Goal: Task Accomplishment & Management: Complete application form

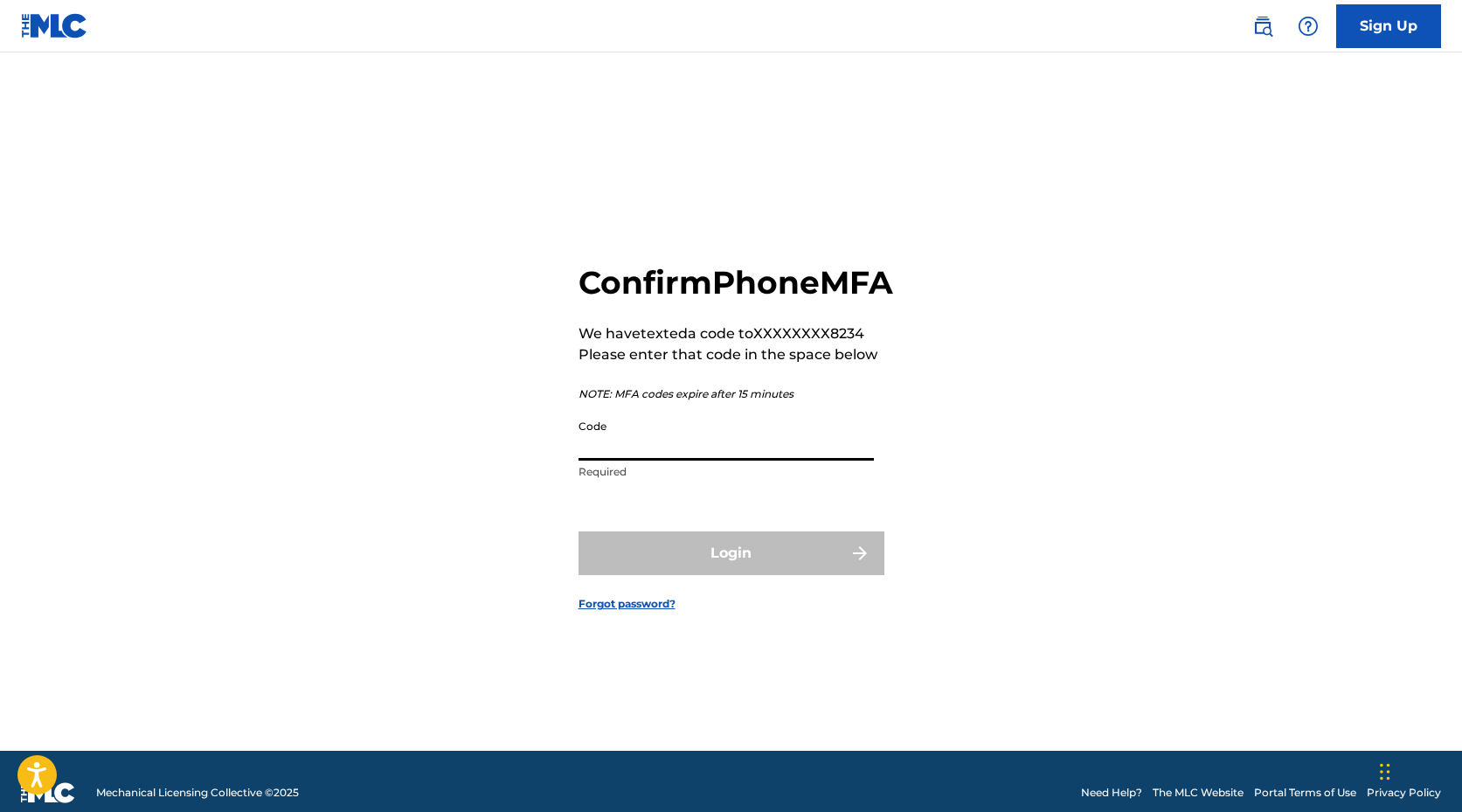
click at [712, 460] on input "Code" at bounding box center [726, 435] width 295 height 50
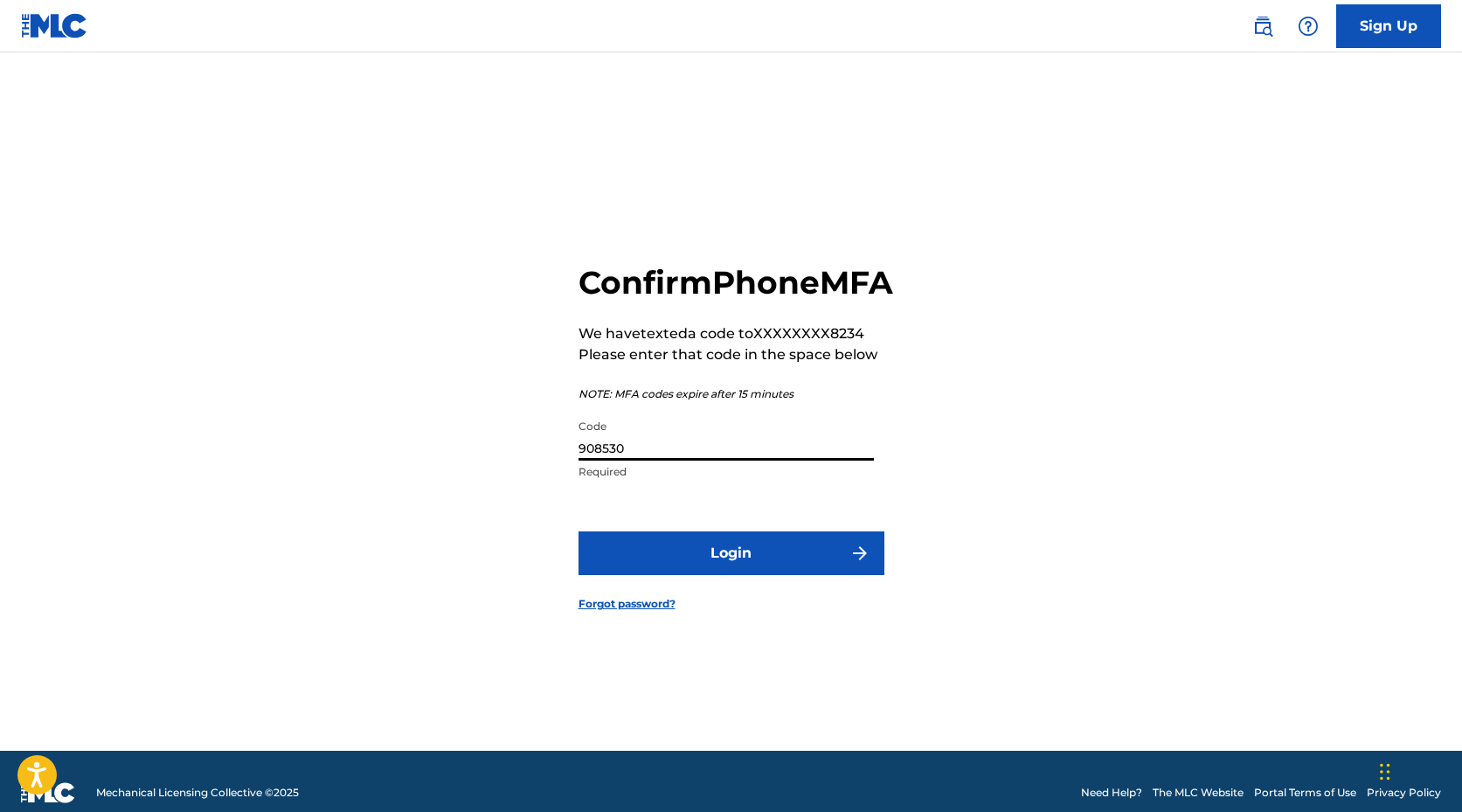
type input "908530"
click at [740, 570] on button "Login" at bounding box center [731, 553] width 306 height 44
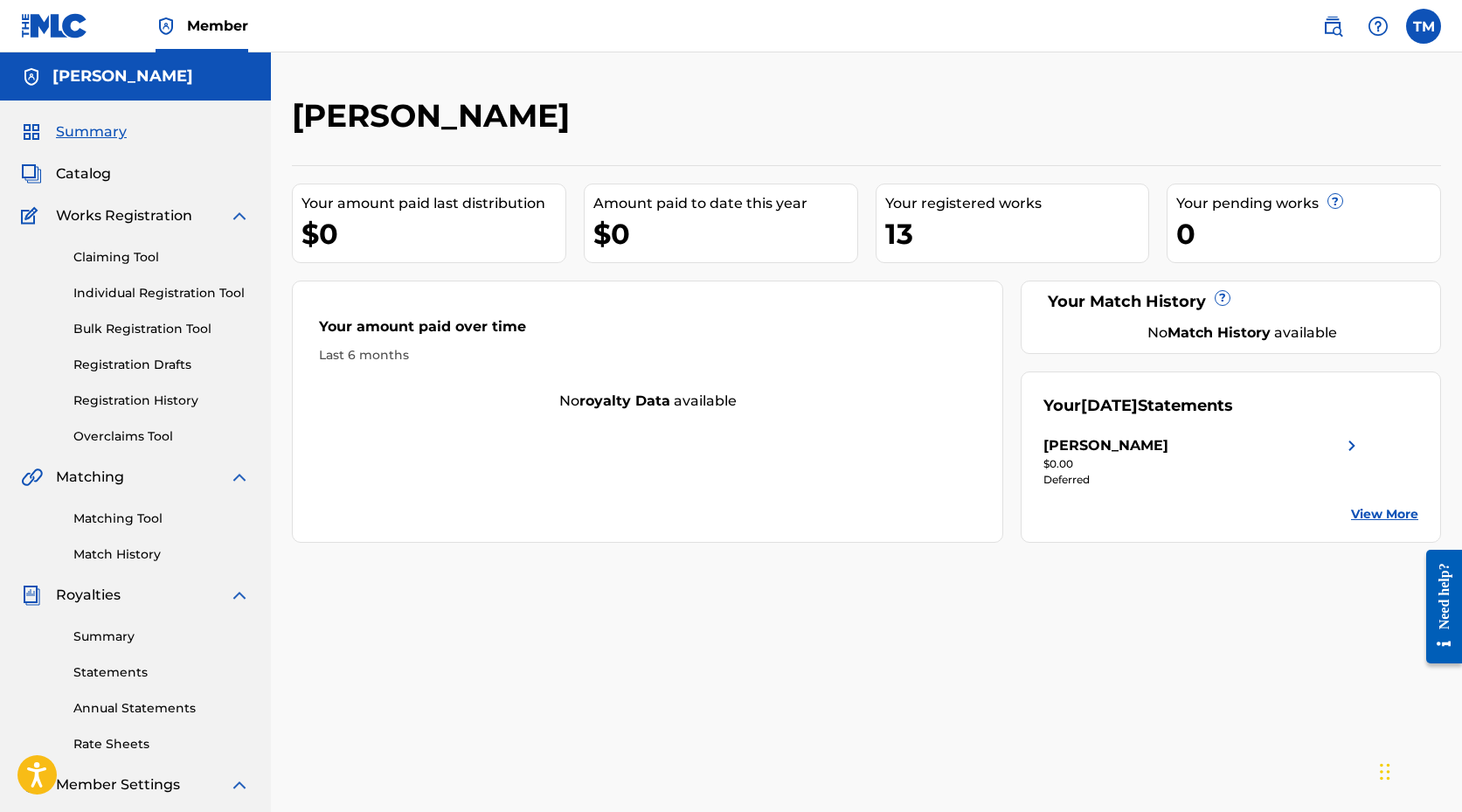
click at [140, 252] on link "Claiming Tool" at bounding box center [162, 257] width 177 height 19
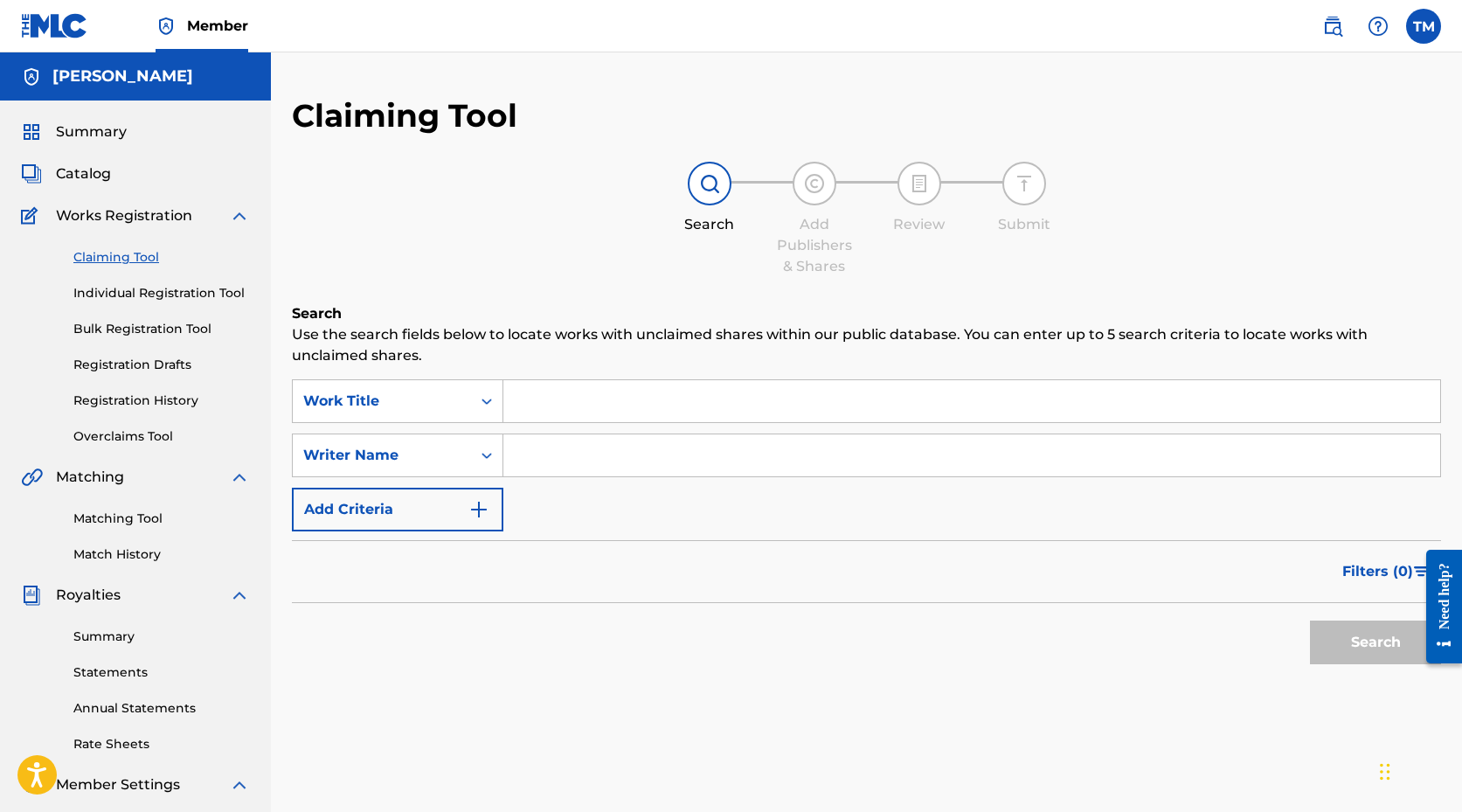
click at [608, 402] on input "Search Form" at bounding box center [972, 401] width 937 height 42
click at [694, 511] on div "SearchWithCriteriaba4e4e98-dd95-4d03-8658-98309de3de0c Work Title SearchWithCri…" at bounding box center [867, 455] width 1149 height 152
click at [638, 395] on input "Search Form" at bounding box center [972, 401] width 937 height 42
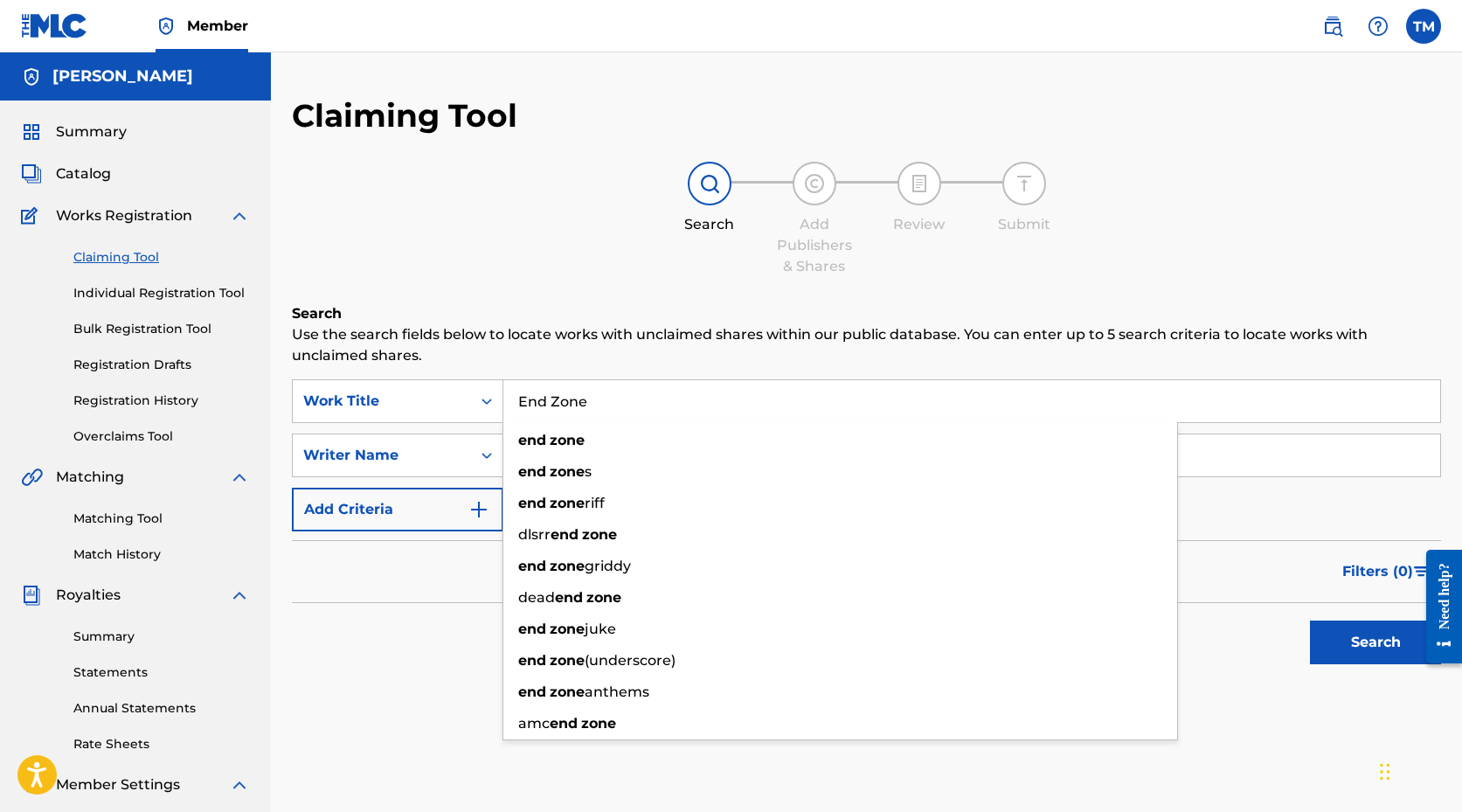
type input "End Zone"
click at [703, 245] on div "Search Add Publishers & Shares Review Submit" at bounding box center [867, 219] width 1149 height 115
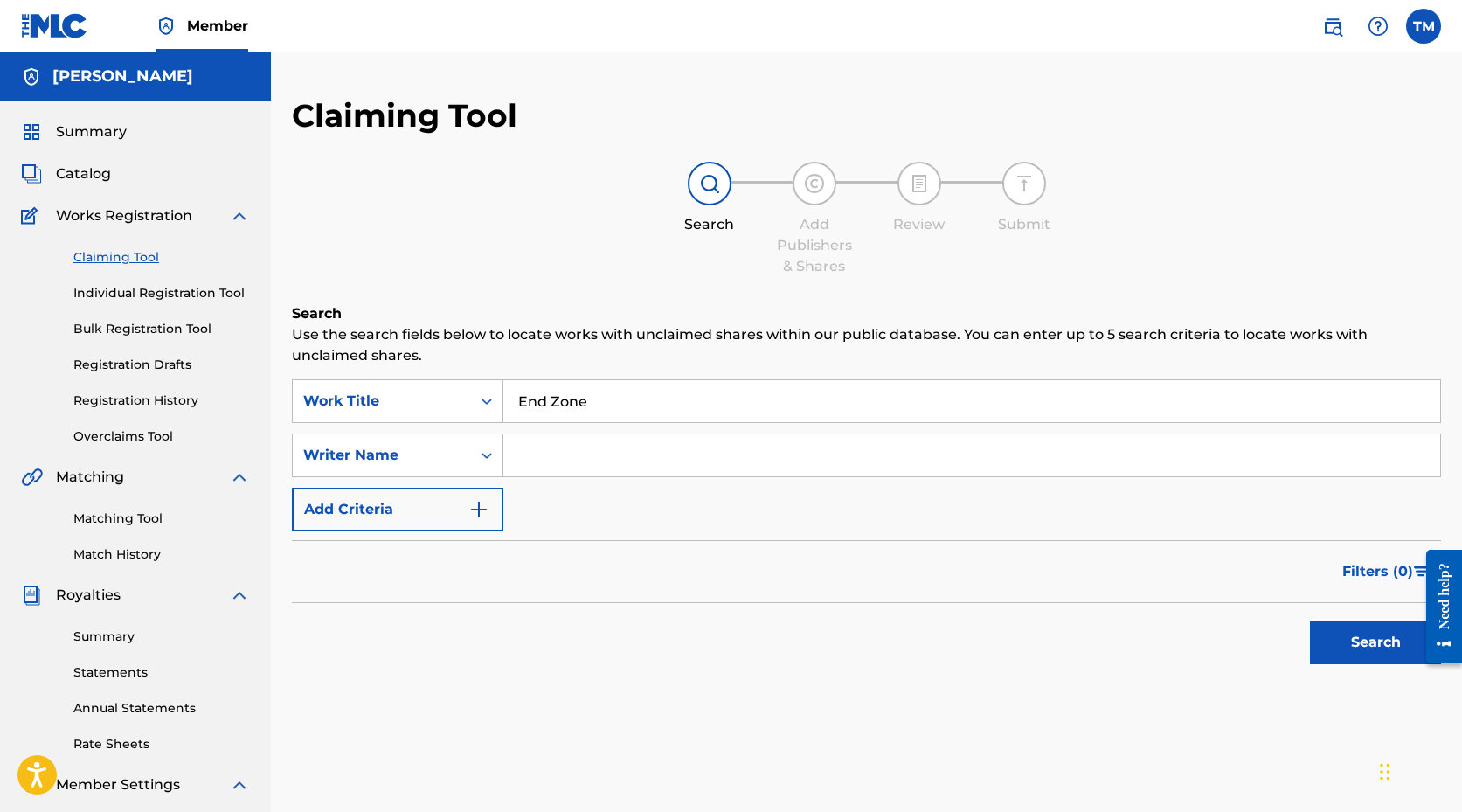
click at [600, 464] on input "Search Form" at bounding box center [972, 455] width 937 height 42
type input "[PERSON_NAME]"
click at [1343, 635] on button "Search" at bounding box center [1376, 641] width 132 height 44
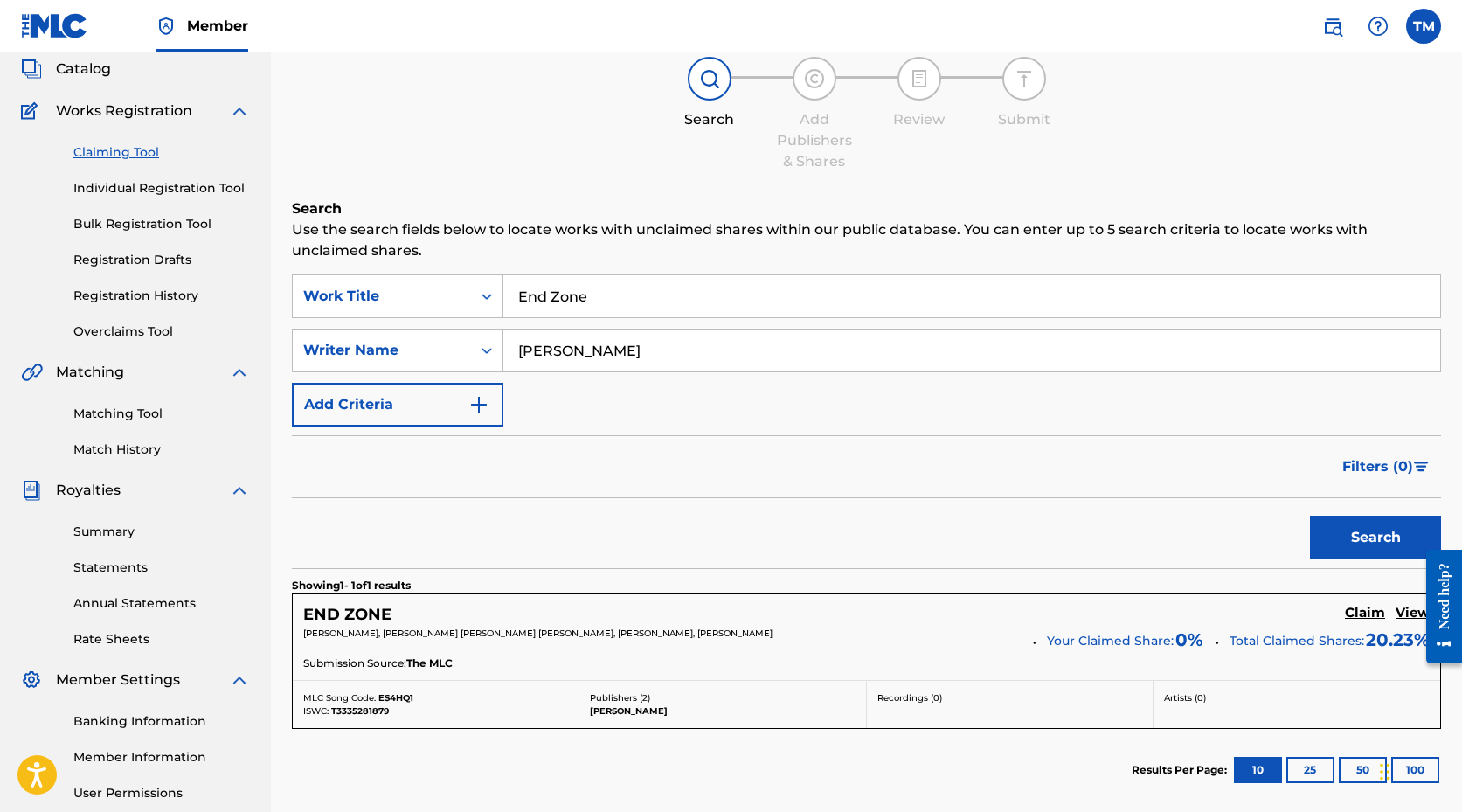
scroll to position [275, 0]
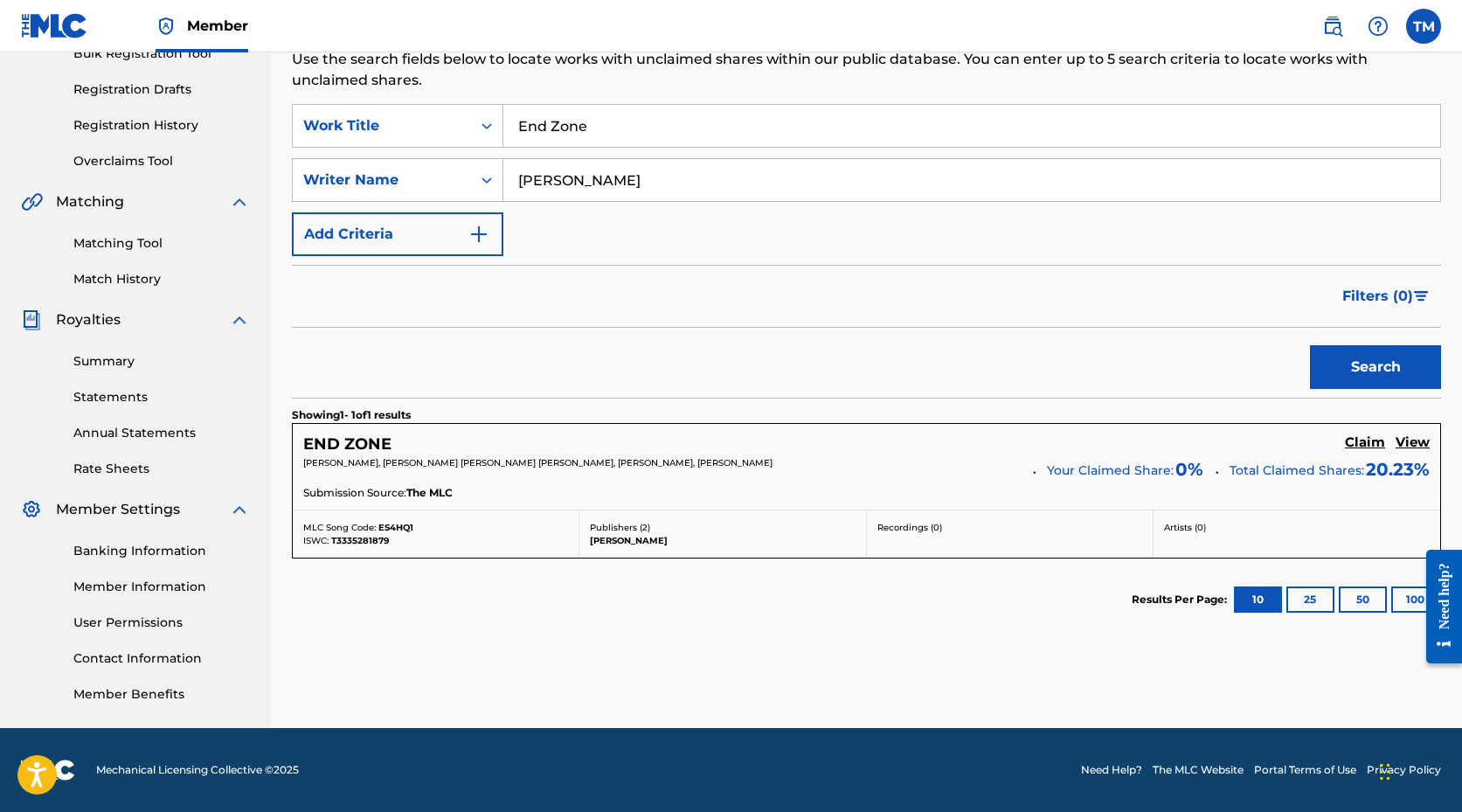
click at [1372, 442] on h5 "Claim" at bounding box center [1365, 442] width 40 height 17
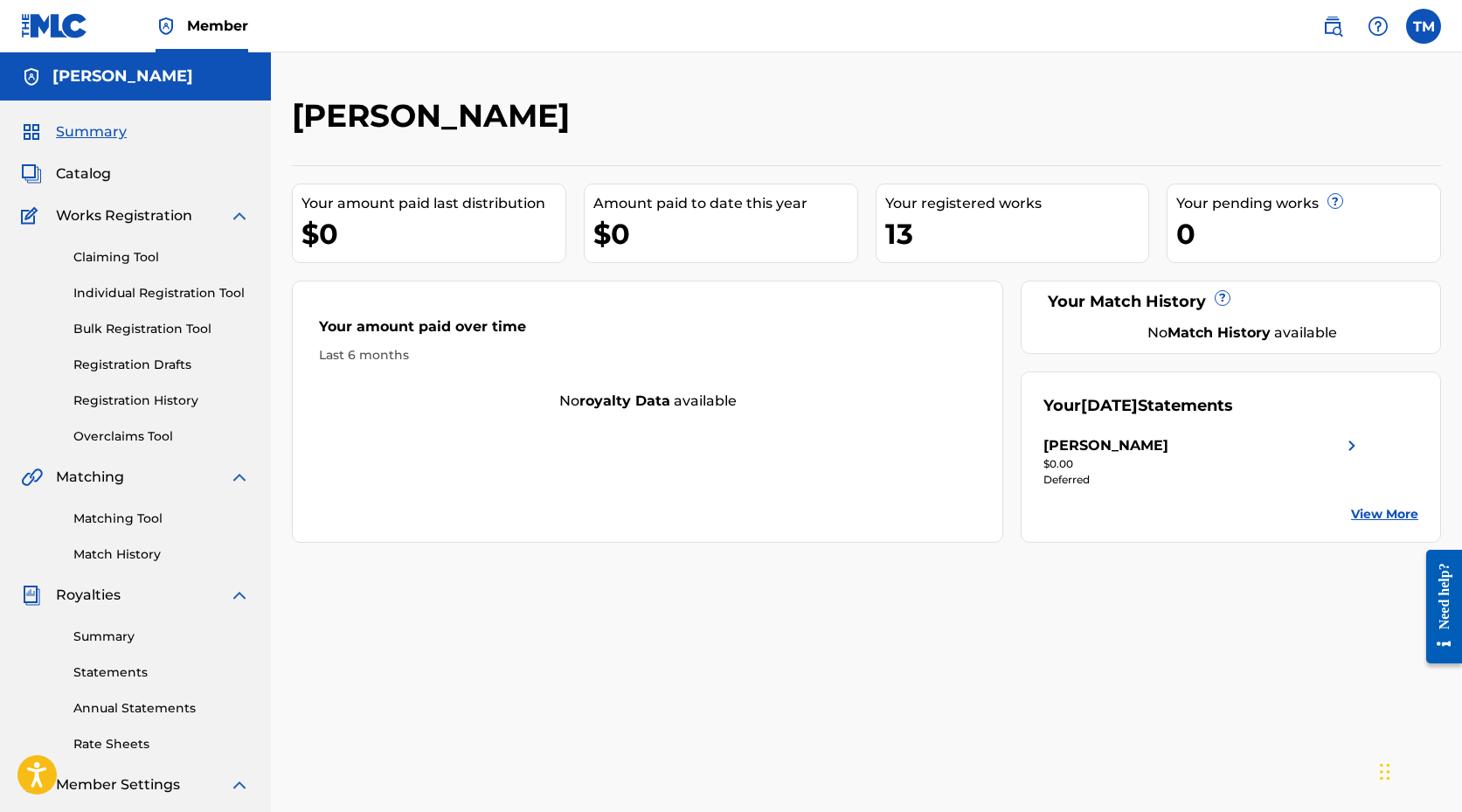
click at [1374, 515] on link "View More" at bounding box center [1386, 513] width 68 height 19
click at [1375, 509] on link "View More" at bounding box center [1386, 513] width 68 height 19
click at [135, 252] on link "Claiming Tool" at bounding box center [162, 257] width 177 height 19
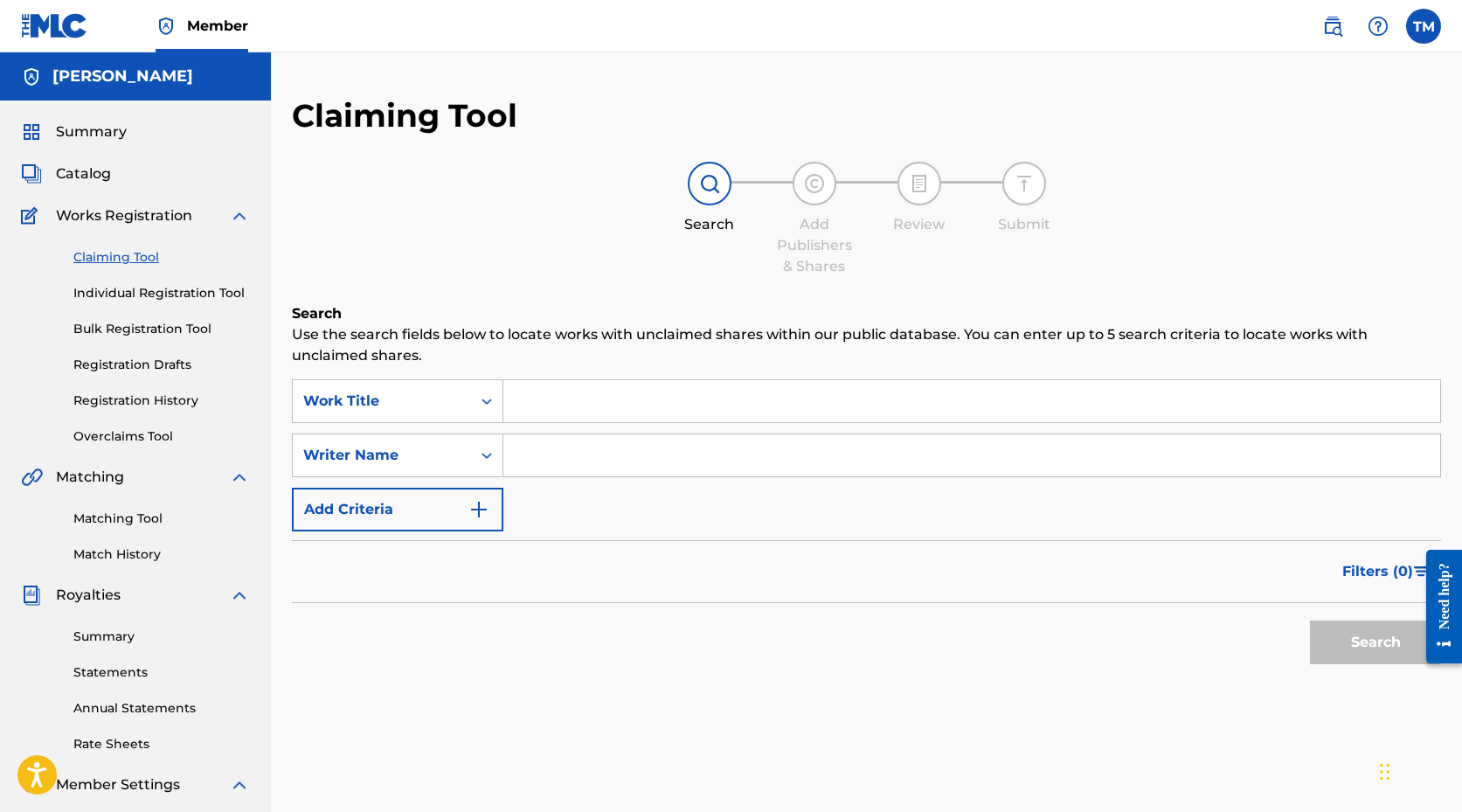
click at [546, 406] on input "Search Form" at bounding box center [972, 401] width 937 height 42
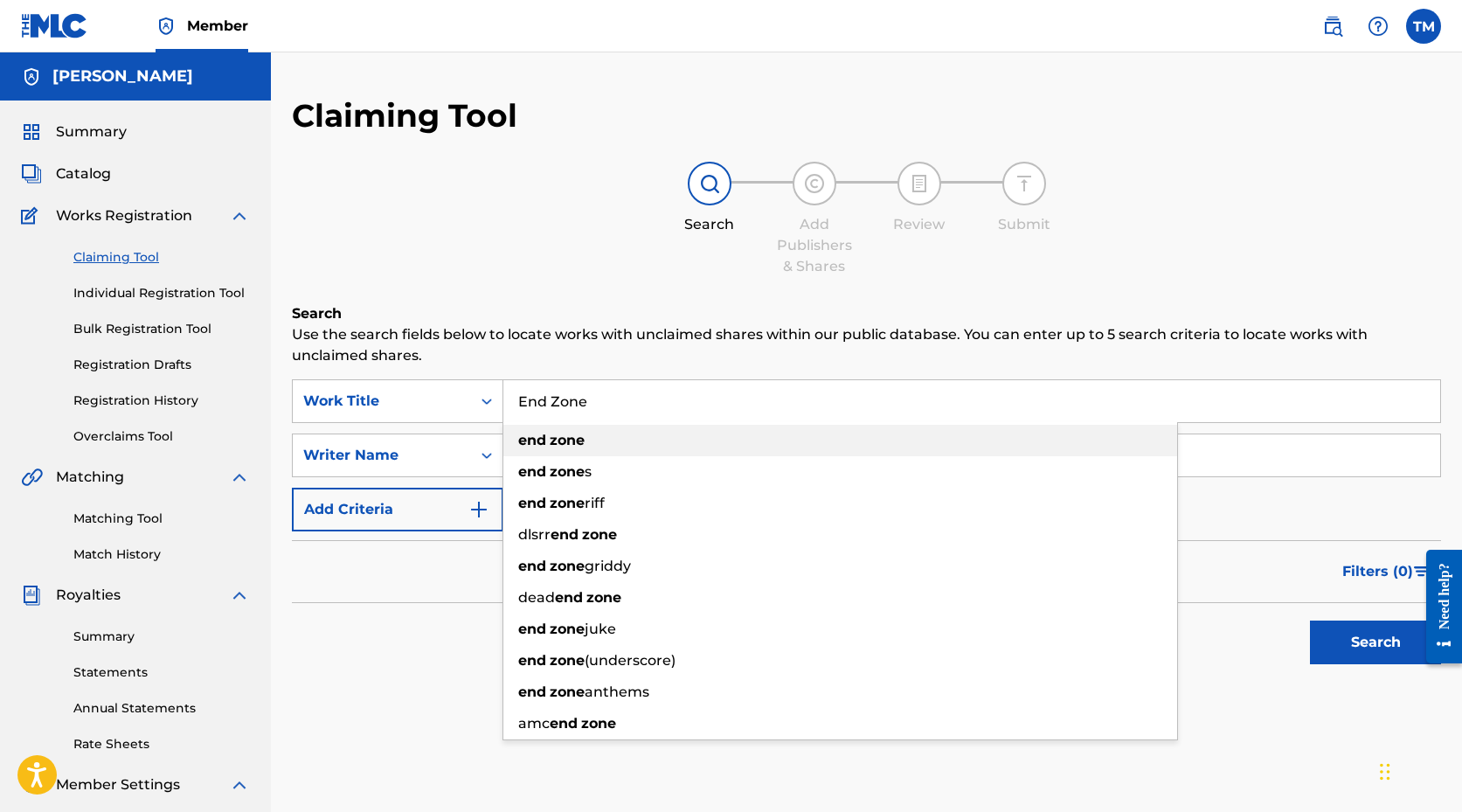
click at [533, 443] on strong "end" at bounding box center [531, 440] width 28 height 17
type input "end zone"
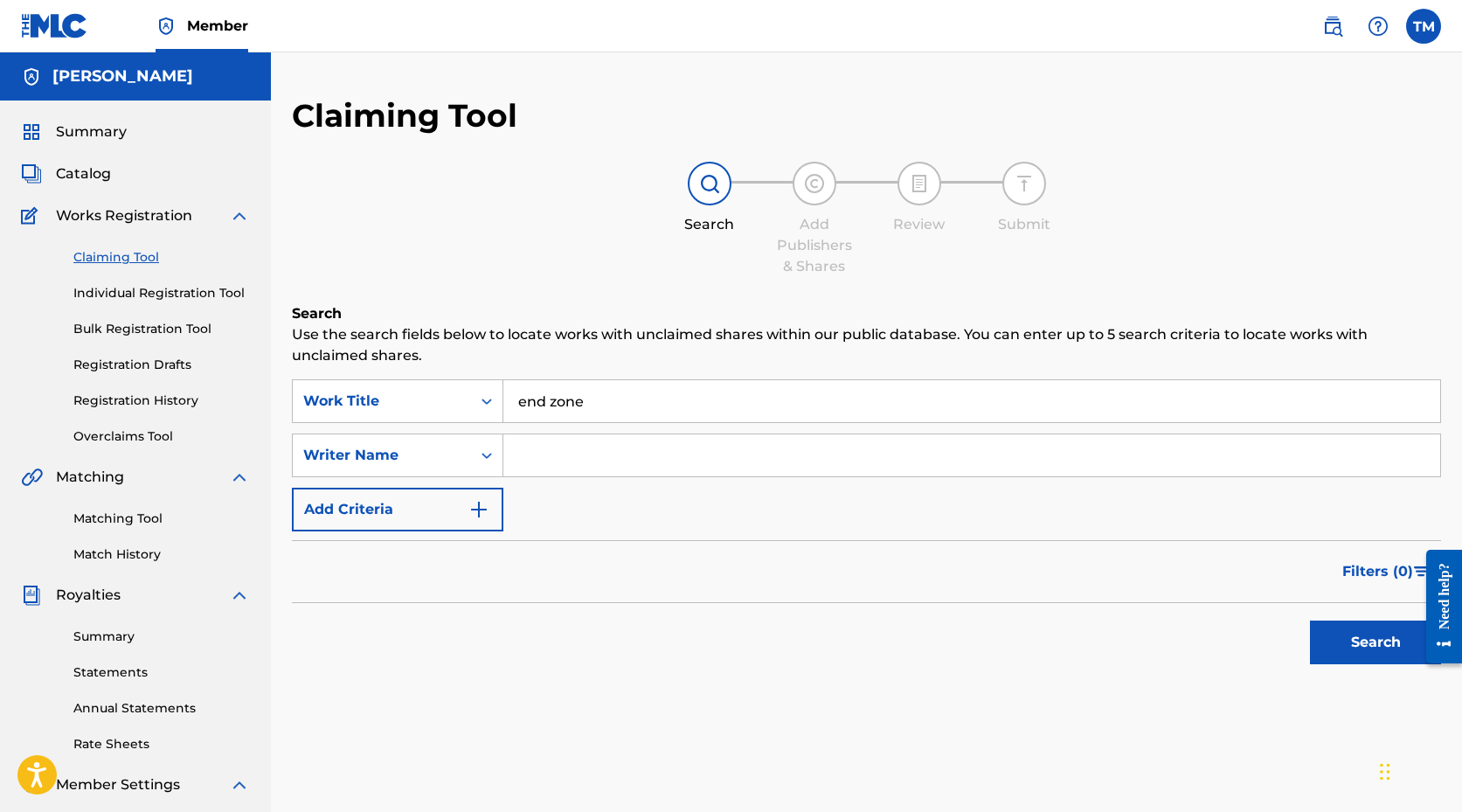
click at [587, 449] on input "Search Form" at bounding box center [972, 455] width 937 height 42
type input "a"
type input "[PERSON_NAME]"
click at [1310, 620] on button "Search" at bounding box center [1376, 641] width 132 height 44
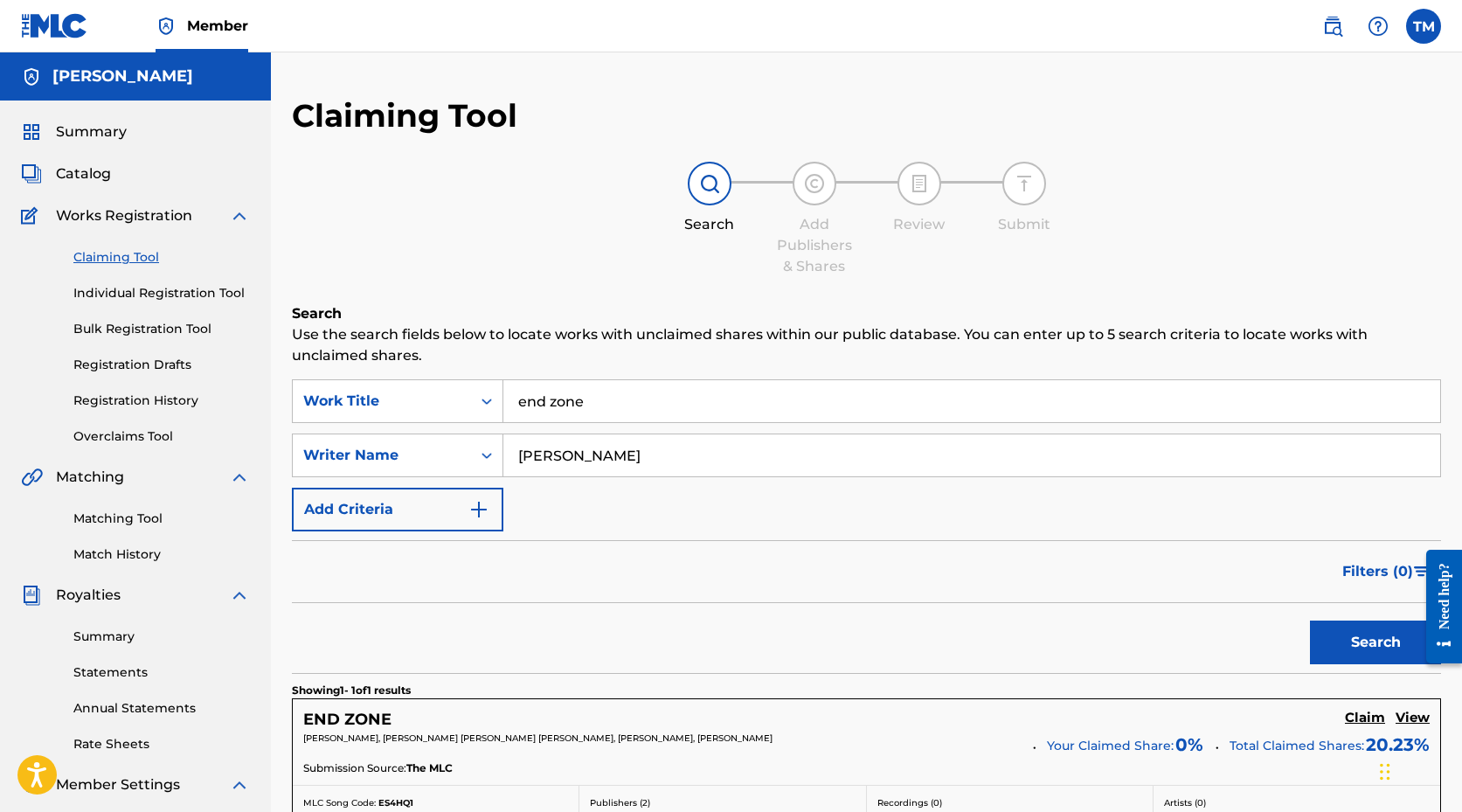
click at [930, 574] on div "Filters ( 0 )" at bounding box center [867, 571] width 1149 height 63
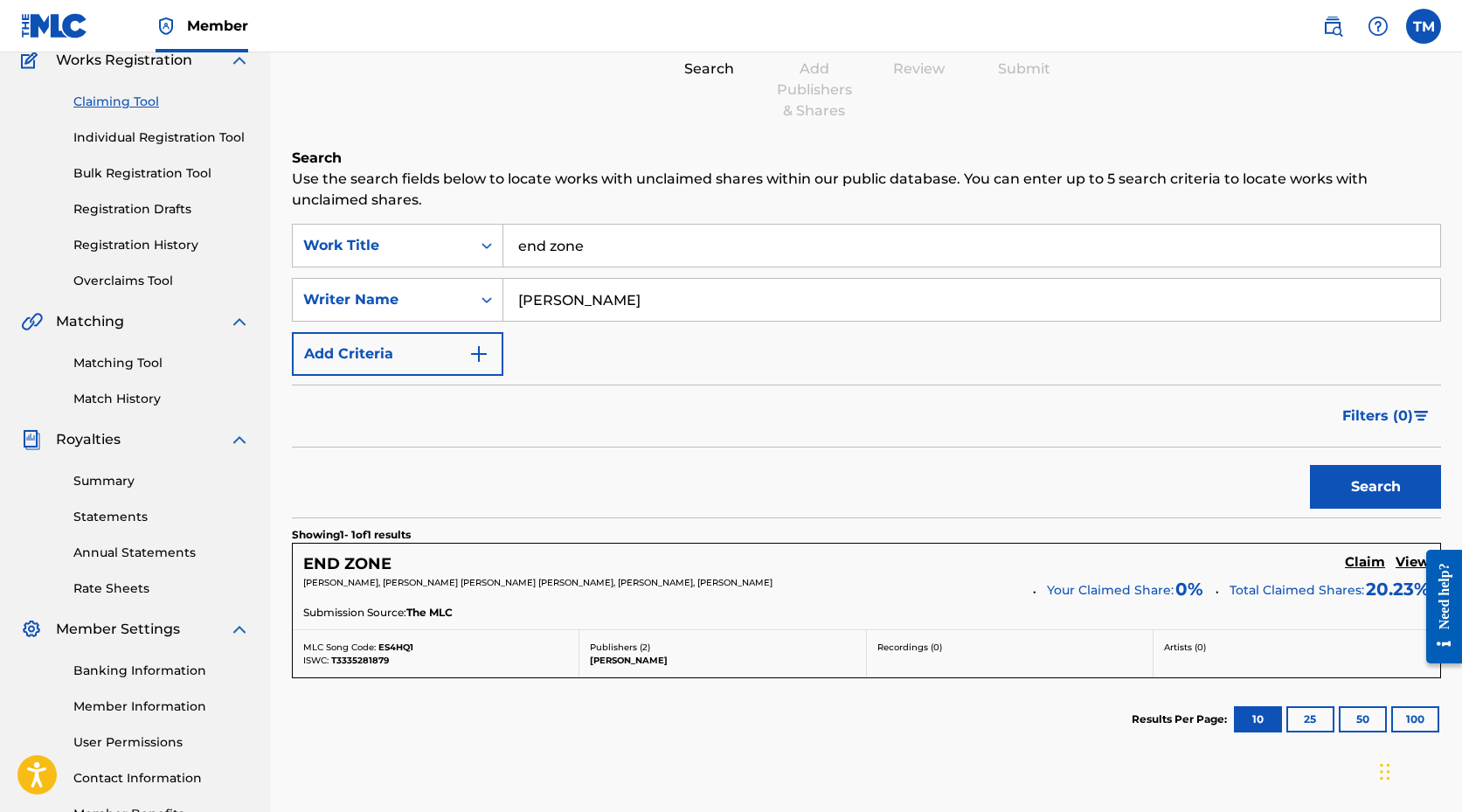
scroll to position [227, 0]
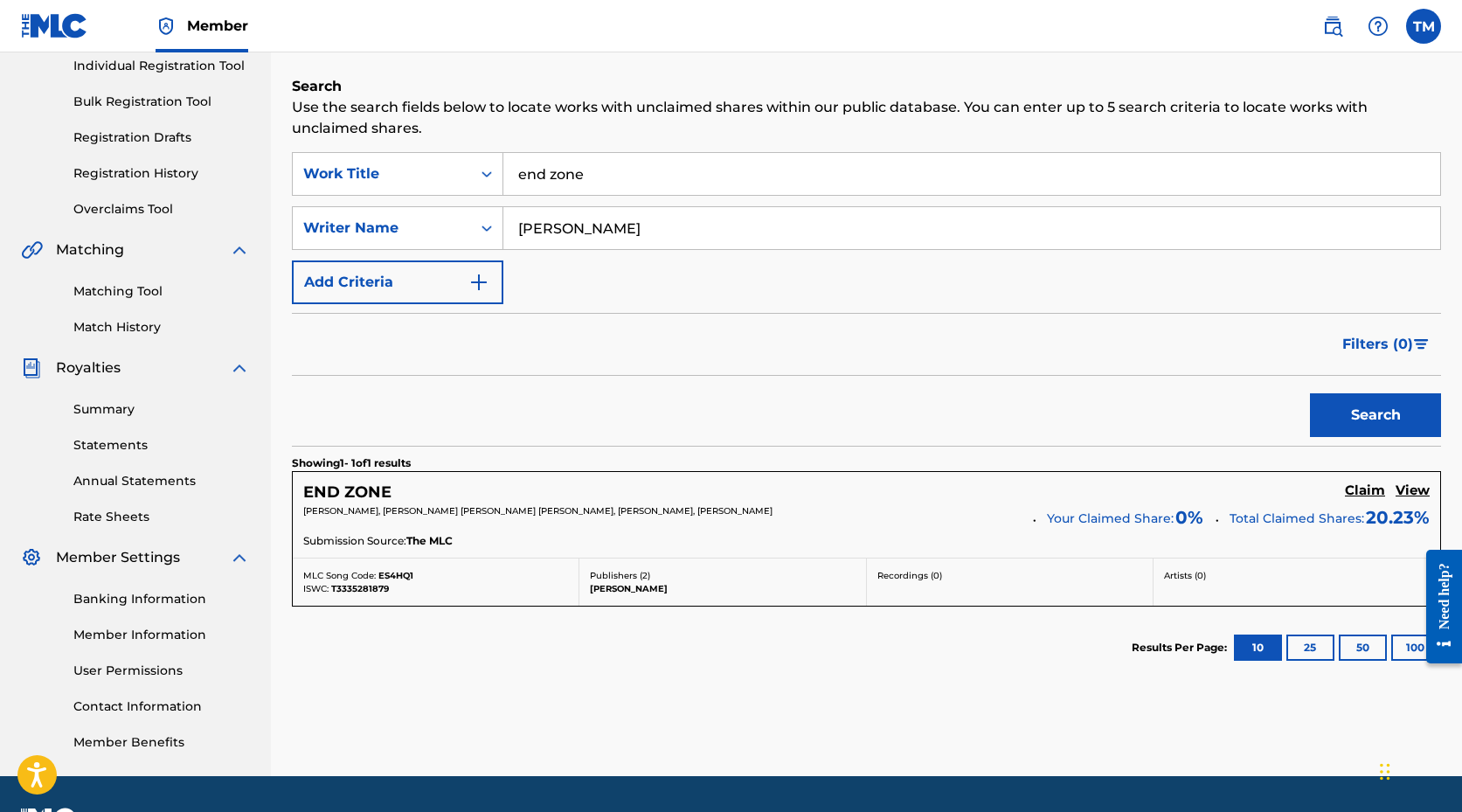
click at [1358, 490] on h5 "Claim" at bounding box center [1365, 490] width 40 height 17
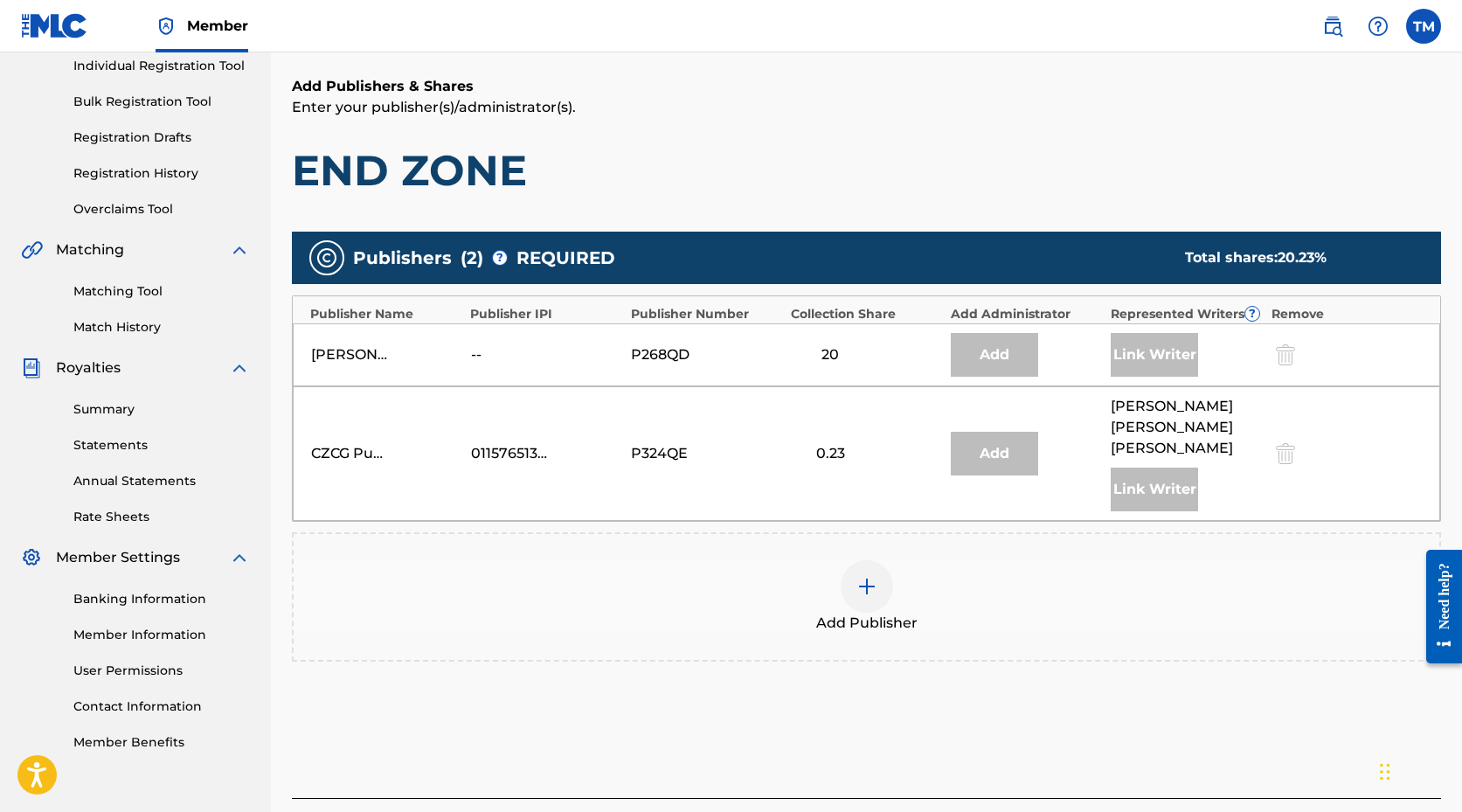
click at [876, 577] on div at bounding box center [867, 585] width 52 height 52
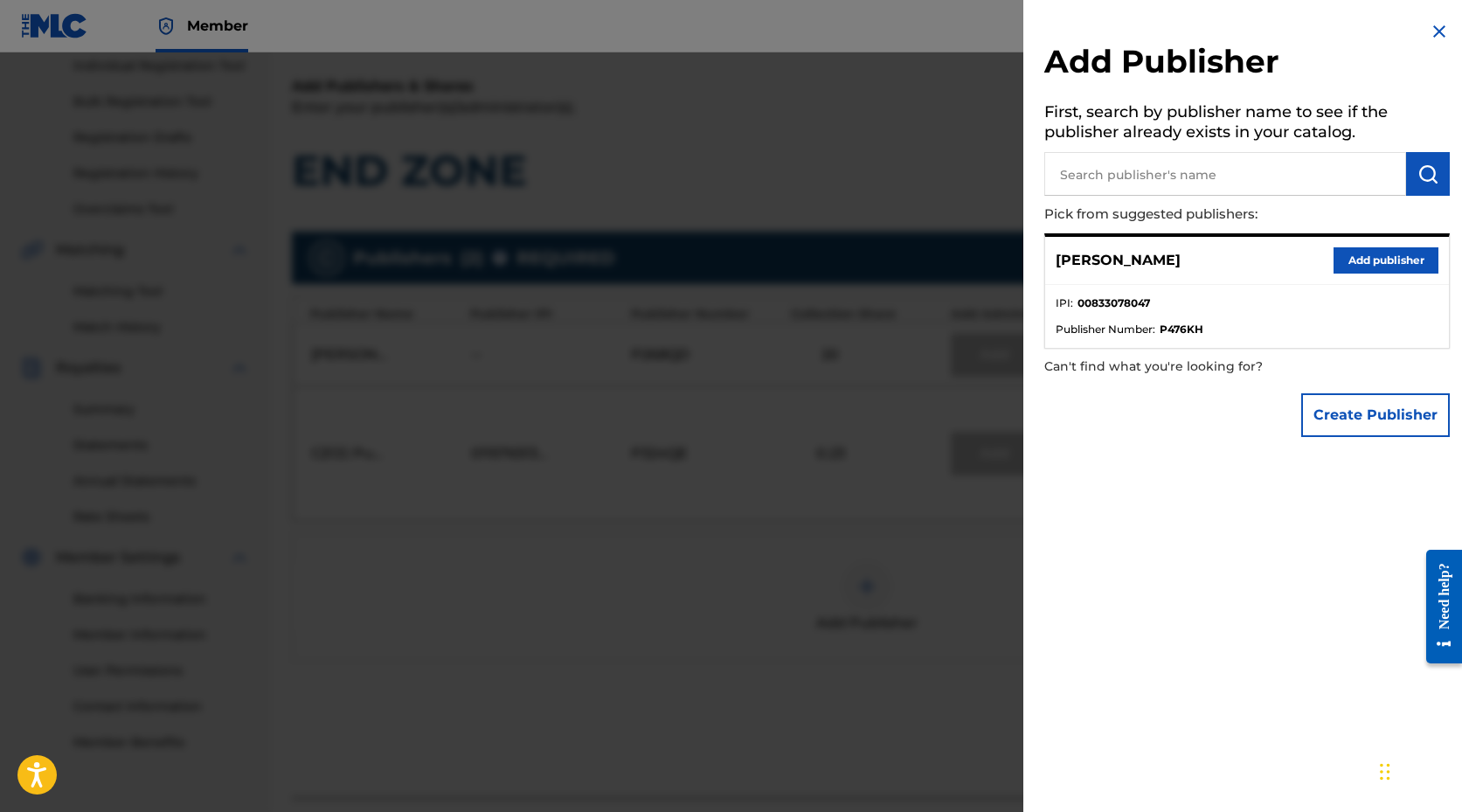
click at [1368, 255] on button "Add publisher" at bounding box center [1386, 260] width 105 height 27
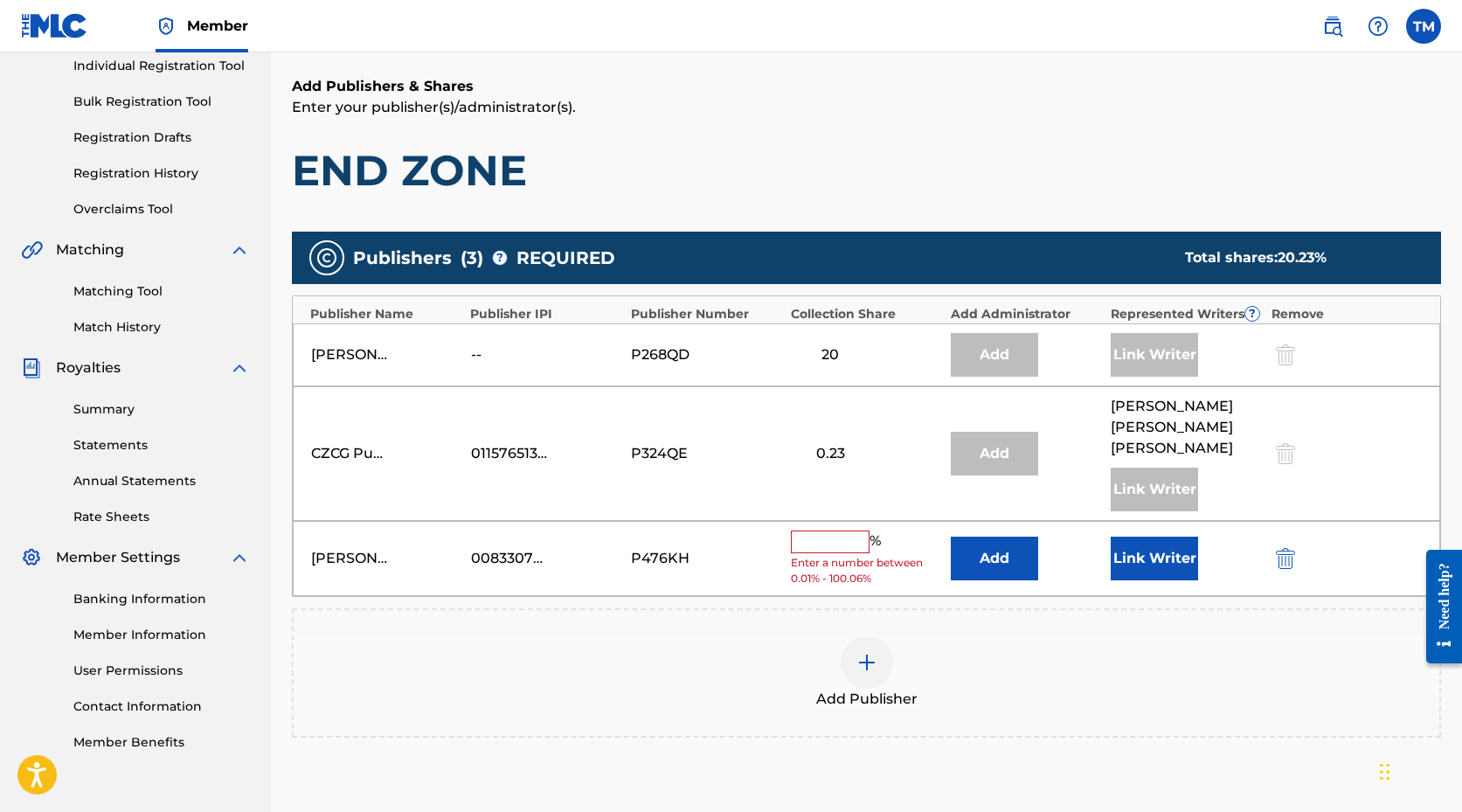
click at [815, 530] on input "text" at bounding box center [830, 542] width 79 height 23
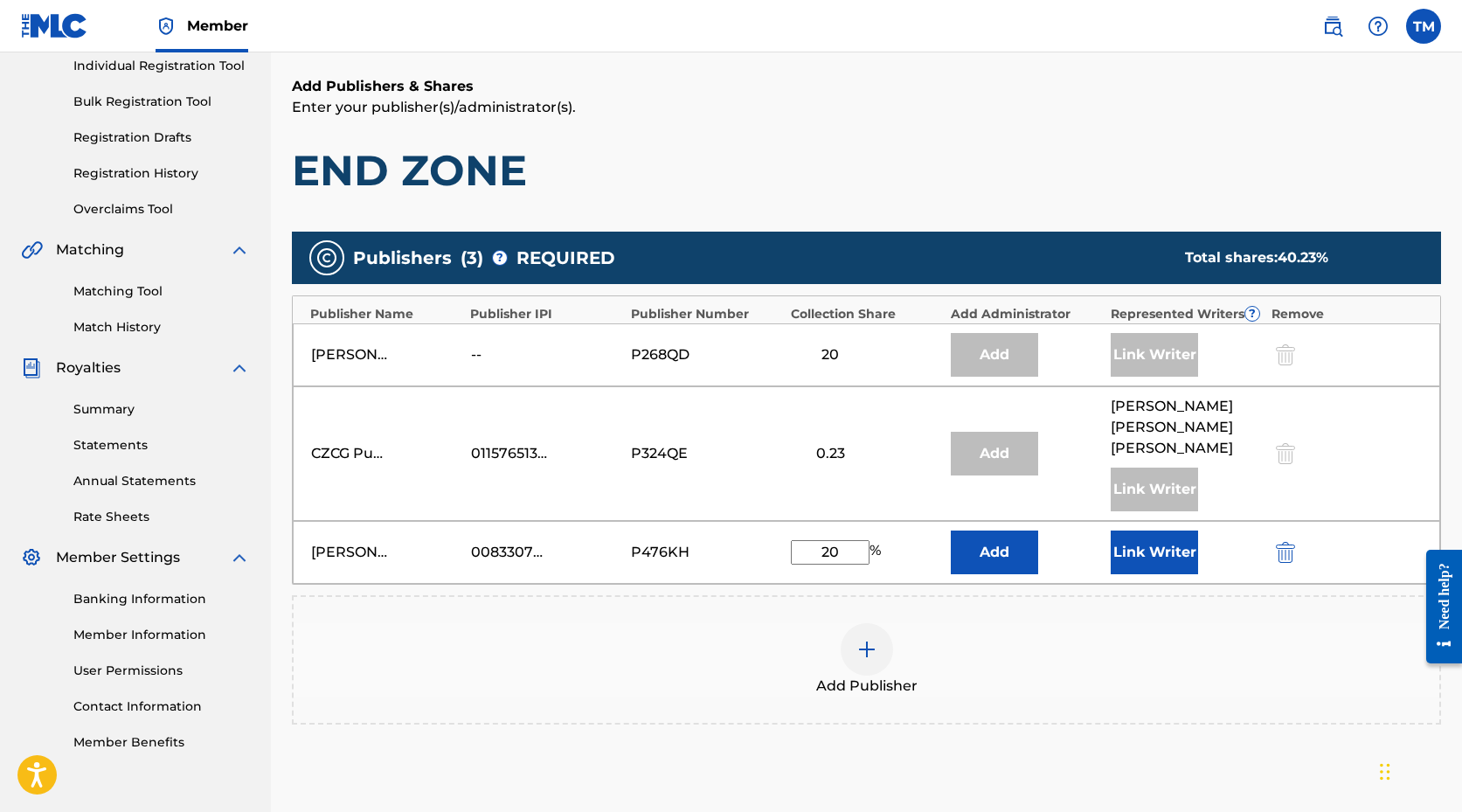
type input "20"
click at [1261, 694] on div "Add Publisher" at bounding box center [867, 660] width 1149 height 130
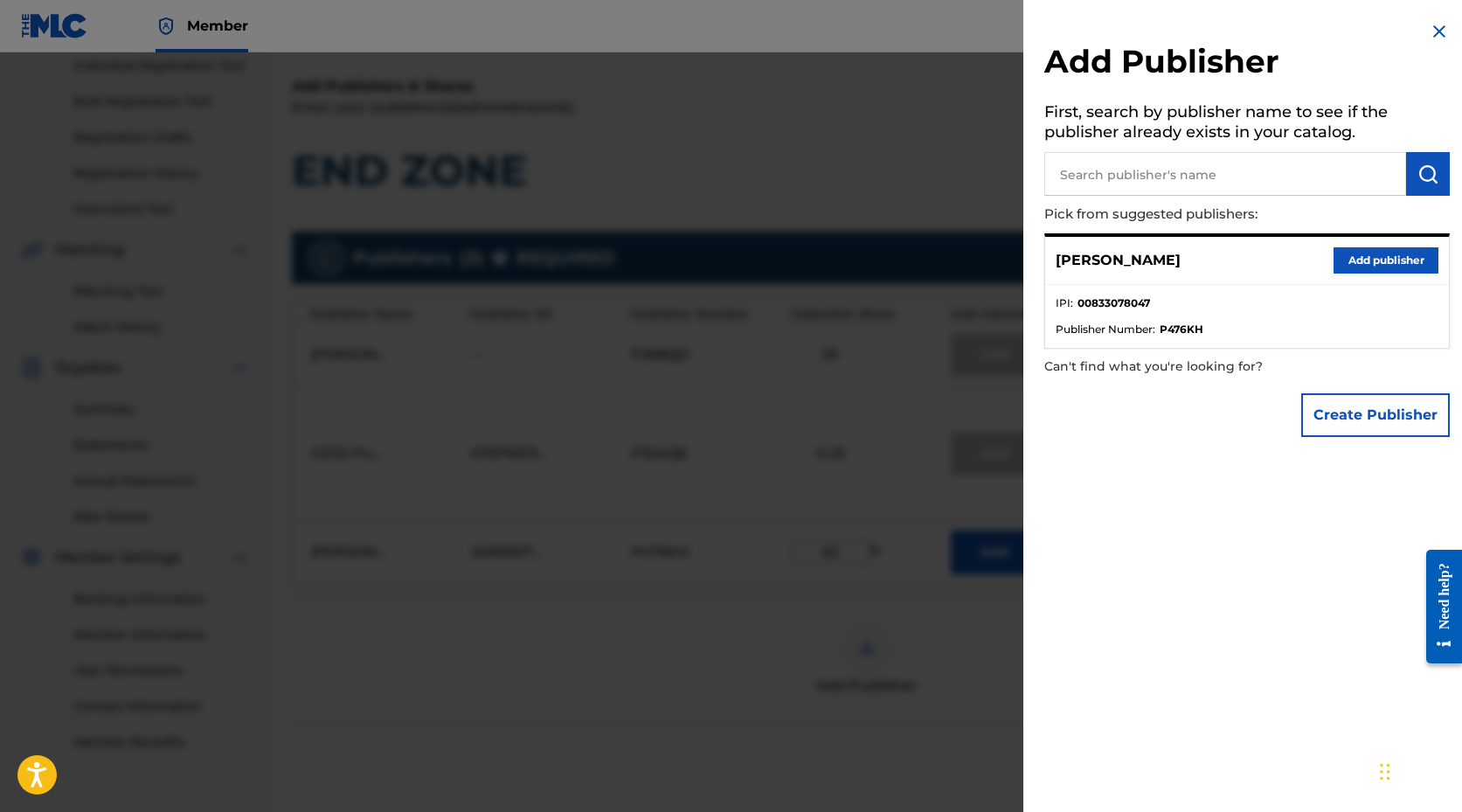
click at [1429, 25] on img at bounding box center [1440, 32] width 21 height 21
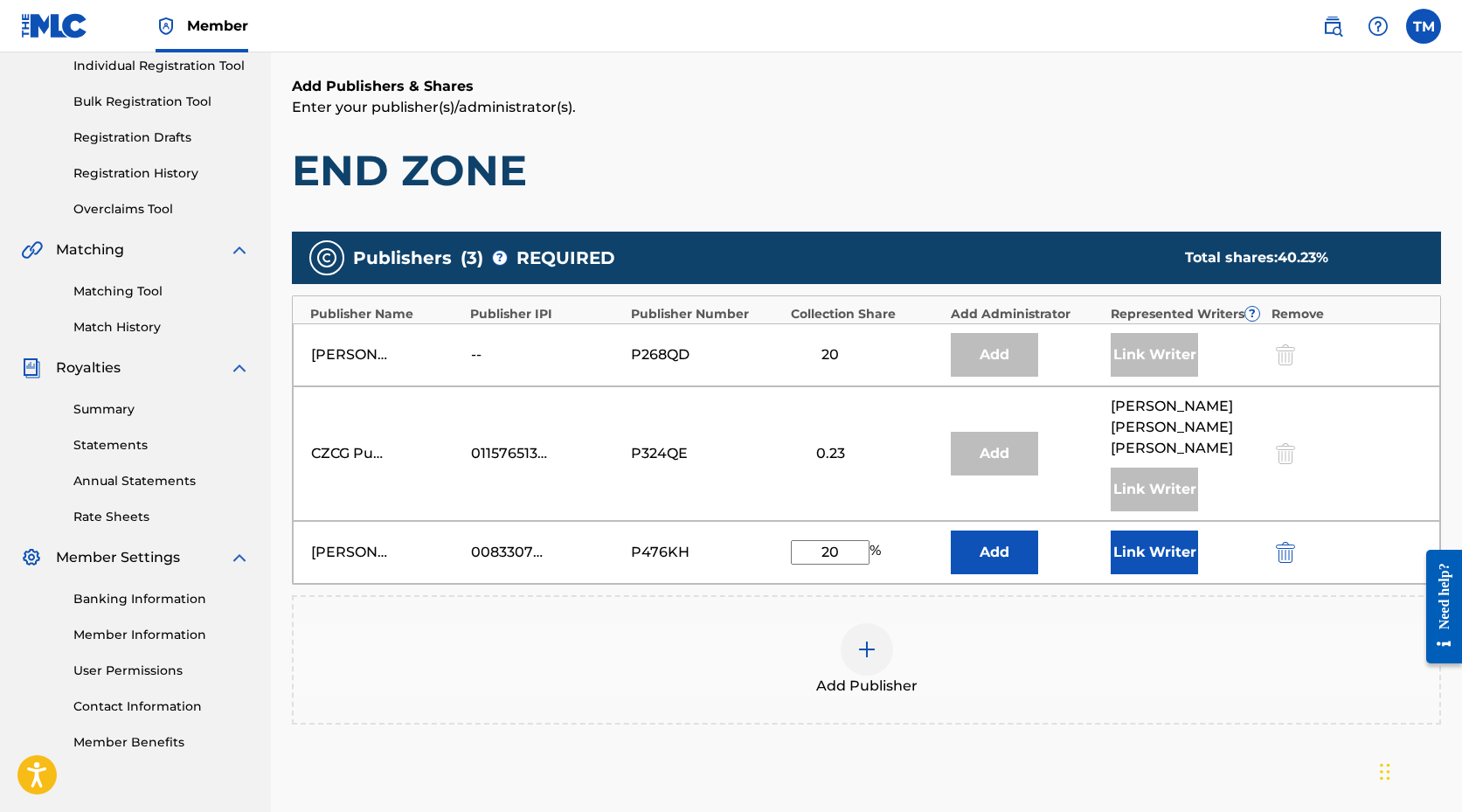
click at [1151, 530] on button "Link Writer" at bounding box center [1154, 552] width 87 height 44
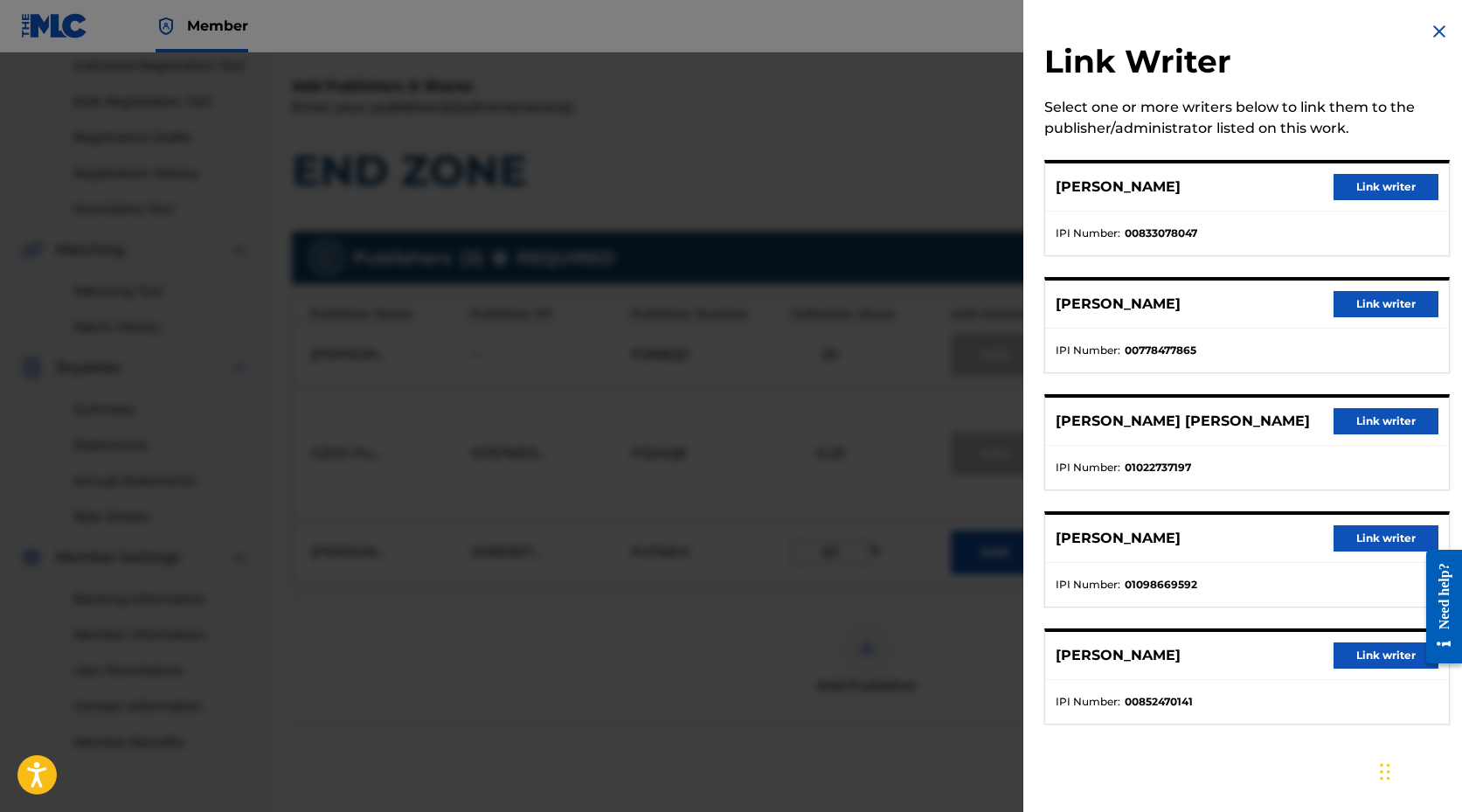
click at [1368, 186] on button "Link writer" at bounding box center [1386, 187] width 105 height 27
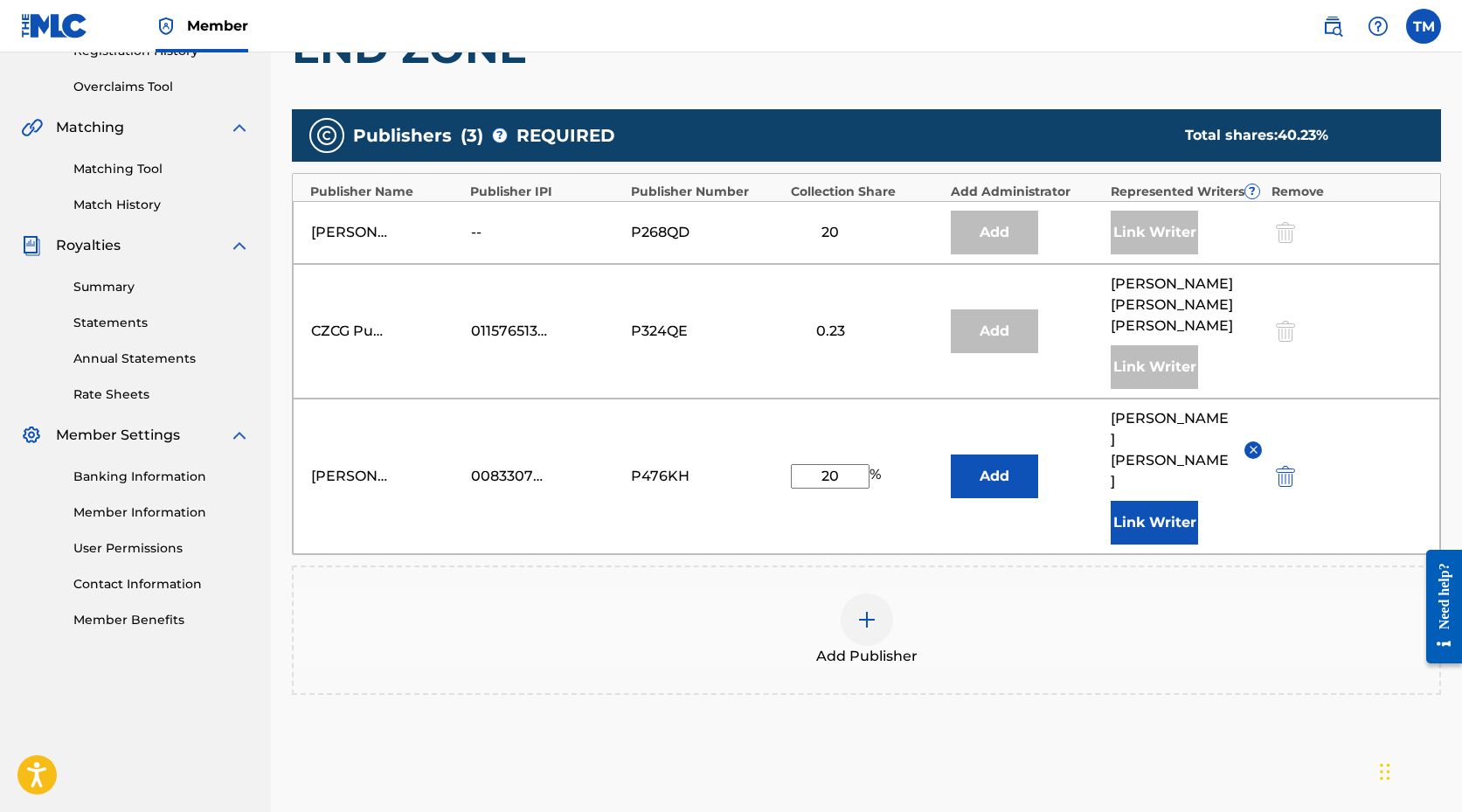
scroll to position [431, 0]
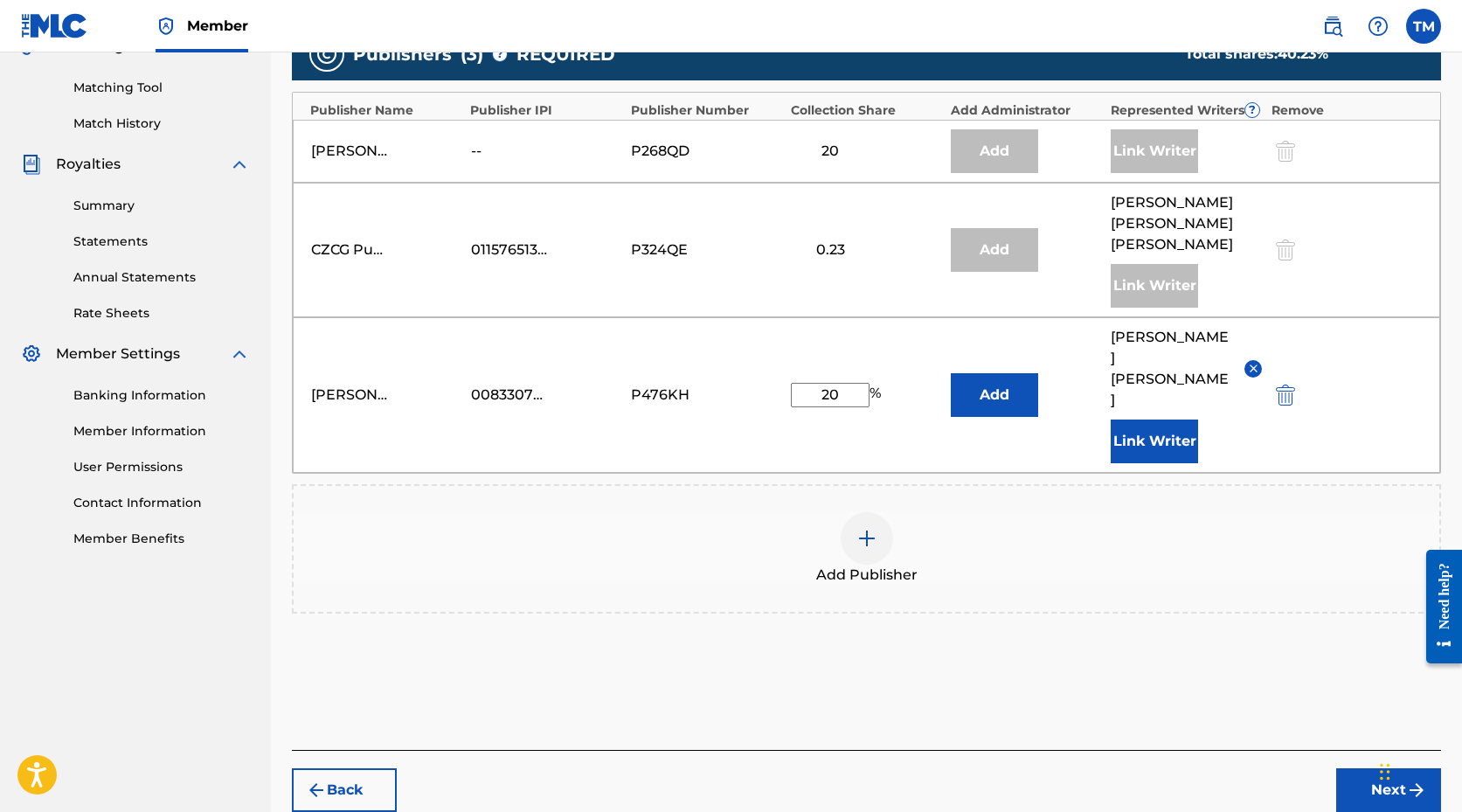
click at [1379, 768] on button "Next" at bounding box center [1389, 790] width 105 height 44
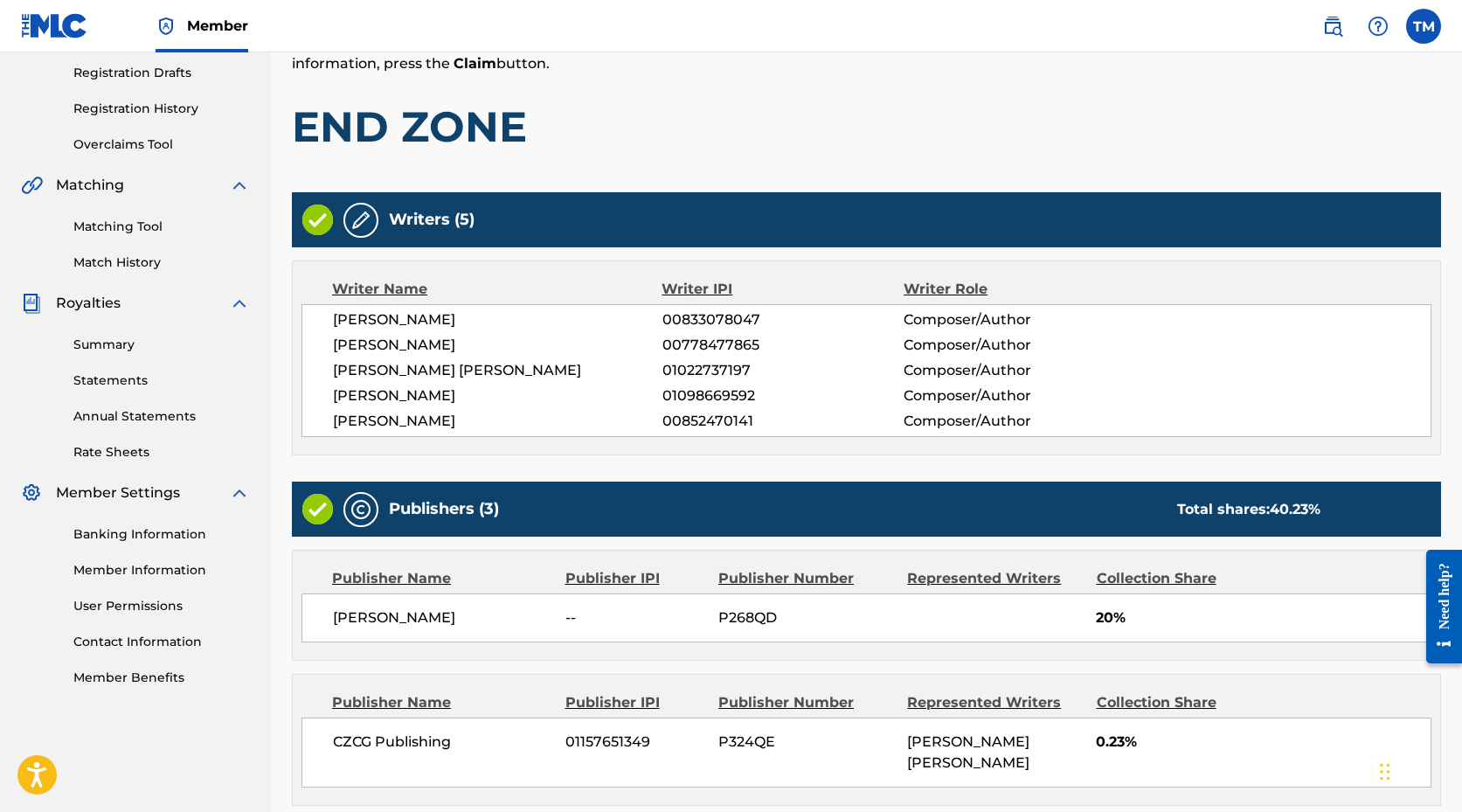
scroll to position [578, 0]
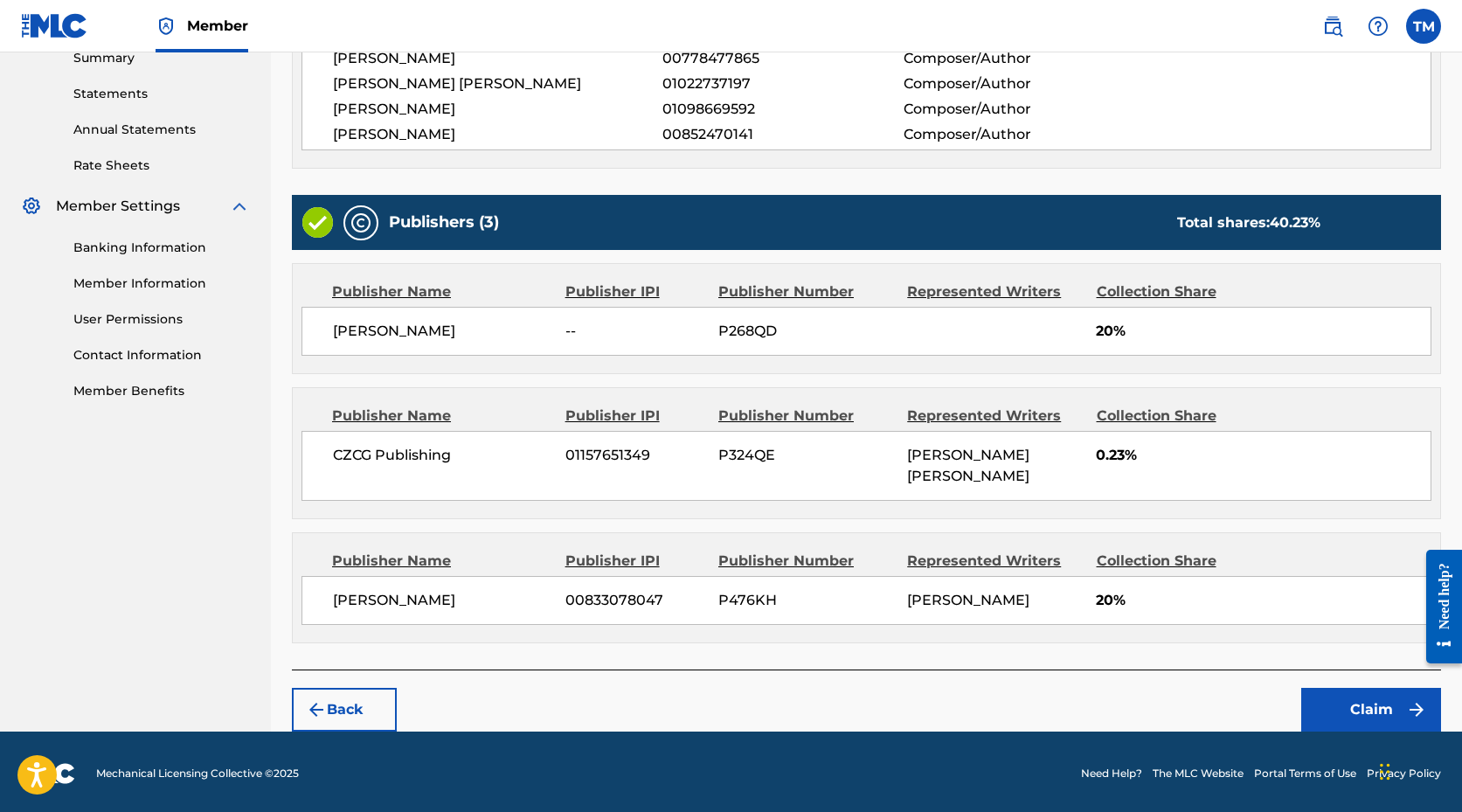
click at [1364, 712] on button "Claim" at bounding box center [1370, 709] width 140 height 44
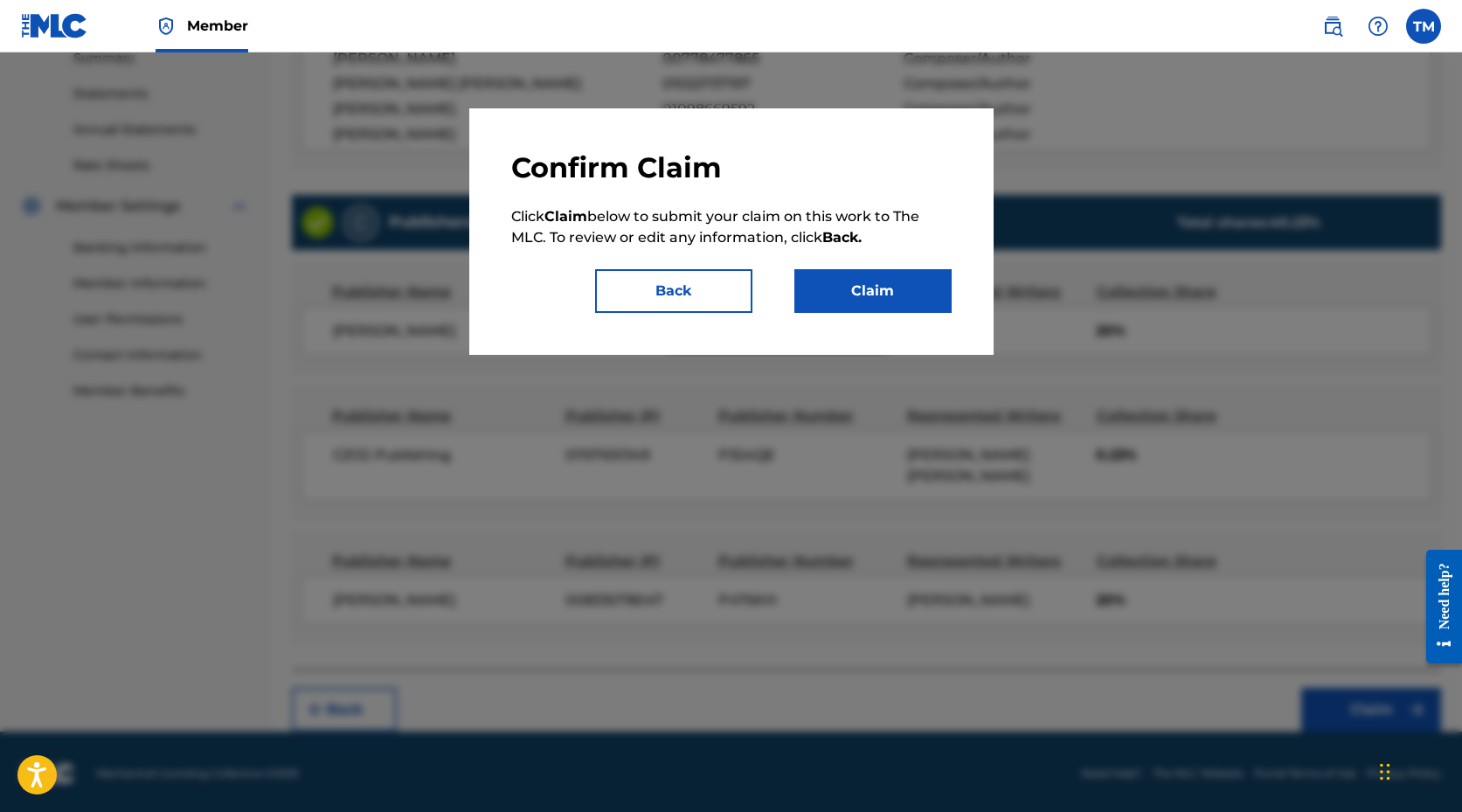
click at [885, 289] on button "Claim" at bounding box center [873, 291] width 157 height 44
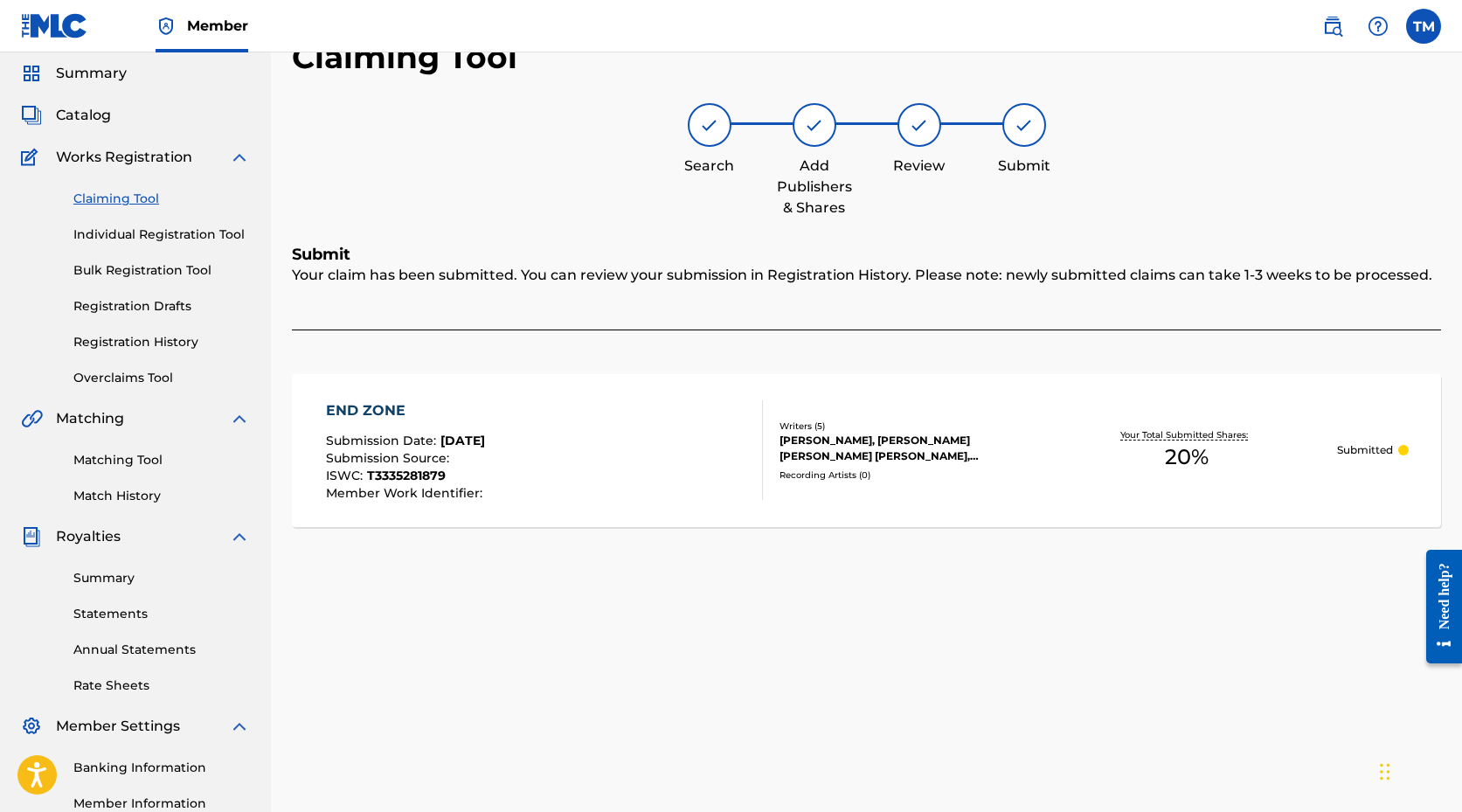
scroll to position [0, 0]
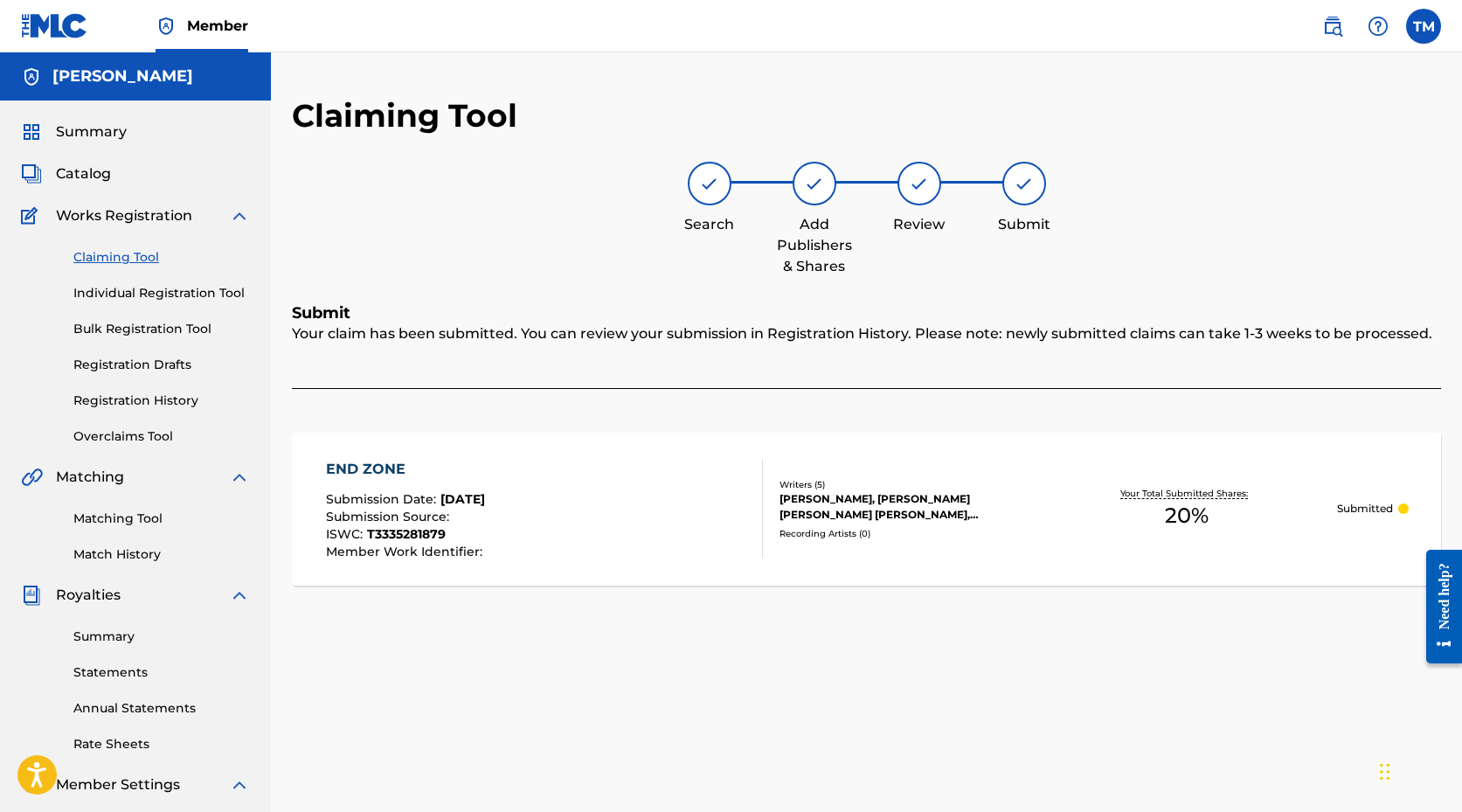
click at [125, 255] on link "Claiming Tool" at bounding box center [162, 257] width 177 height 19
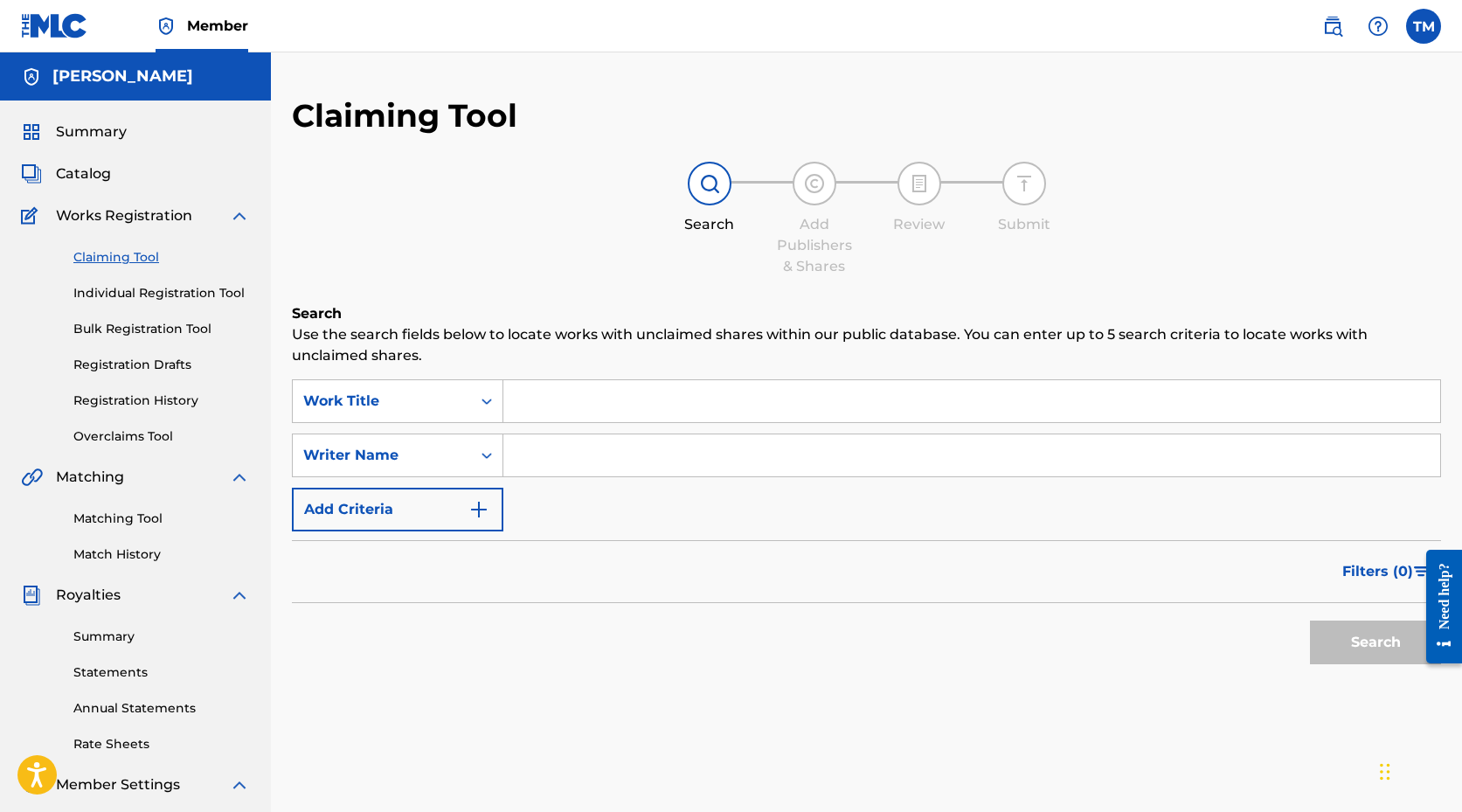
click at [604, 399] on input "Search Form" at bounding box center [972, 401] width 937 height 42
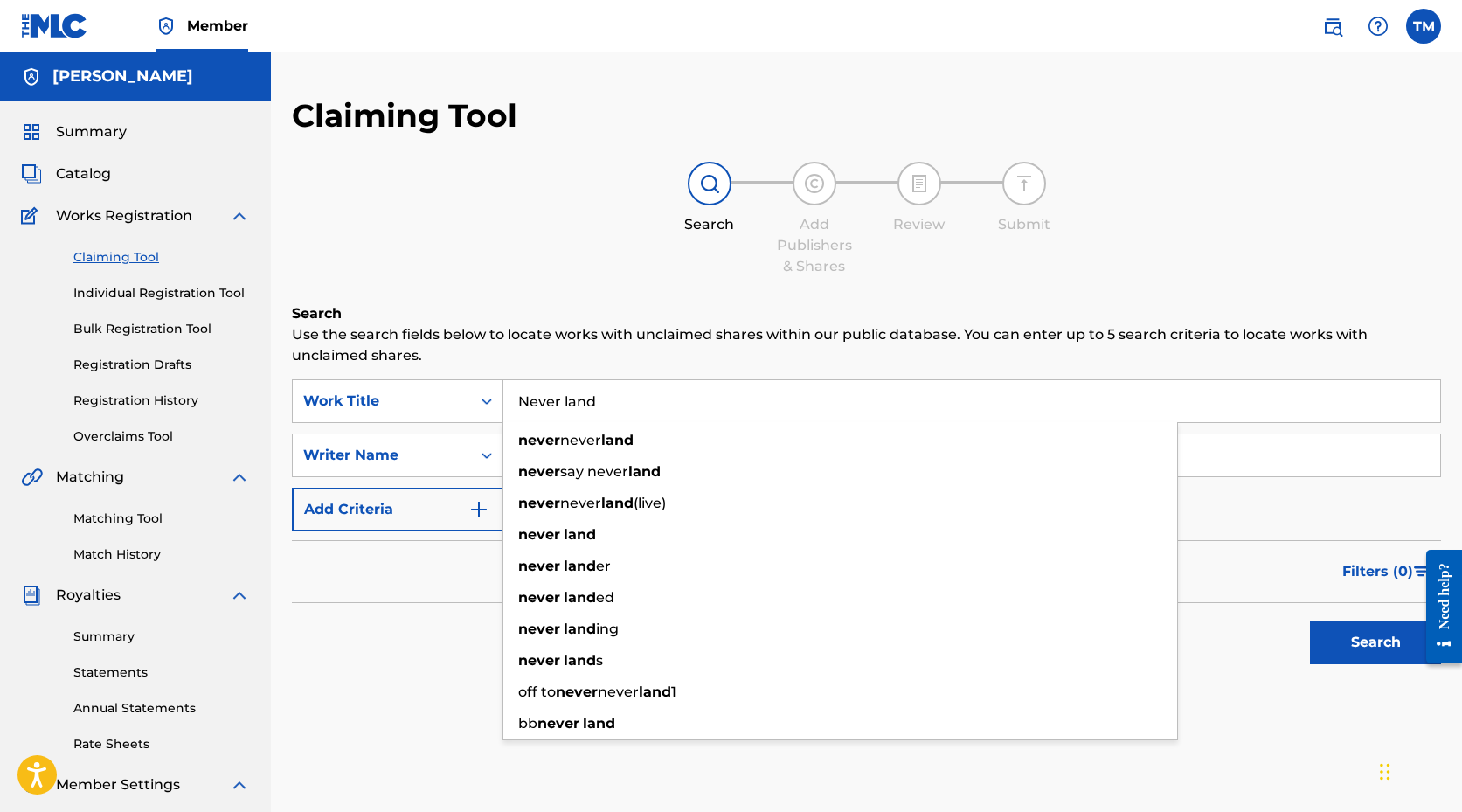
type input "Never land"
click at [412, 656] on div "Search" at bounding box center [867, 638] width 1149 height 70
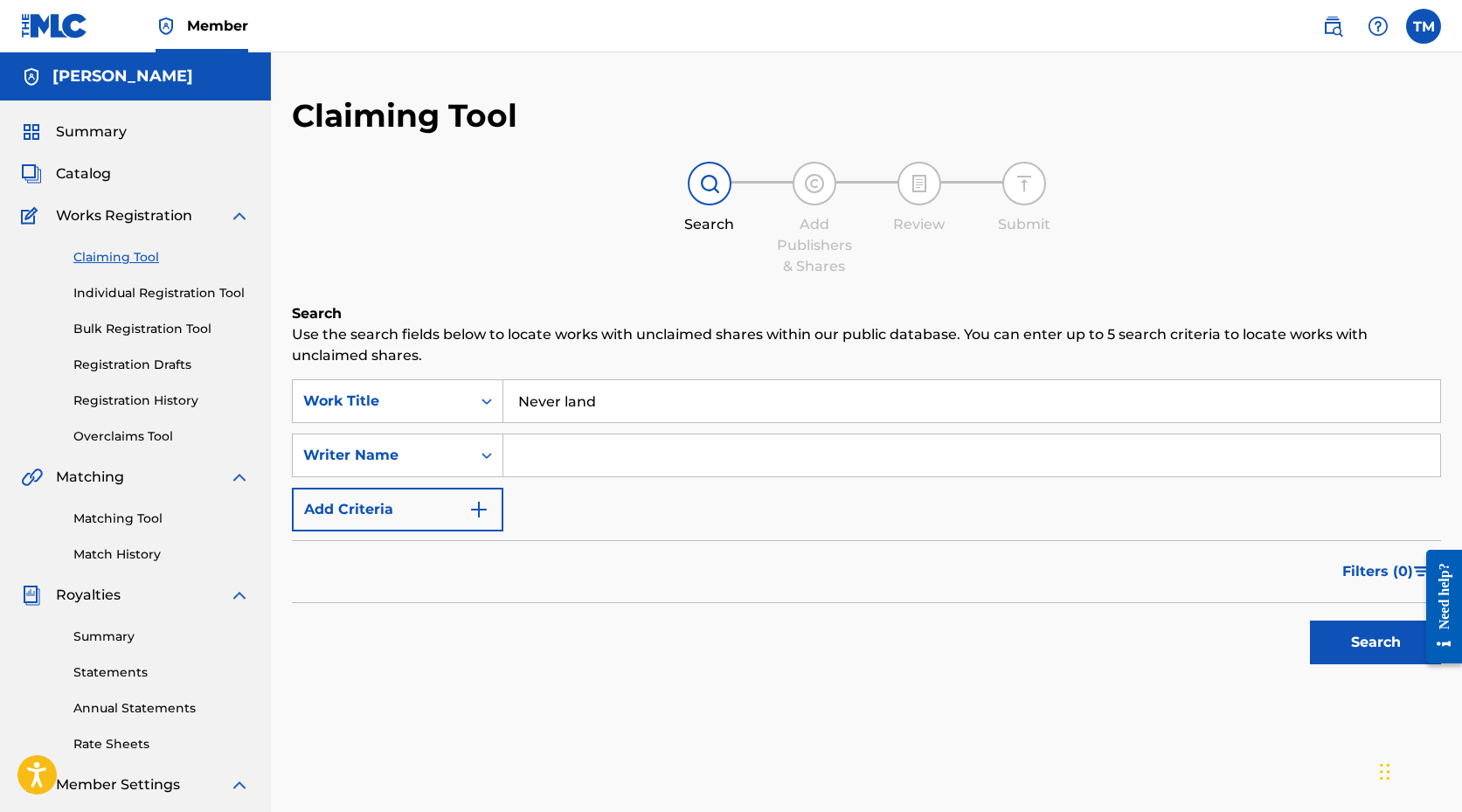
click at [608, 466] on input "Search Form" at bounding box center [972, 455] width 937 height 42
click at [1310, 620] on button "Search" at bounding box center [1376, 641] width 132 height 44
click at [720, 447] on input "[PERSON_NAME]" at bounding box center [972, 455] width 937 height 42
click at [535, 516] on div "SearchWithCriteriaba4e4e98-dd95-4d03-8658-98309de3de0c Work Title Never land Se…" at bounding box center [867, 455] width 1149 height 152
click at [688, 394] on input "Never land" at bounding box center [972, 401] width 937 height 42
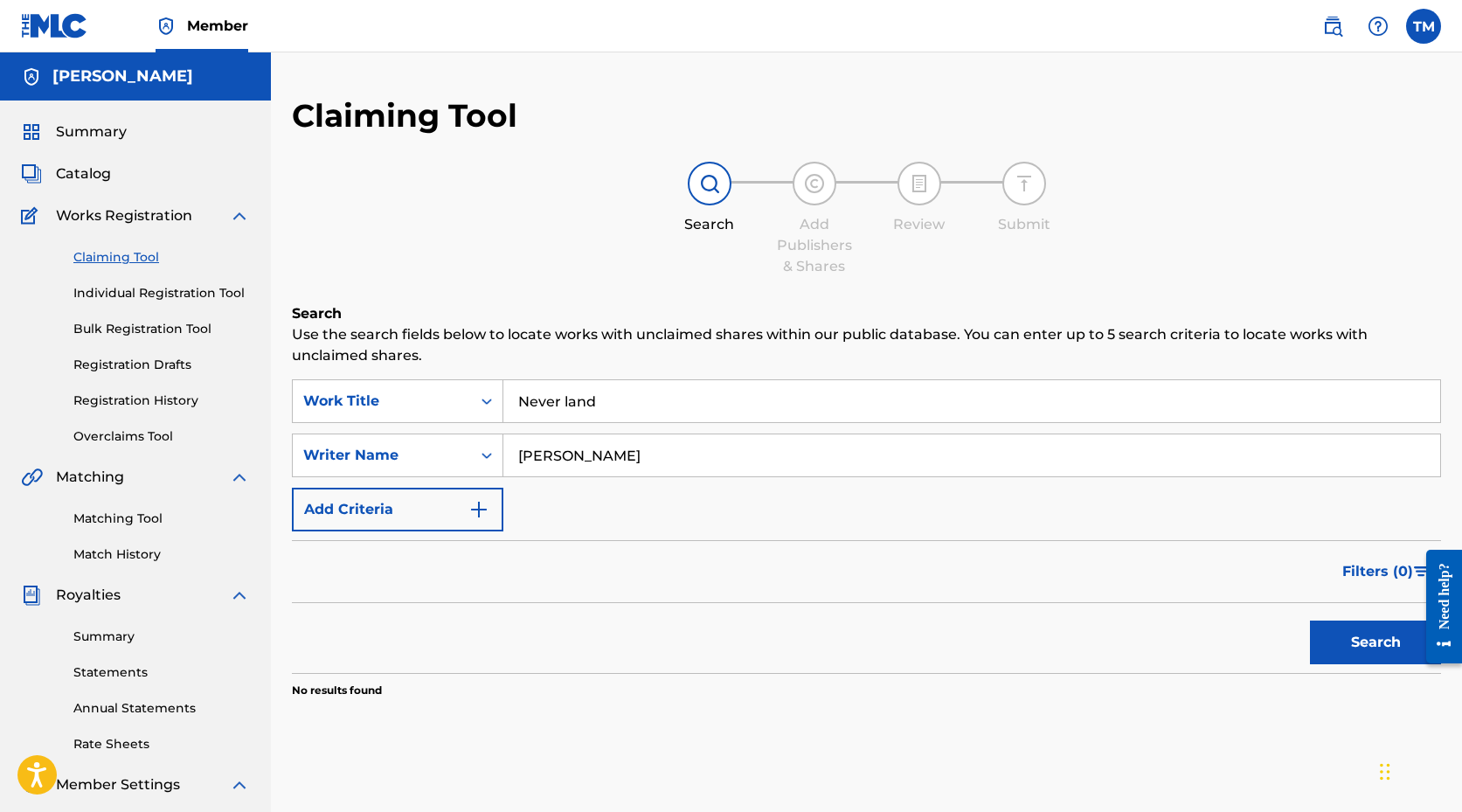
click at [688, 394] on input "Never land" at bounding box center [972, 401] width 937 height 42
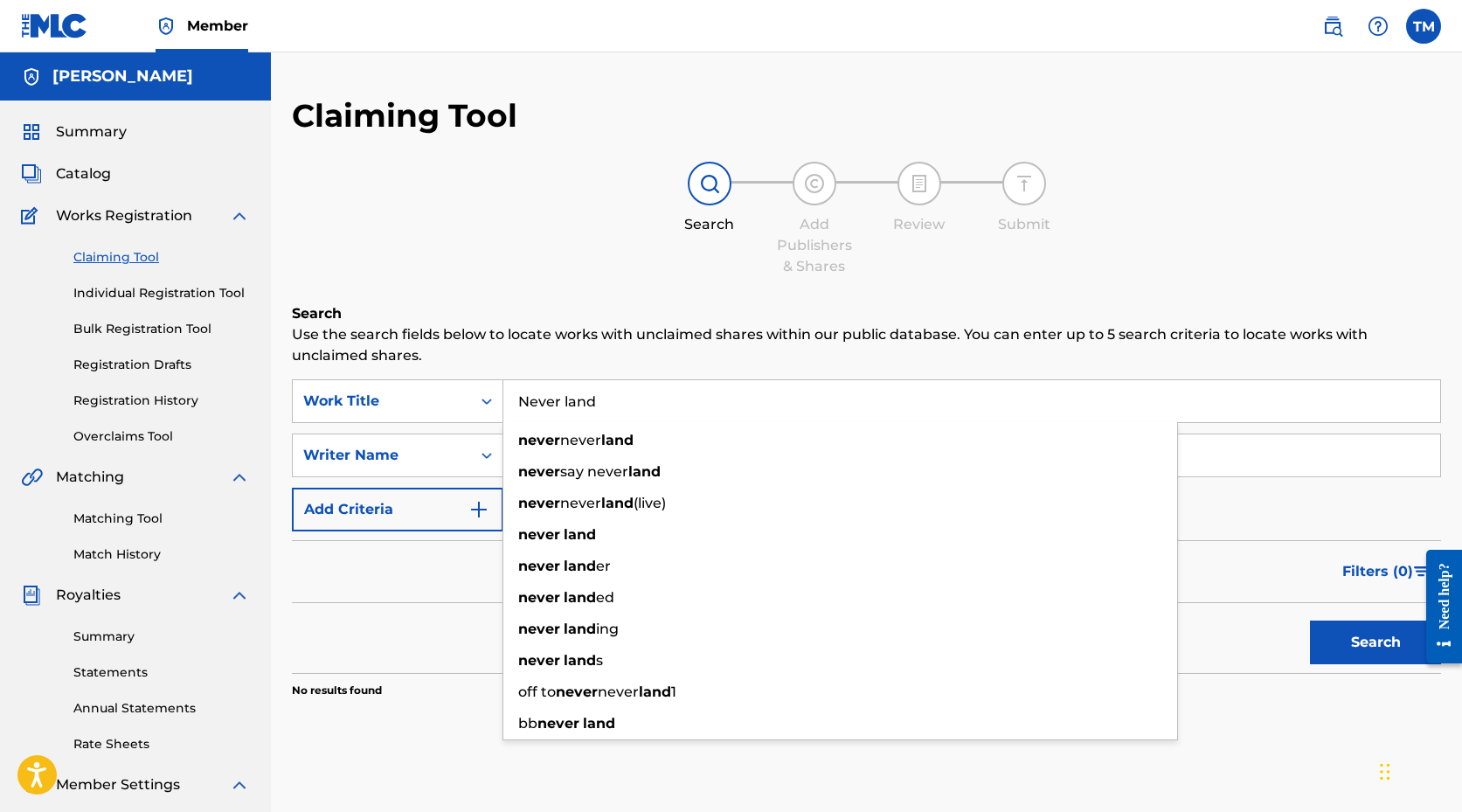
click at [688, 394] on input "Never land" at bounding box center [972, 401] width 937 height 42
click at [1301, 543] on div "Filters ( 0 )" at bounding box center [867, 571] width 1149 height 63
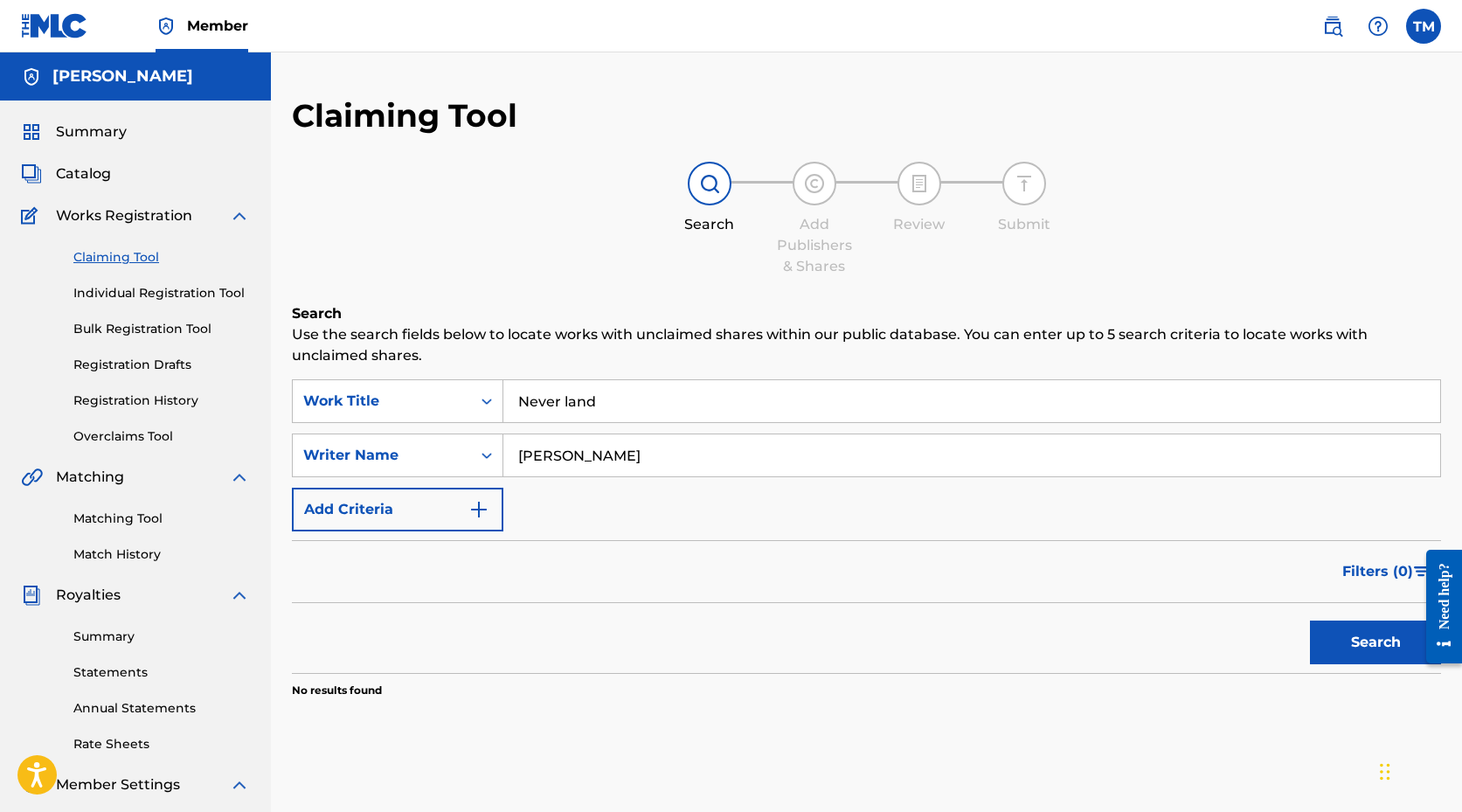
click at [679, 398] on input "Never land" at bounding box center [972, 401] width 937 height 42
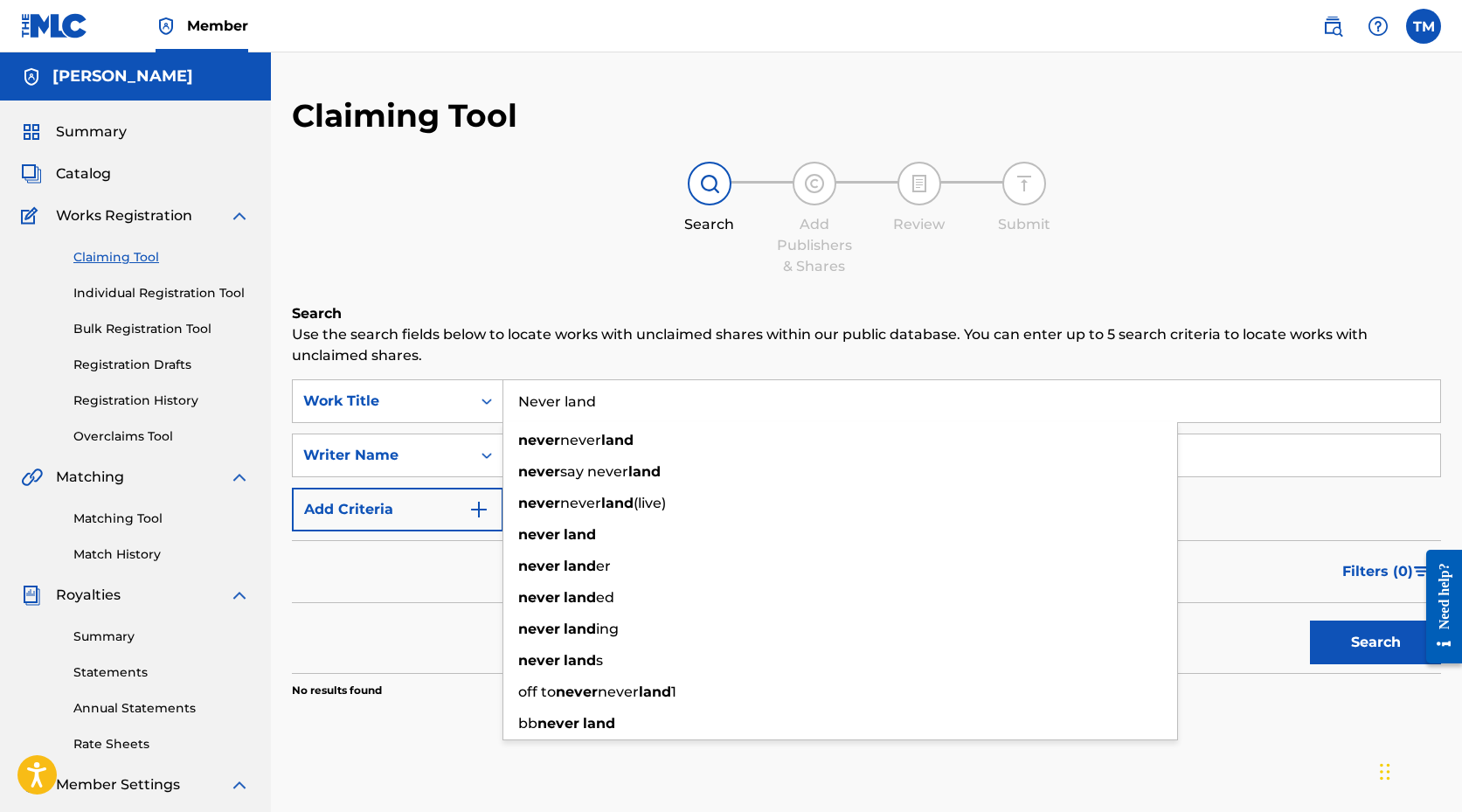
click at [679, 398] on input "Never land" at bounding box center [972, 401] width 937 height 42
click at [1256, 448] on input "[PERSON_NAME]" at bounding box center [972, 455] width 937 height 42
click at [1256, 449] on input "[PERSON_NAME]" at bounding box center [972, 455] width 937 height 42
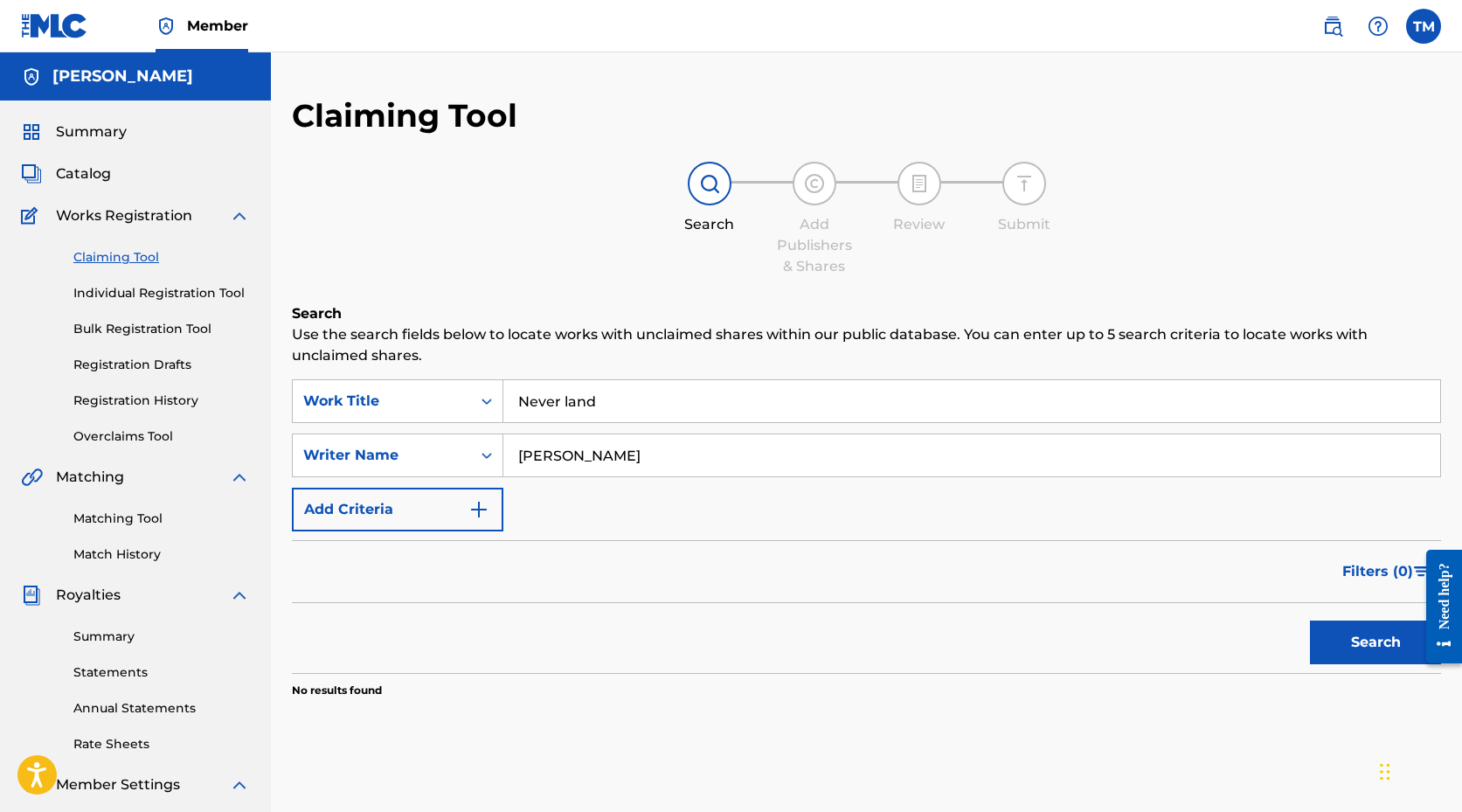
click at [1256, 449] on input "[PERSON_NAME]" at bounding box center [972, 455] width 937 height 42
click at [1310, 620] on button "Search" at bounding box center [1376, 641] width 132 height 44
type input "[PERSON_NAME]"
click at [1310, 620] on button "Search" at bounding box center [1376, 641] width 132 height 44
click at [683, 397] on input "Never land" at bounding box center [972, 401] width 937 height 42
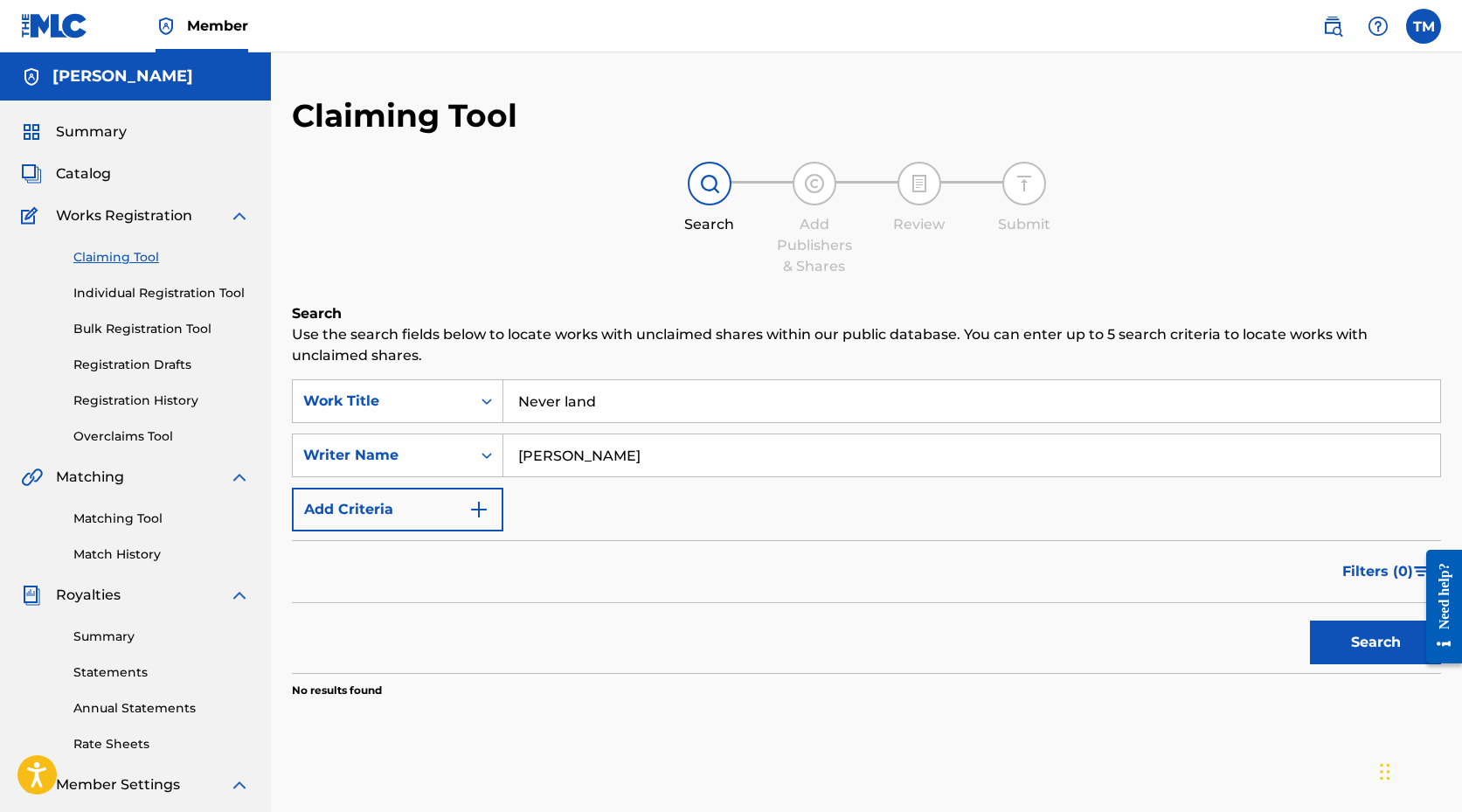
click at [683, 397] on input "Never land" at bounding box center [972, 401] width 937 height 42
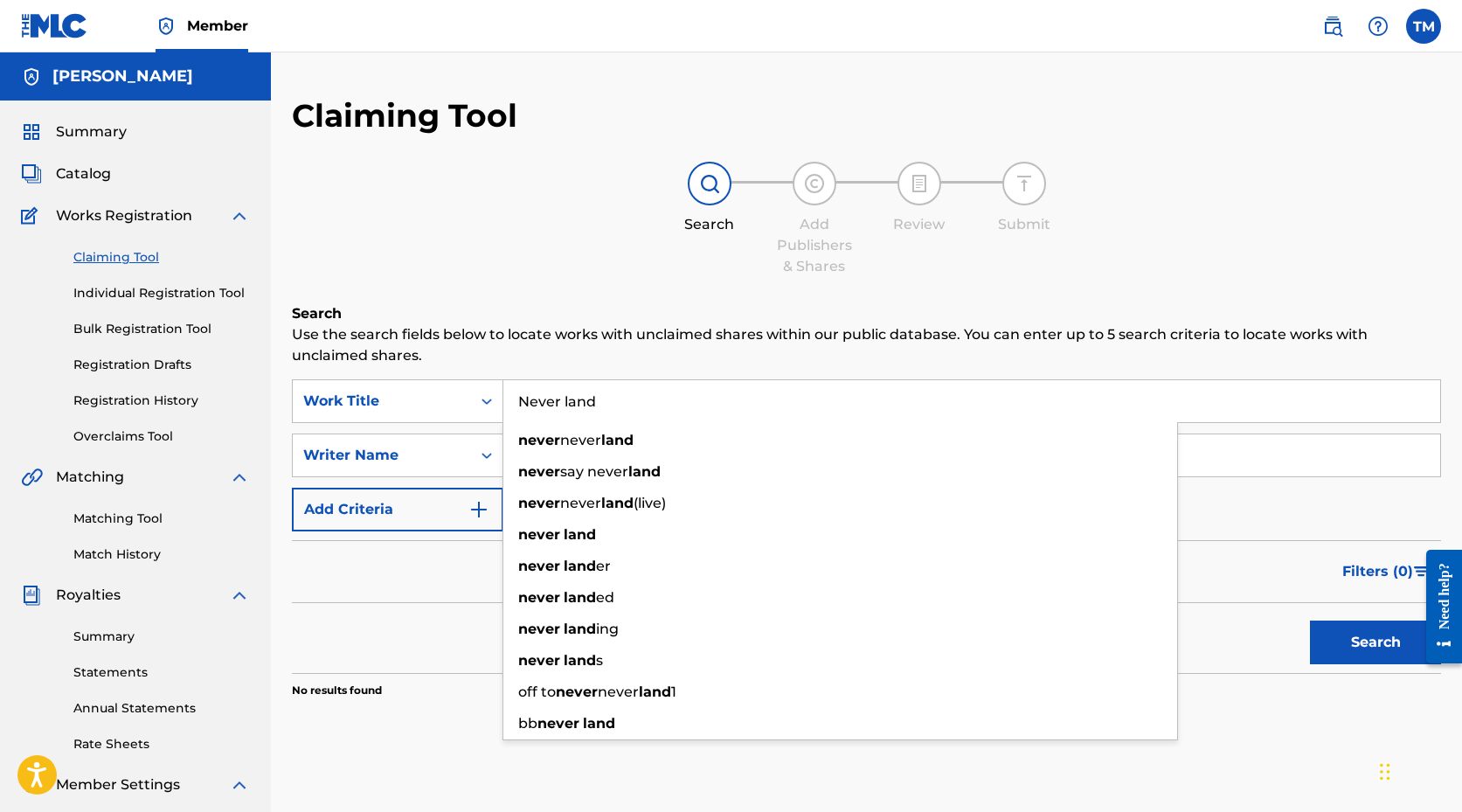
click at [683, 397] on input "Never land" at bounding box center [972, 401] width 937 height 42
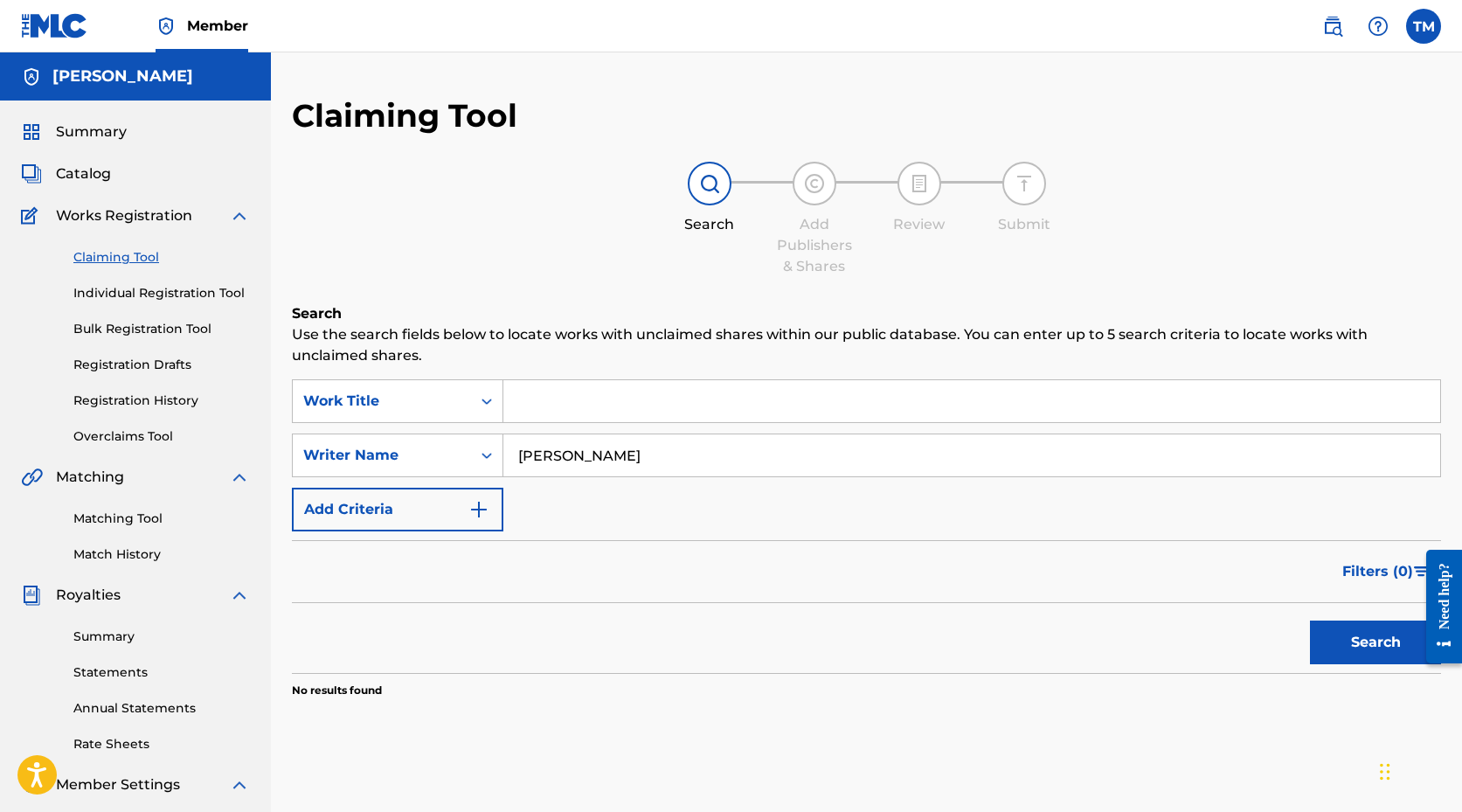
click at [794, 532] on form "SearchWithCriteriaba4e4e98-dd95-4d03-8658-98309de3de0c Work Title SearchWithCri…" at bounding box center [867, 526] width 1149 height 293
click at [1354, 658] on button "Search" at bounding box center [1376, 641] width 132 height 44
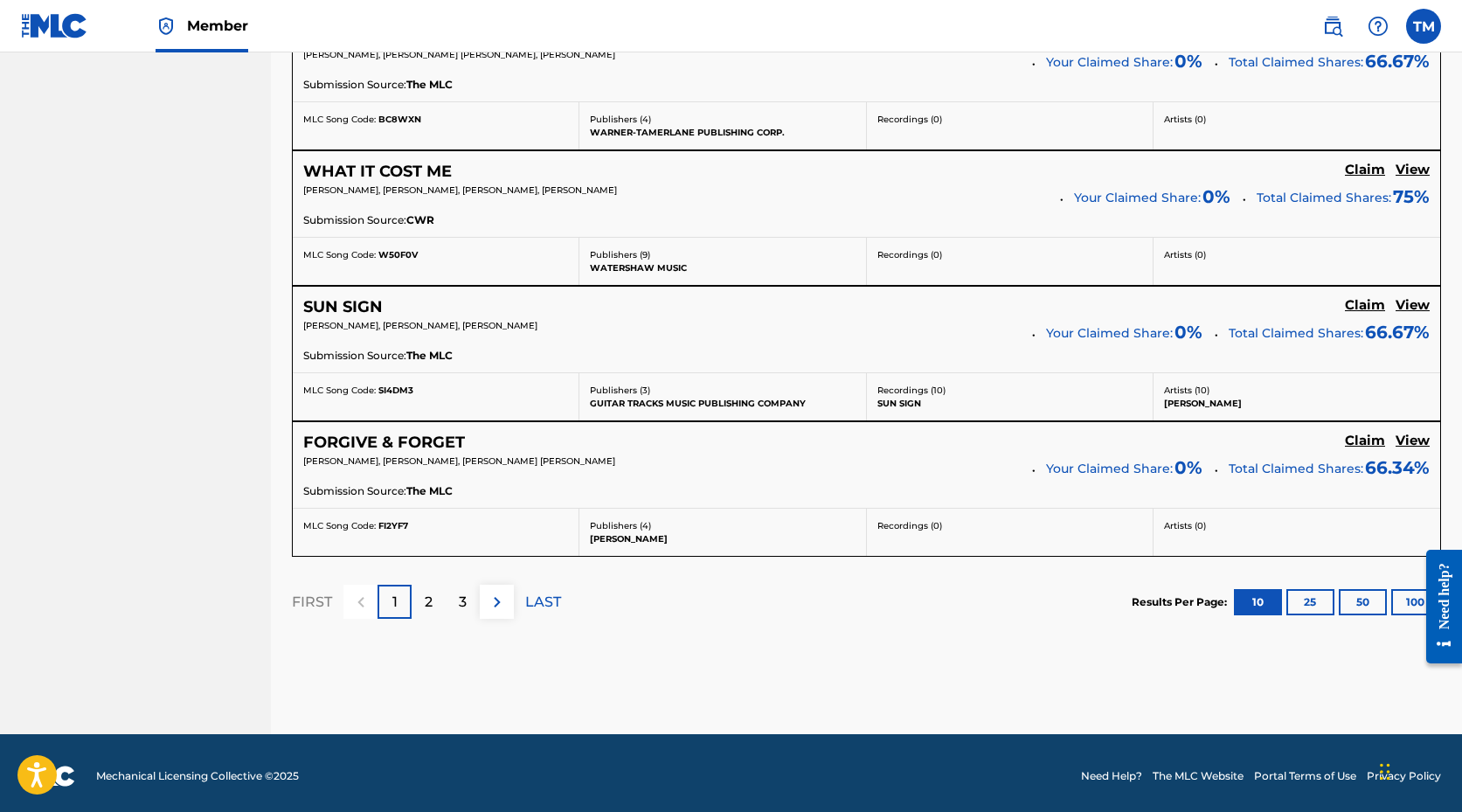
scroll to position [1502, 0]
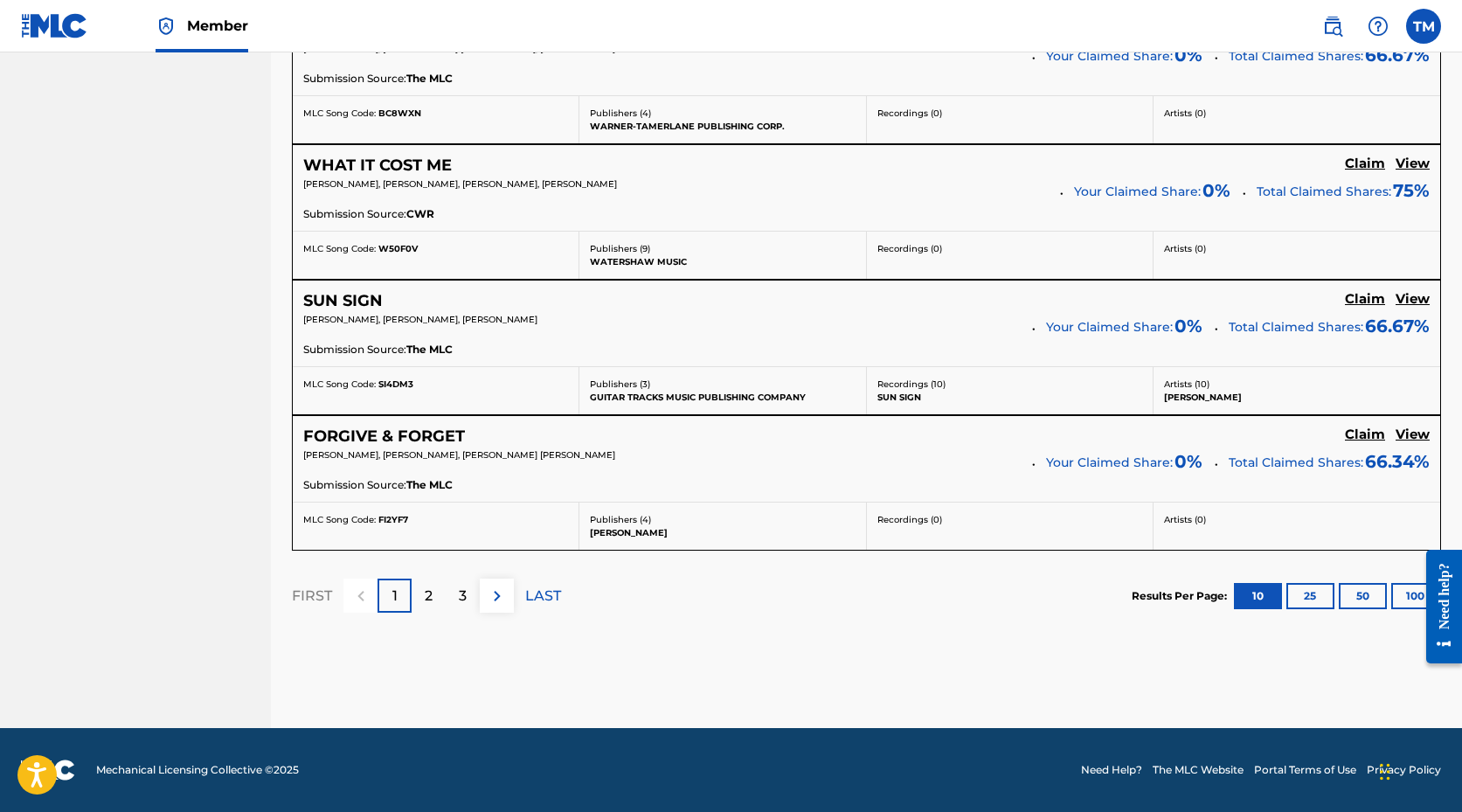
click at [430, 607] on div "2" at bounding box center [428, 595] width 34 height 34
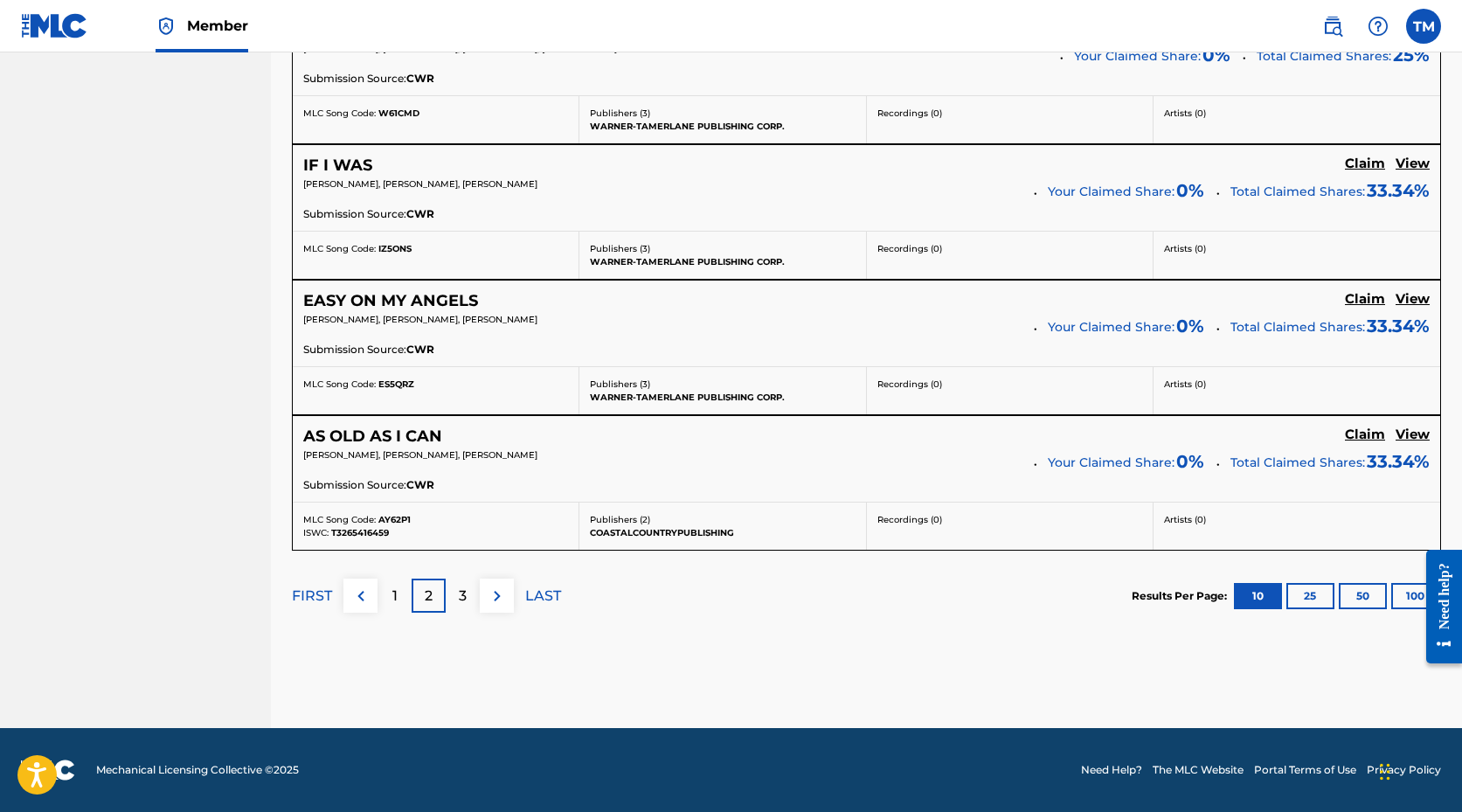
click at [465, 590] on p "3" at bounding box center [462, 596] width 8 height 21
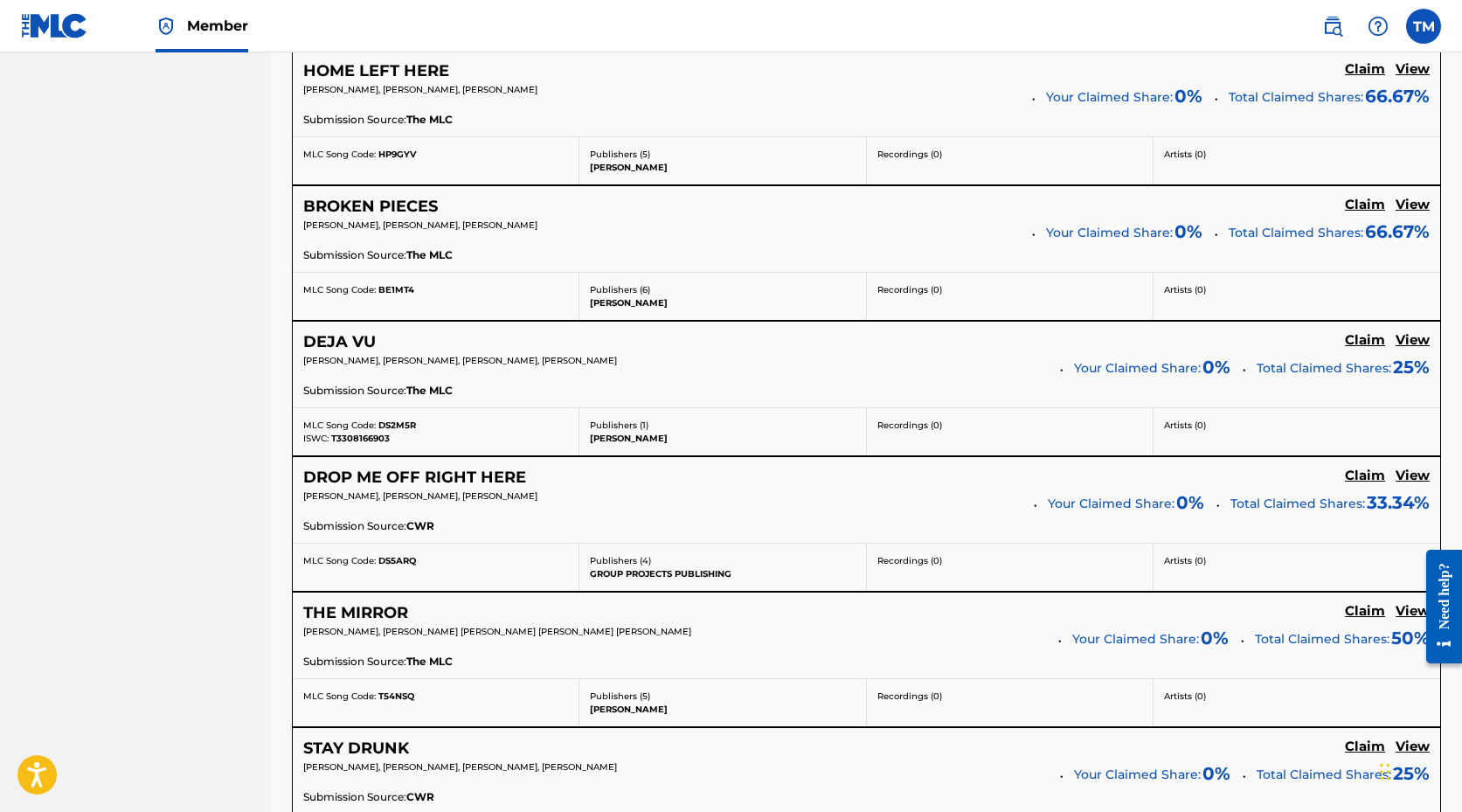
scroll to position [1088, 0]
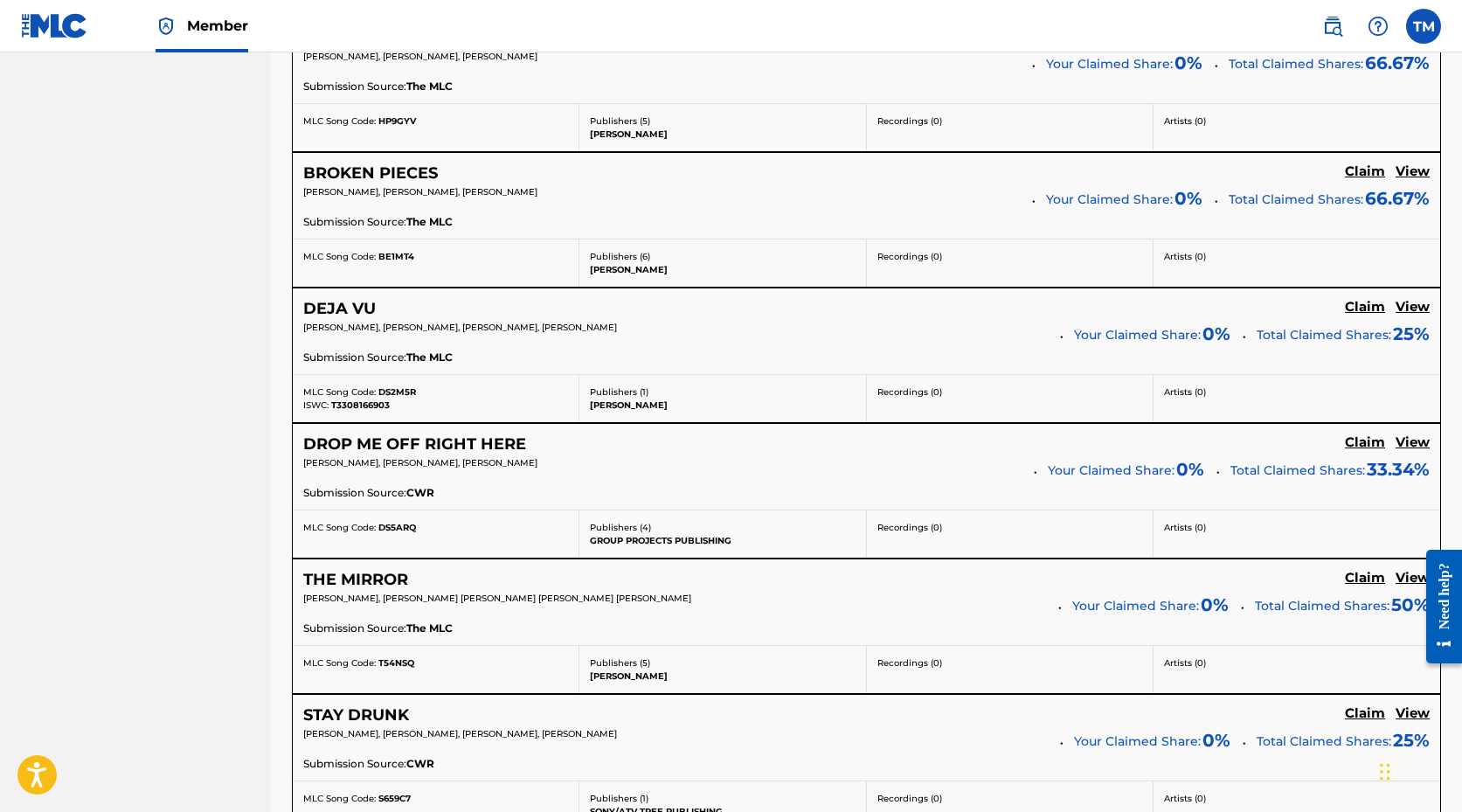
click at [354, 312] on h5 "DEJA VU" at bounding box center [340, 308] width 73 height 20
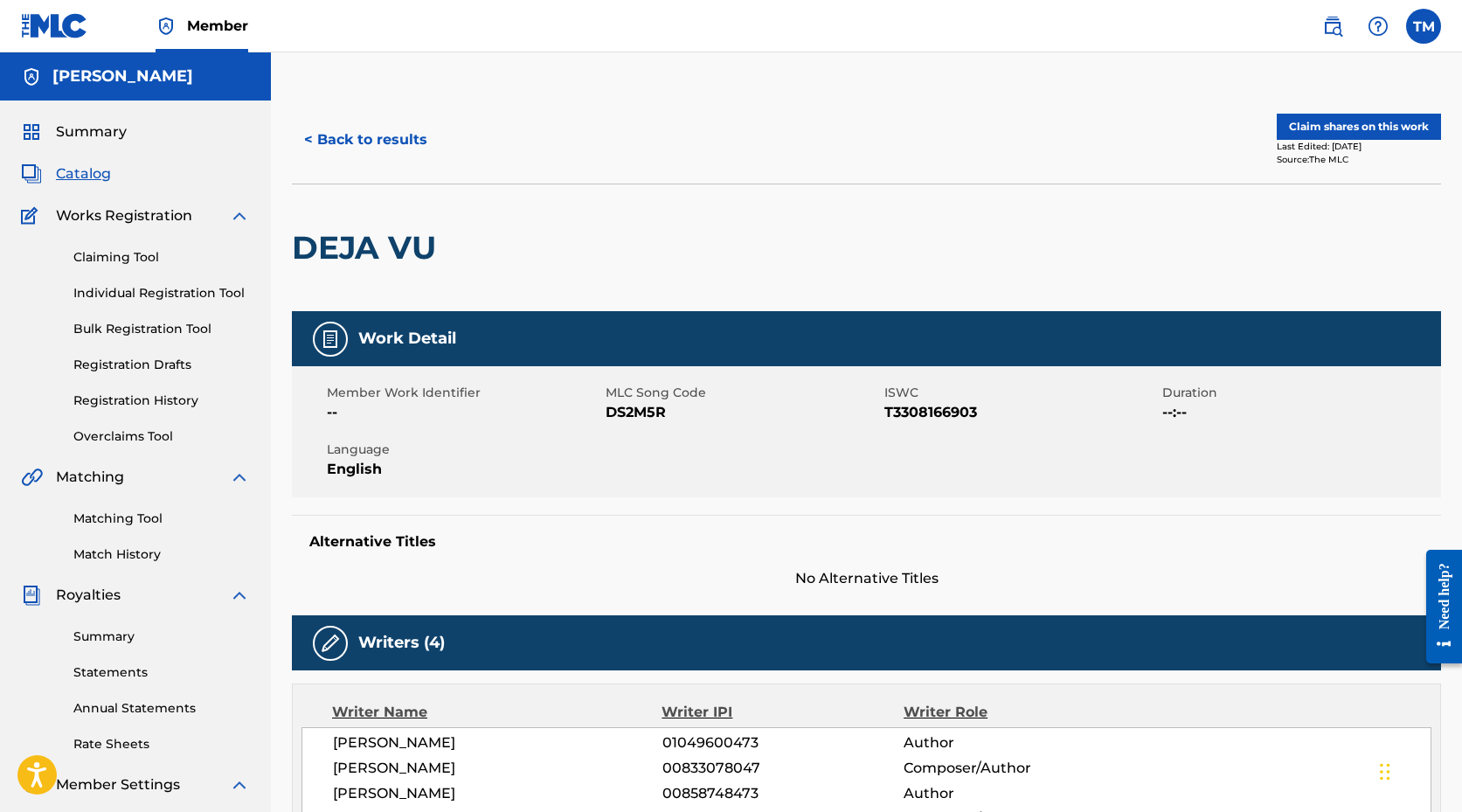
click at [1354, 119] on button "Claim shares on this work" at bounding box center [1359, 127] width 164 height 27
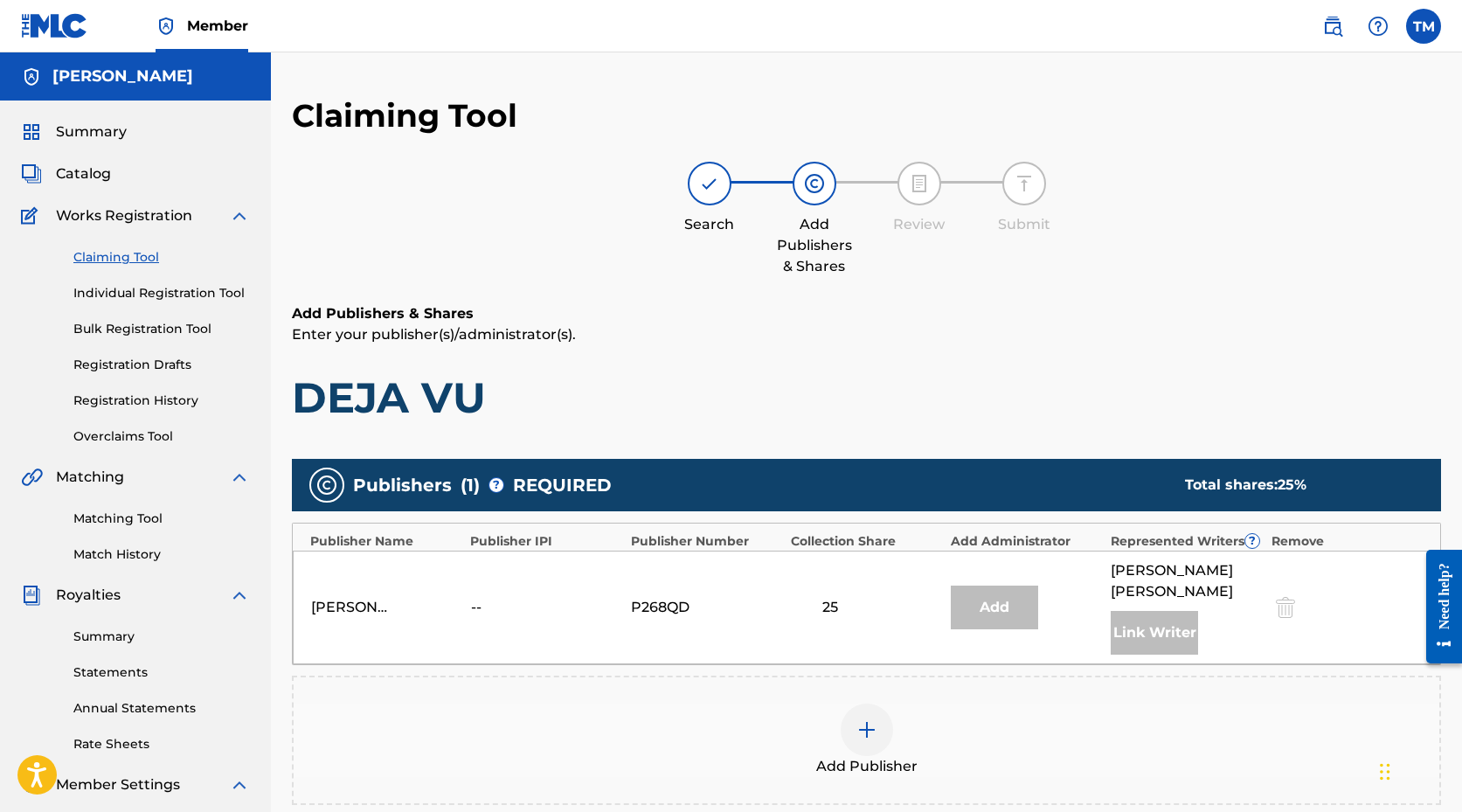
click at [860, 719] on img at bounding box center [867, 729] width 21 height 21
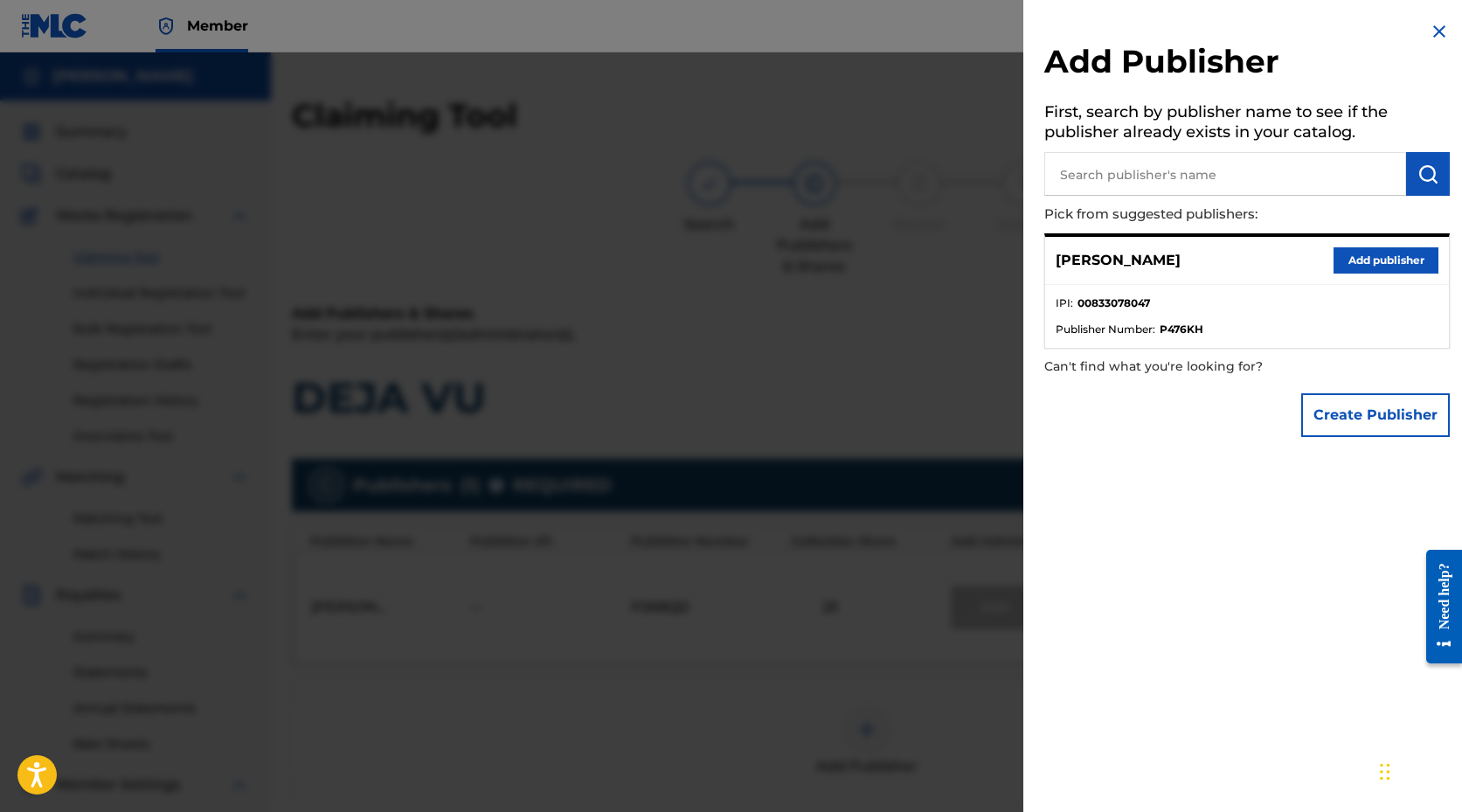
click at [1357, 251] on button "Add publisher" at bounding box center [1386, 260] width 105 height 27
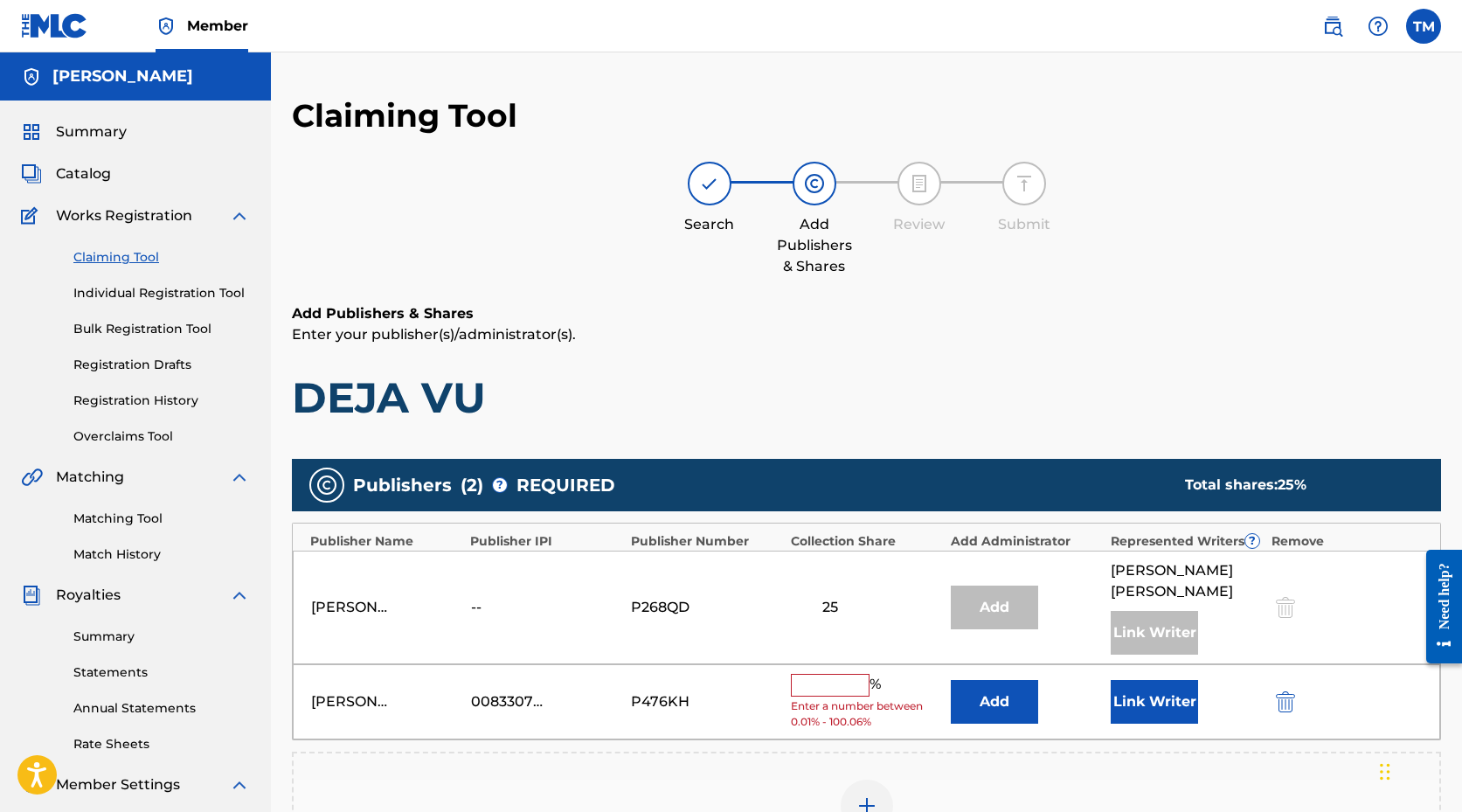
click at [842, 673] on input "text" at bounding box center [830, 685] width 79 height 23
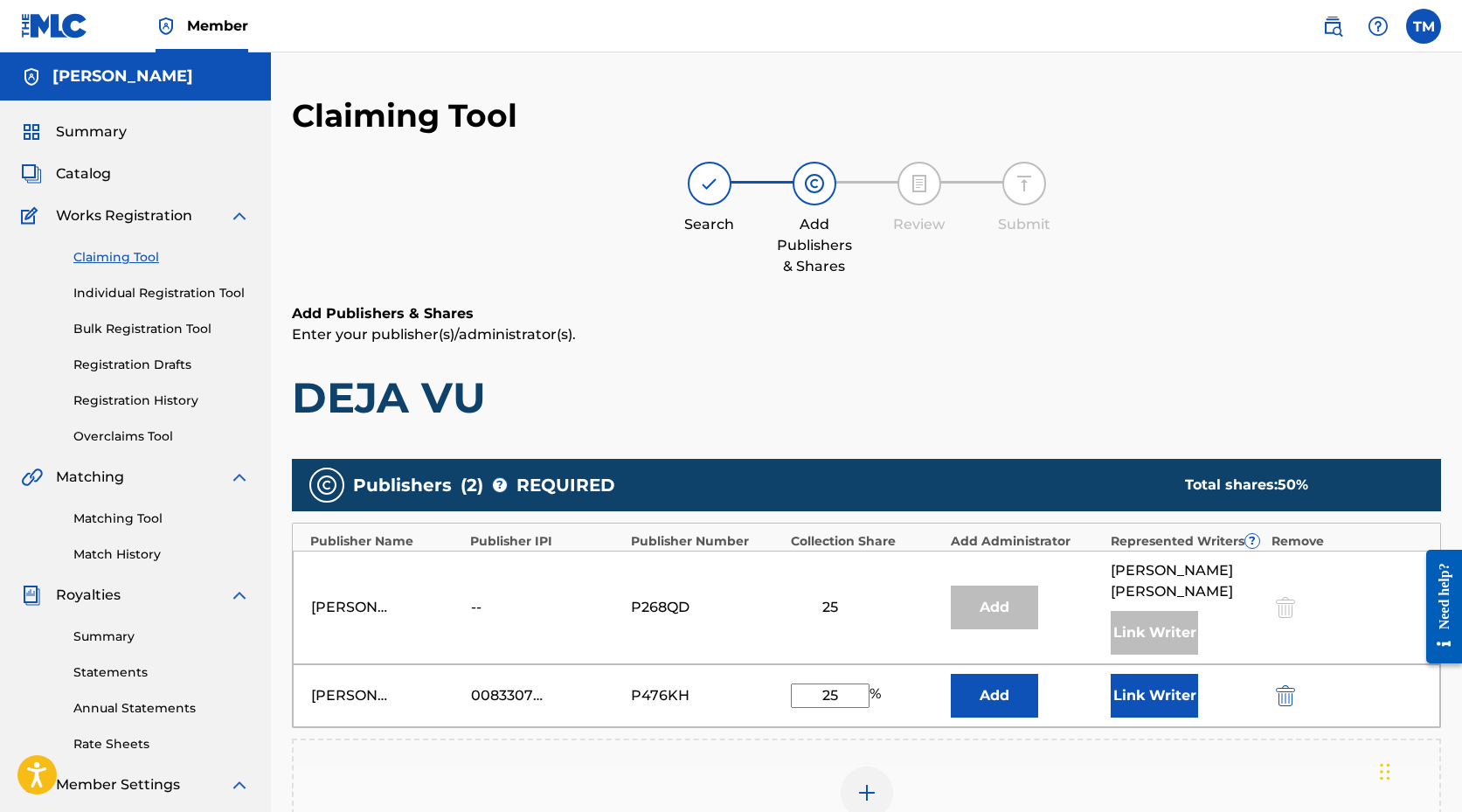
type input "25"
click at [1147, 767] on div "Add Publisher" at bounding box center [866, 803] width 1146 height 74
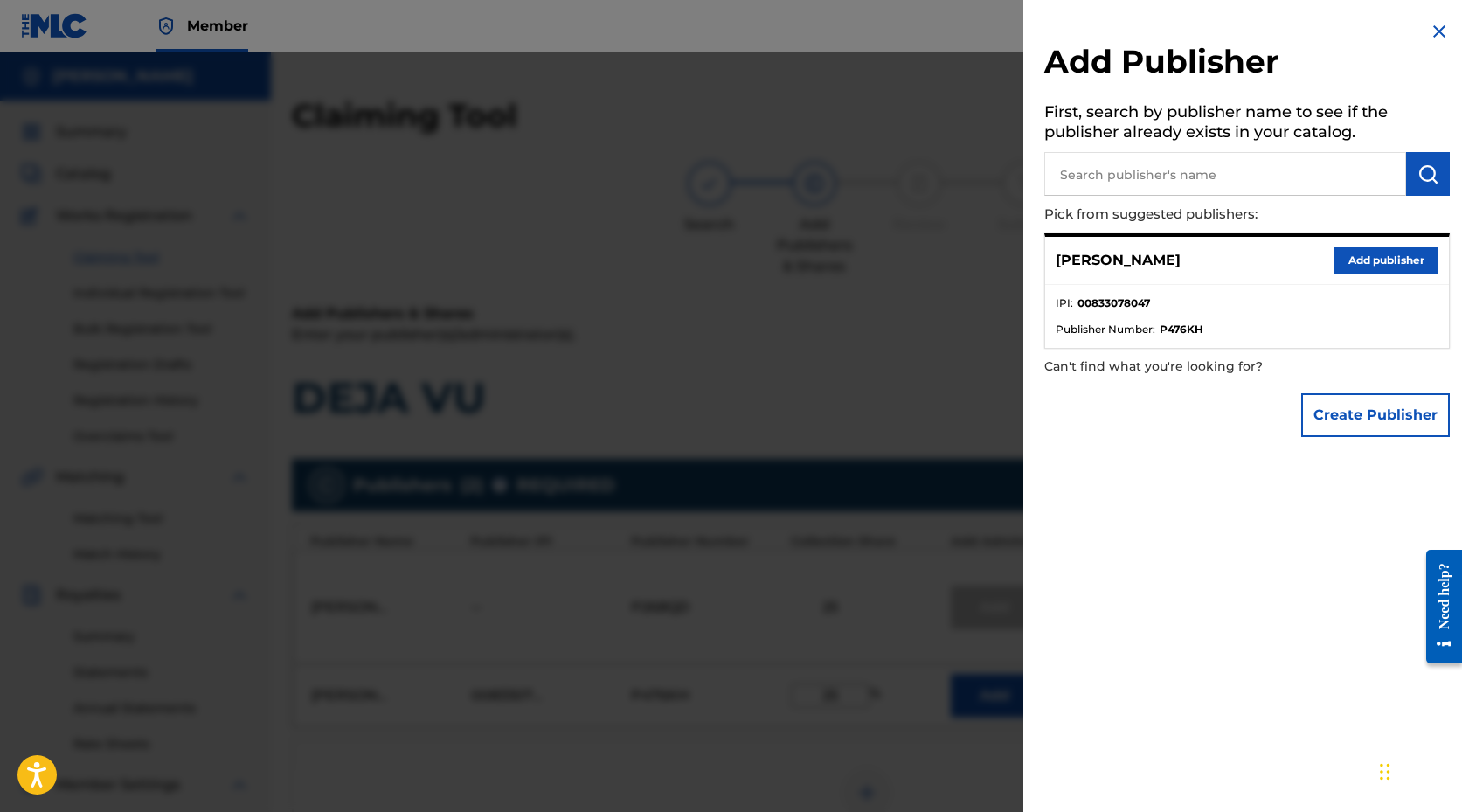
click at [867, 410] on div at bounding box center [731, 458] width 1462 height 812
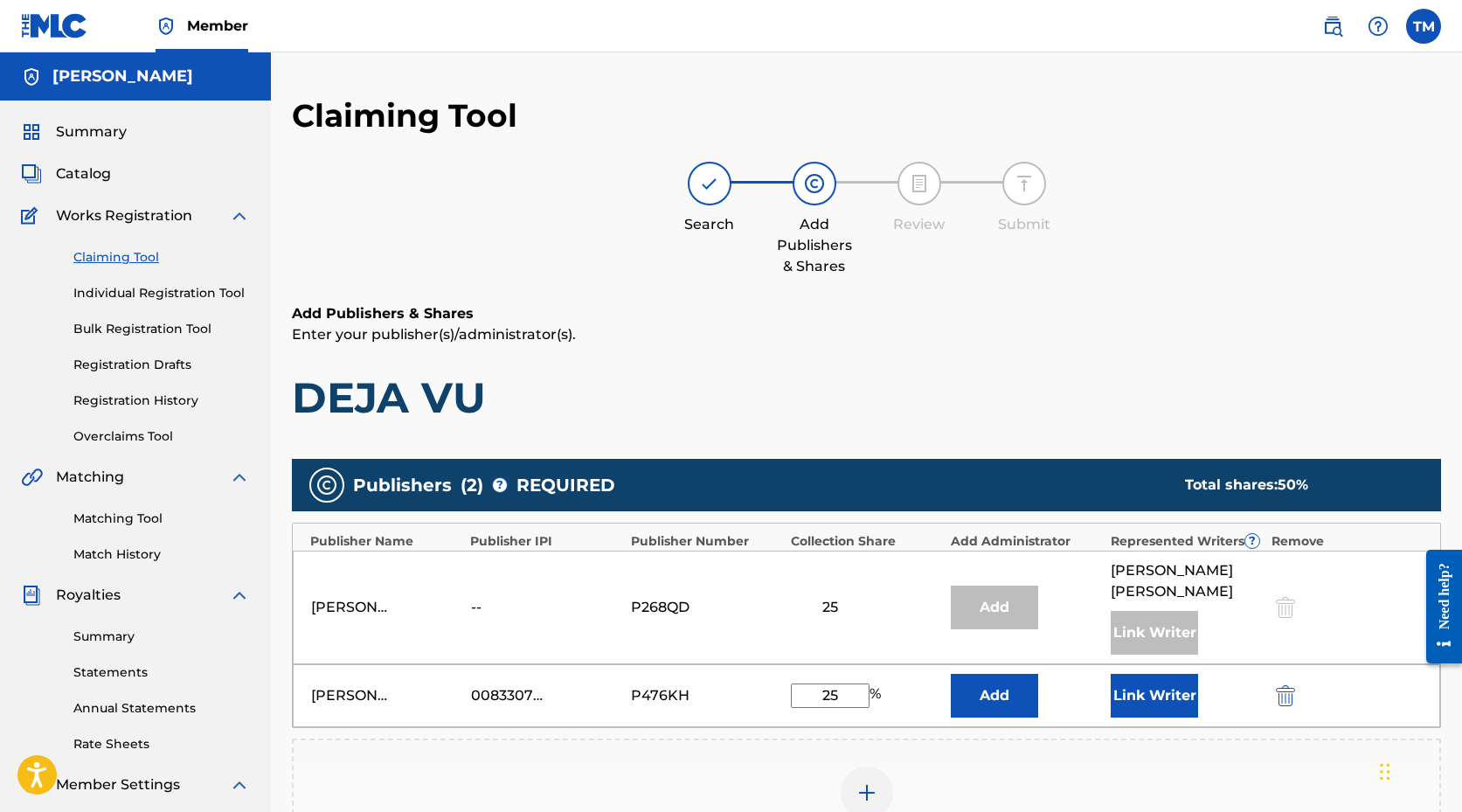
click at [1152, 673] on button "Link Writer" at bounding box center [1154, 695] width 87 height 44
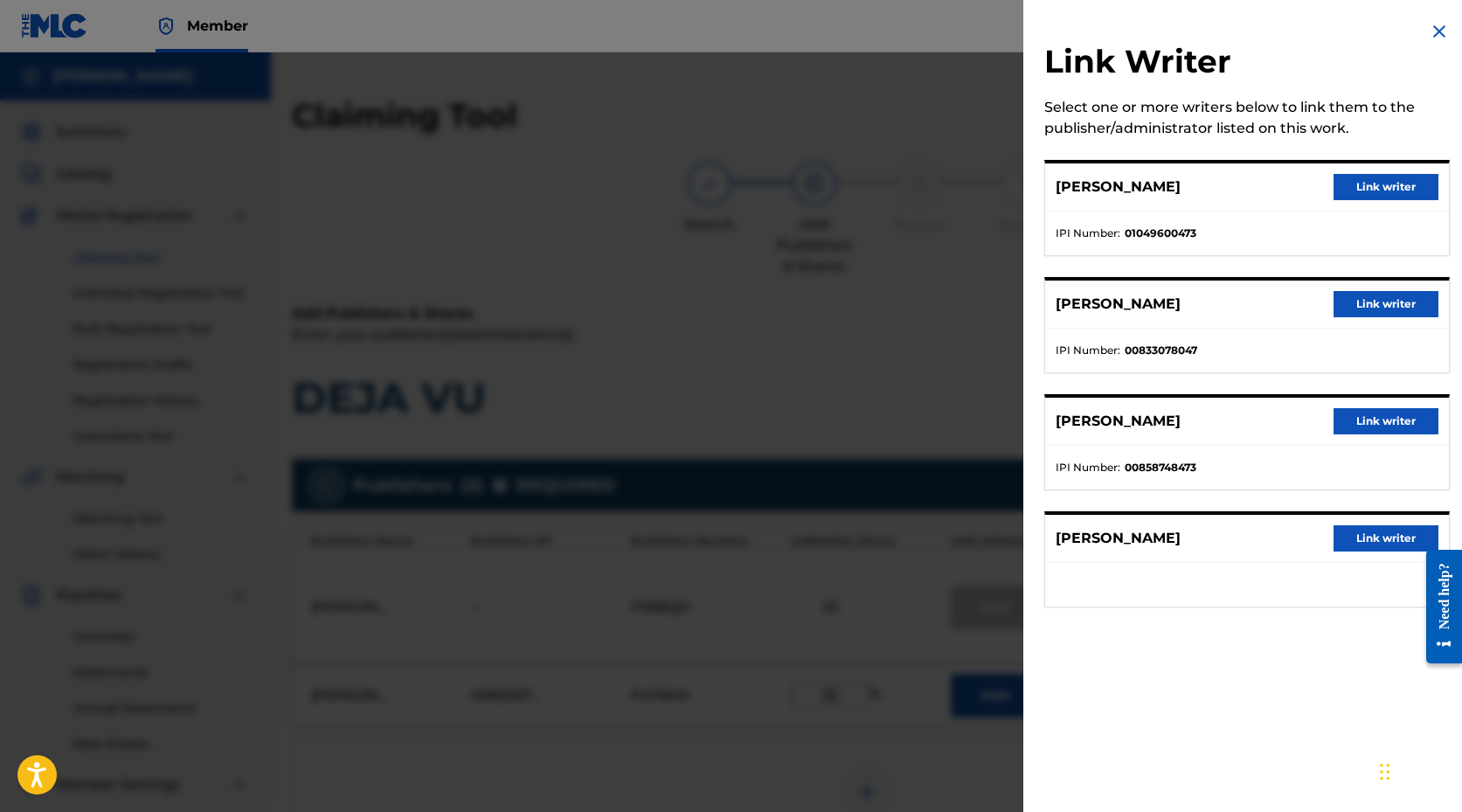
click at [1380, 309] on button "Link writer" at bounding box center [1386, 305] width 105 height 27
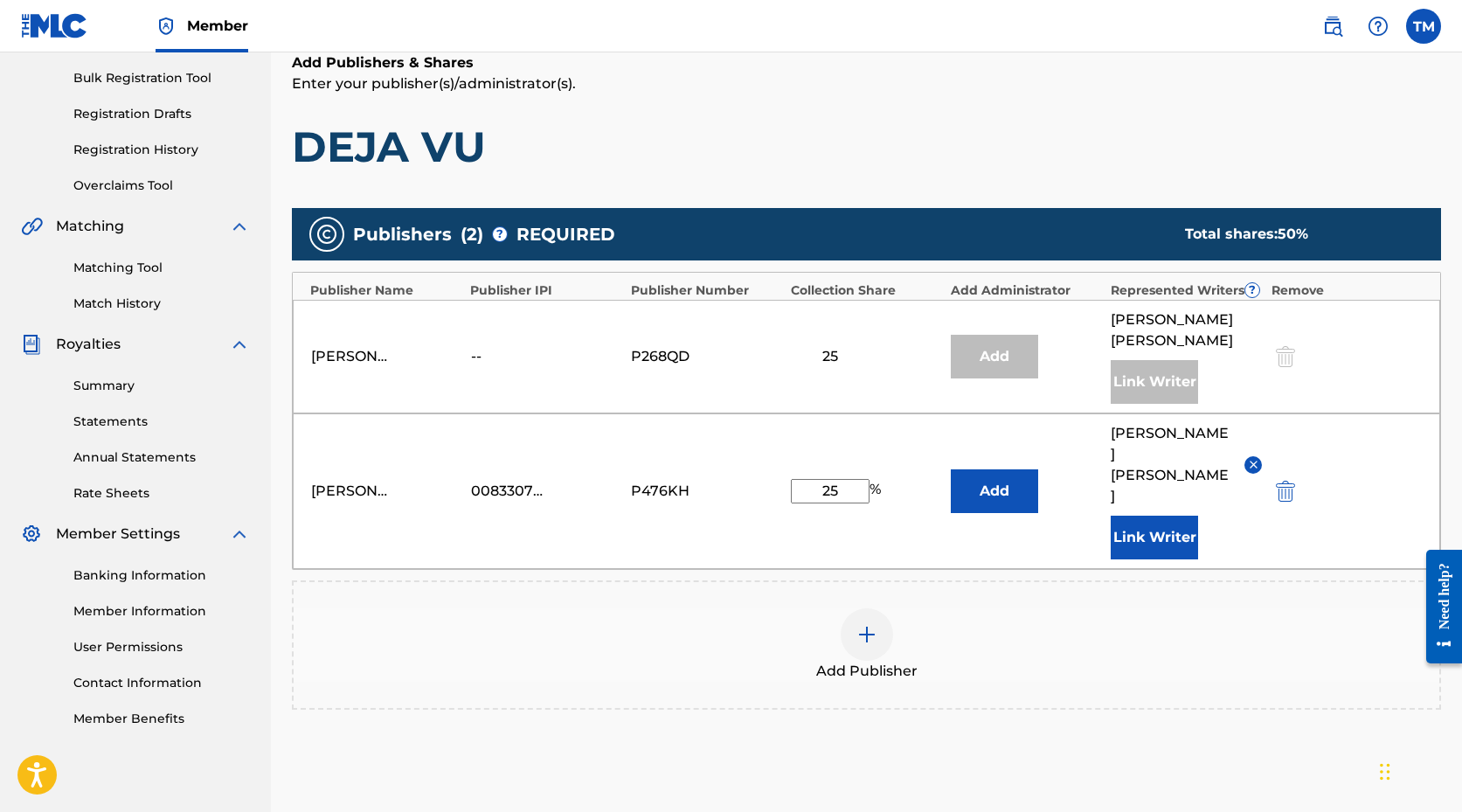
scroll to position [346, 0]
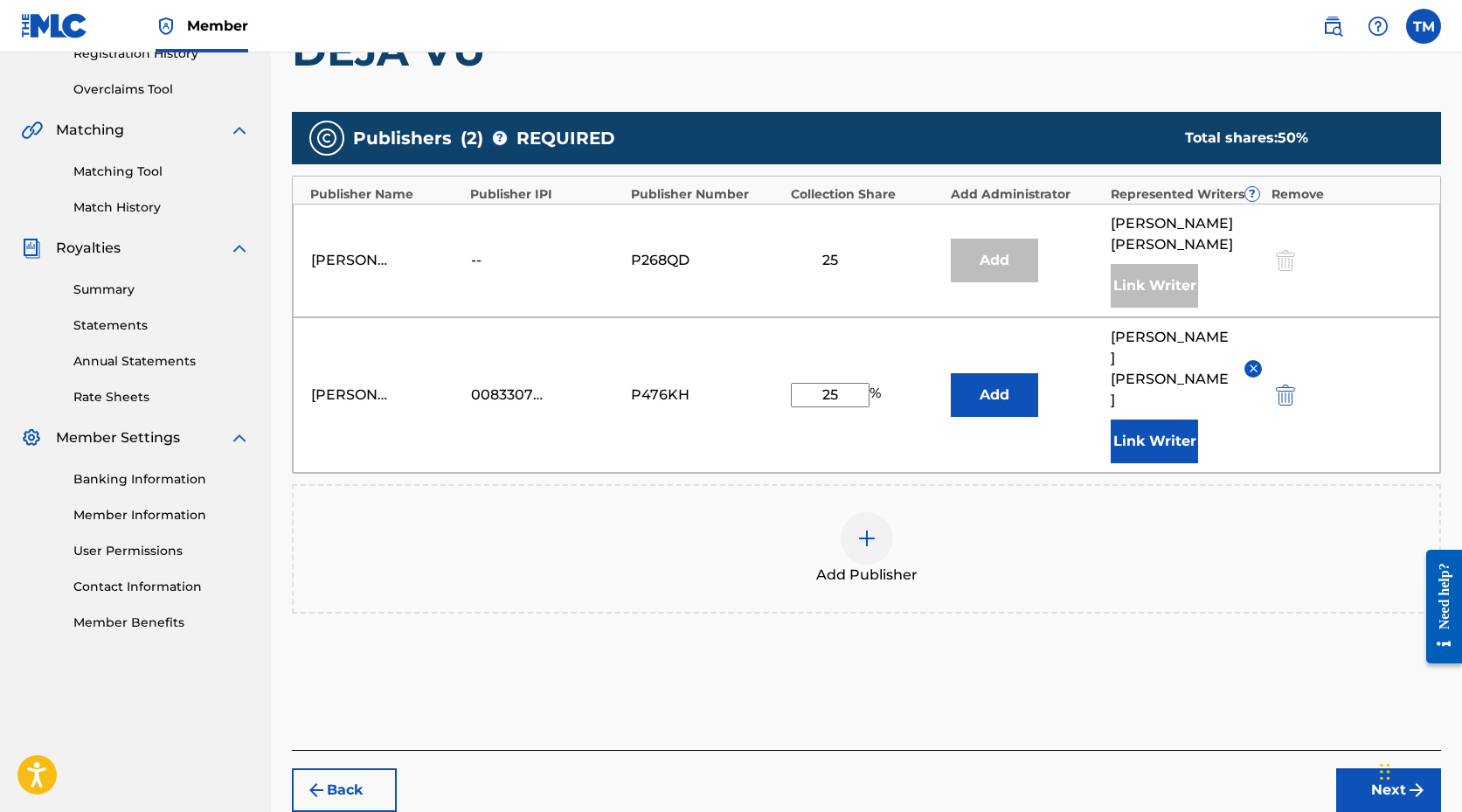
click at [1365, 768] on button "Next" at bounding box center [1389, 790] width 105 height 44
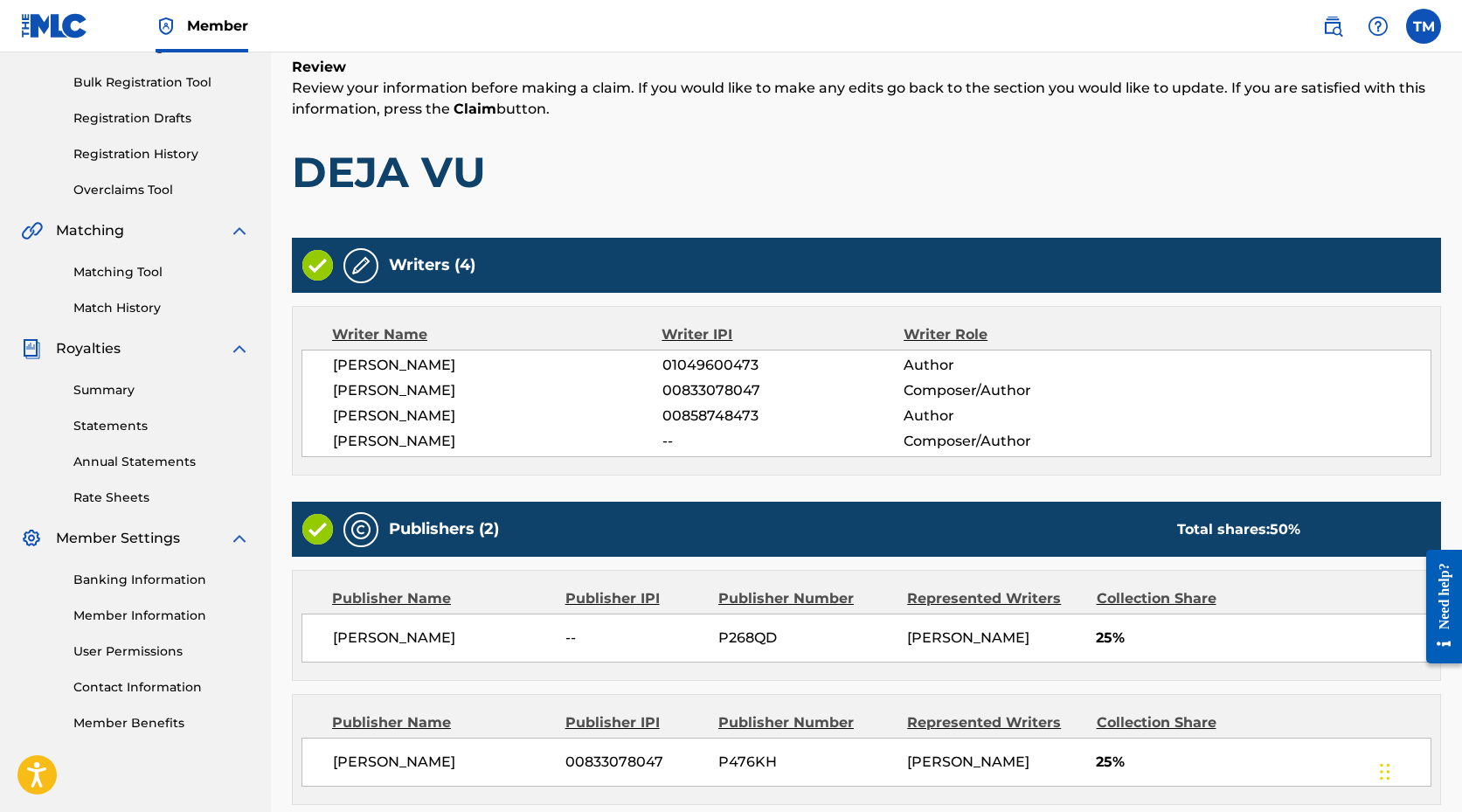
scroll to position [409, 0]
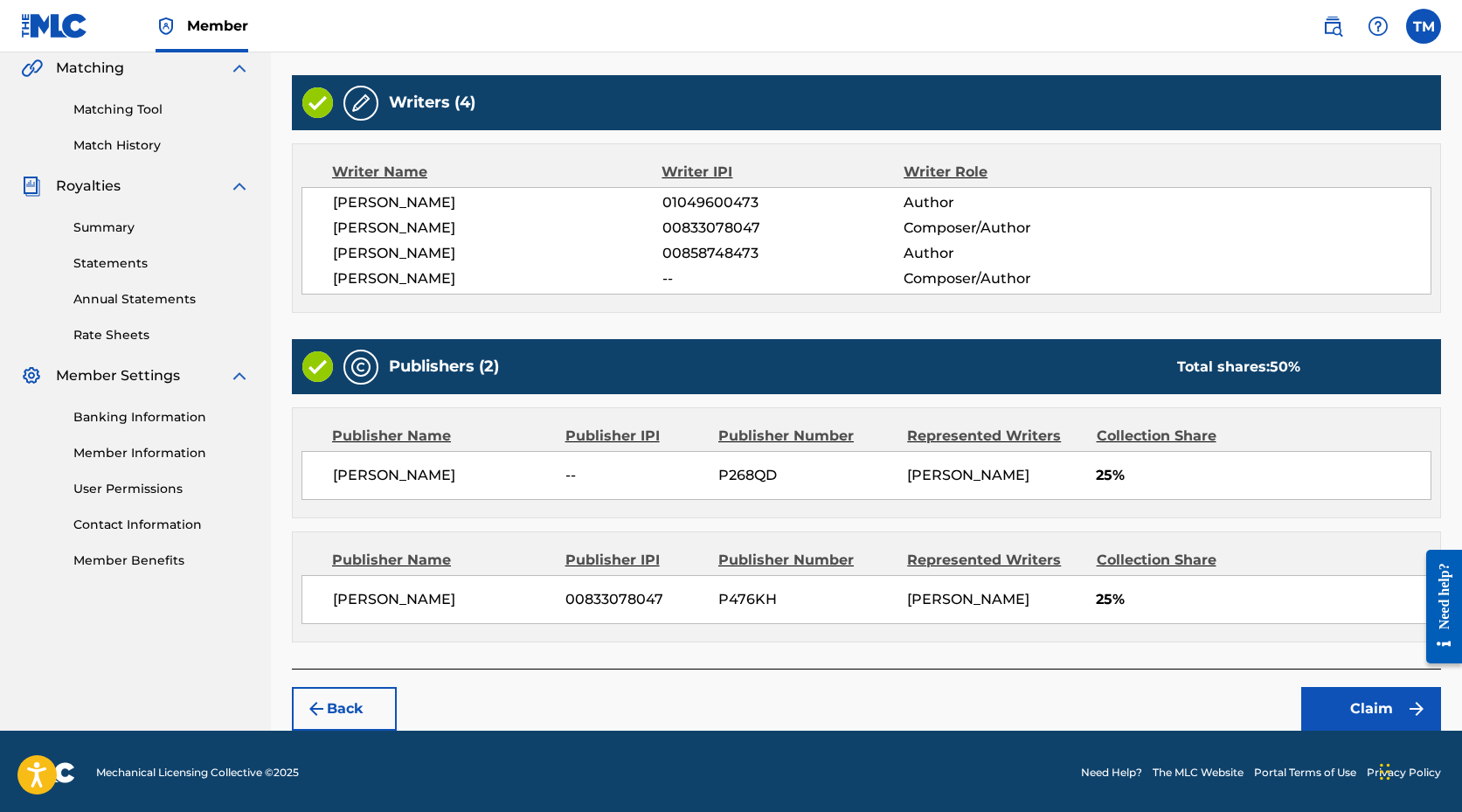
click at [1363, 715] on button "Claim" at bounding box center [1370, 708] width 140 height 44
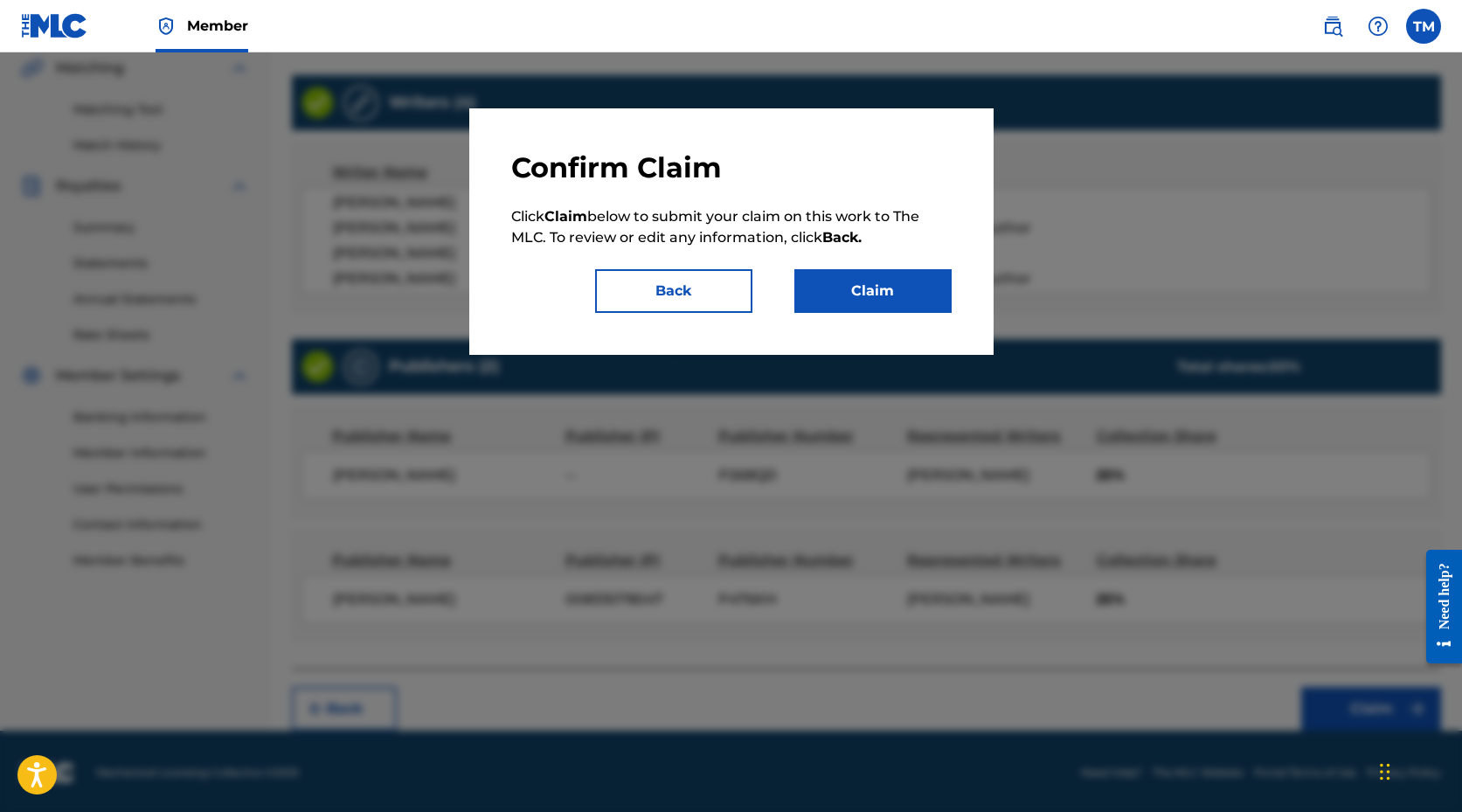
click at [900, 285] on button "Claim" at bounding box center [873, 291] width 157 height 44
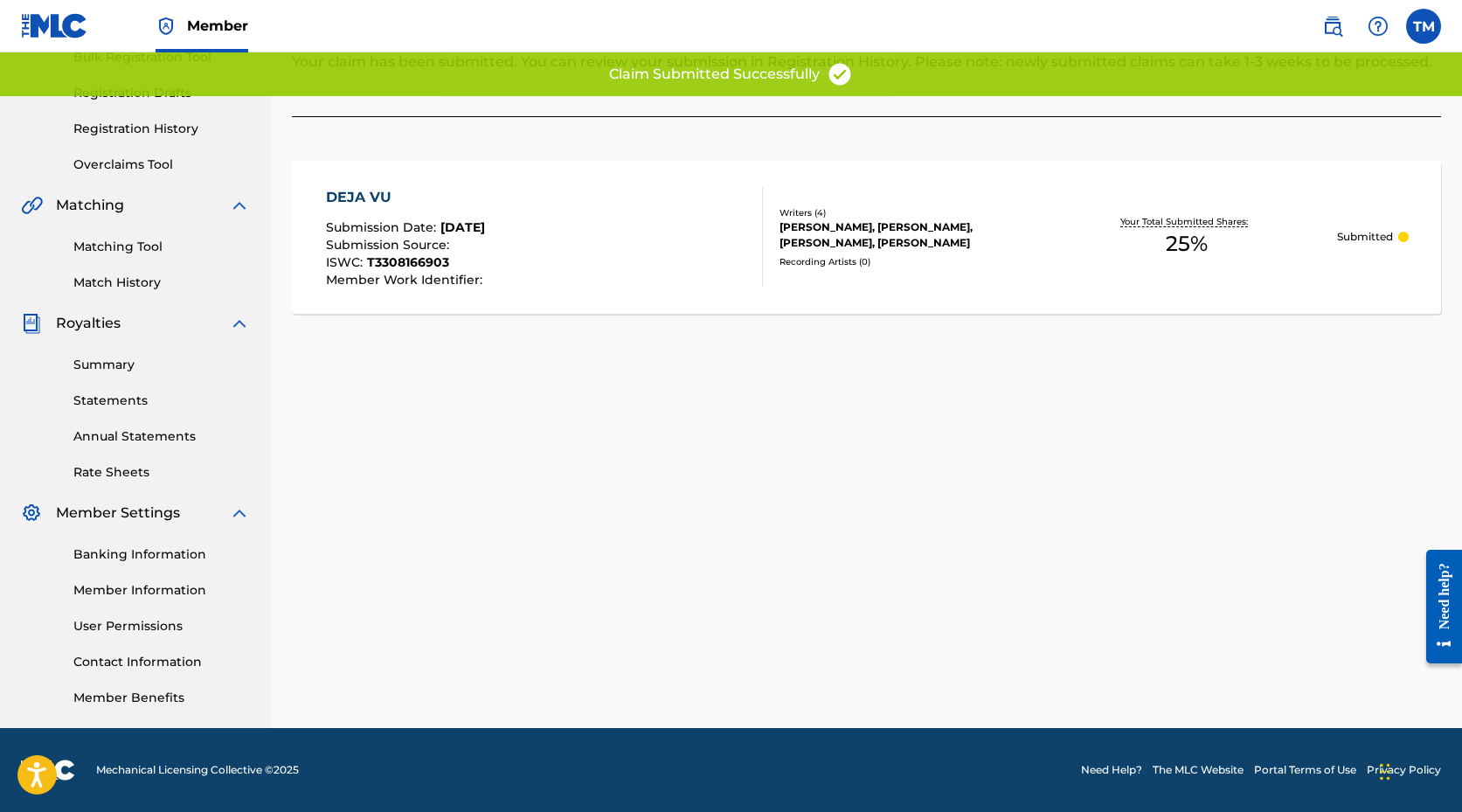
scroll to position [0, 0]
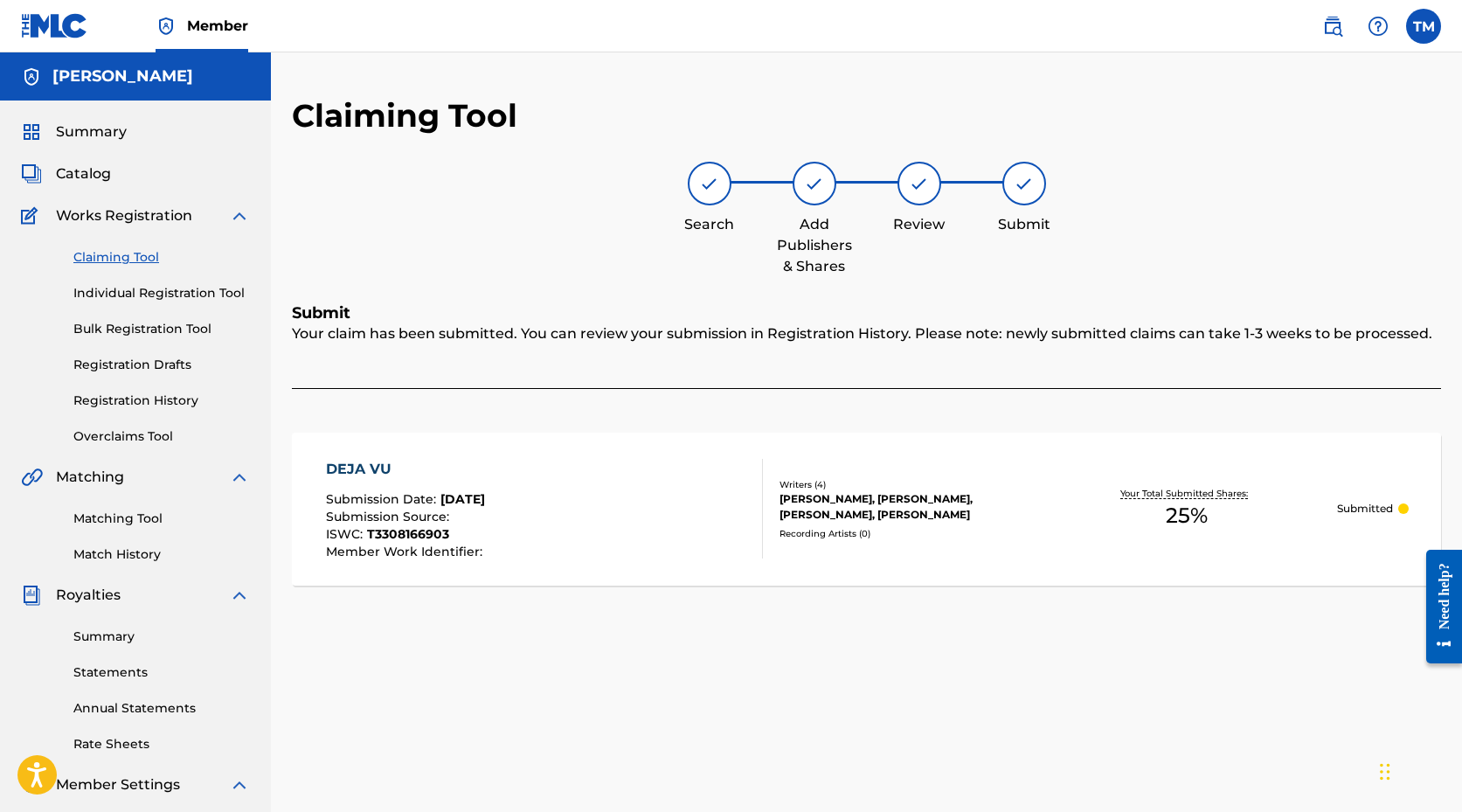
click at [120, 253] on link "Claiming Tool" at bounding box center [162, 257] width 177 height 19
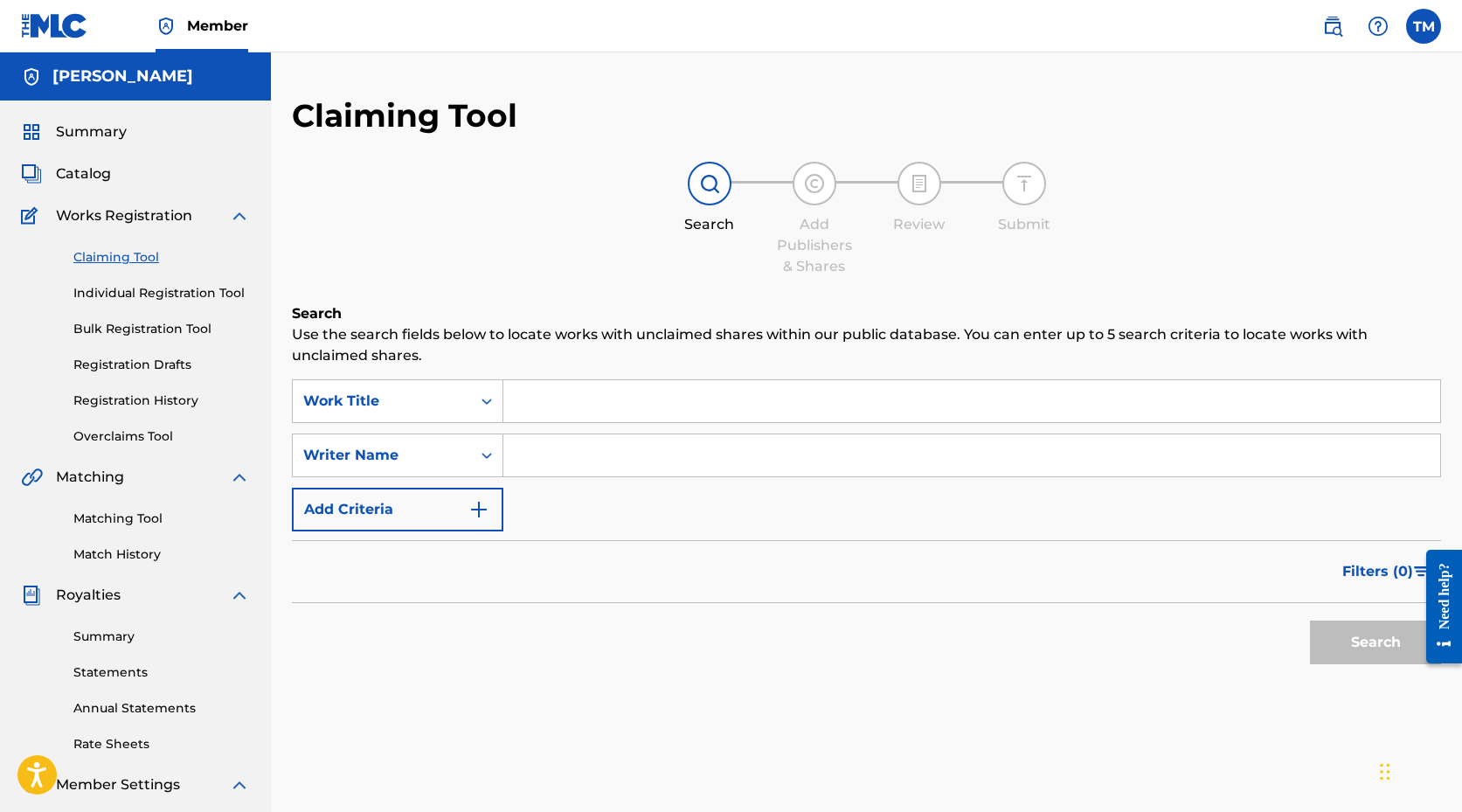
click at [608, 398] on input "Search Form" at bounding box center [972, 401] width 937 height 42
type input "T"
click at [732, 454] on input "Search Form" at bounding box center [972, 455] width 937 height 42
type input "[PERSON_NAME]"
click at [1310, 620] on button "Search" at bounding box center [1376, 641] width 132 height 44
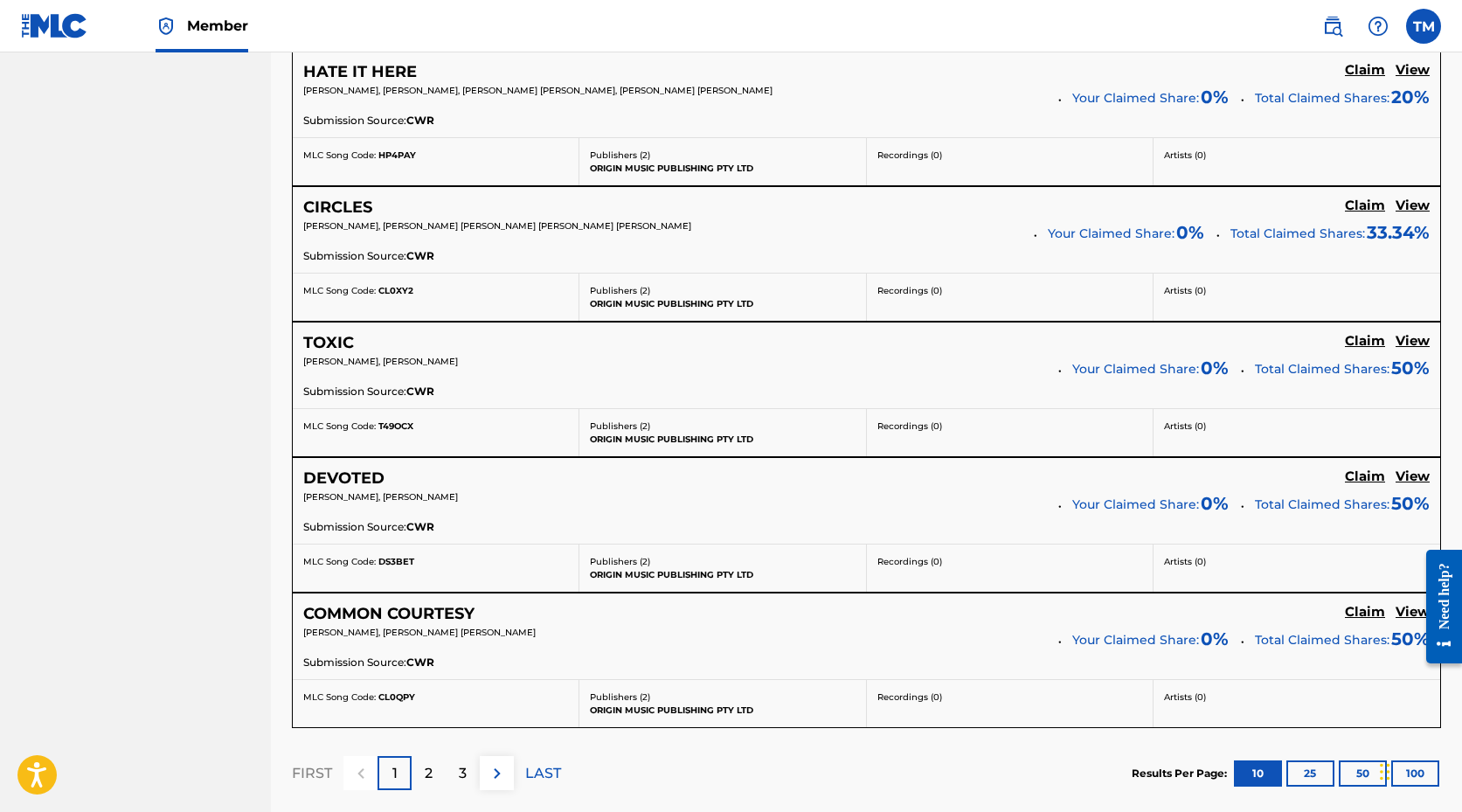
scroll to position [1312, 0]
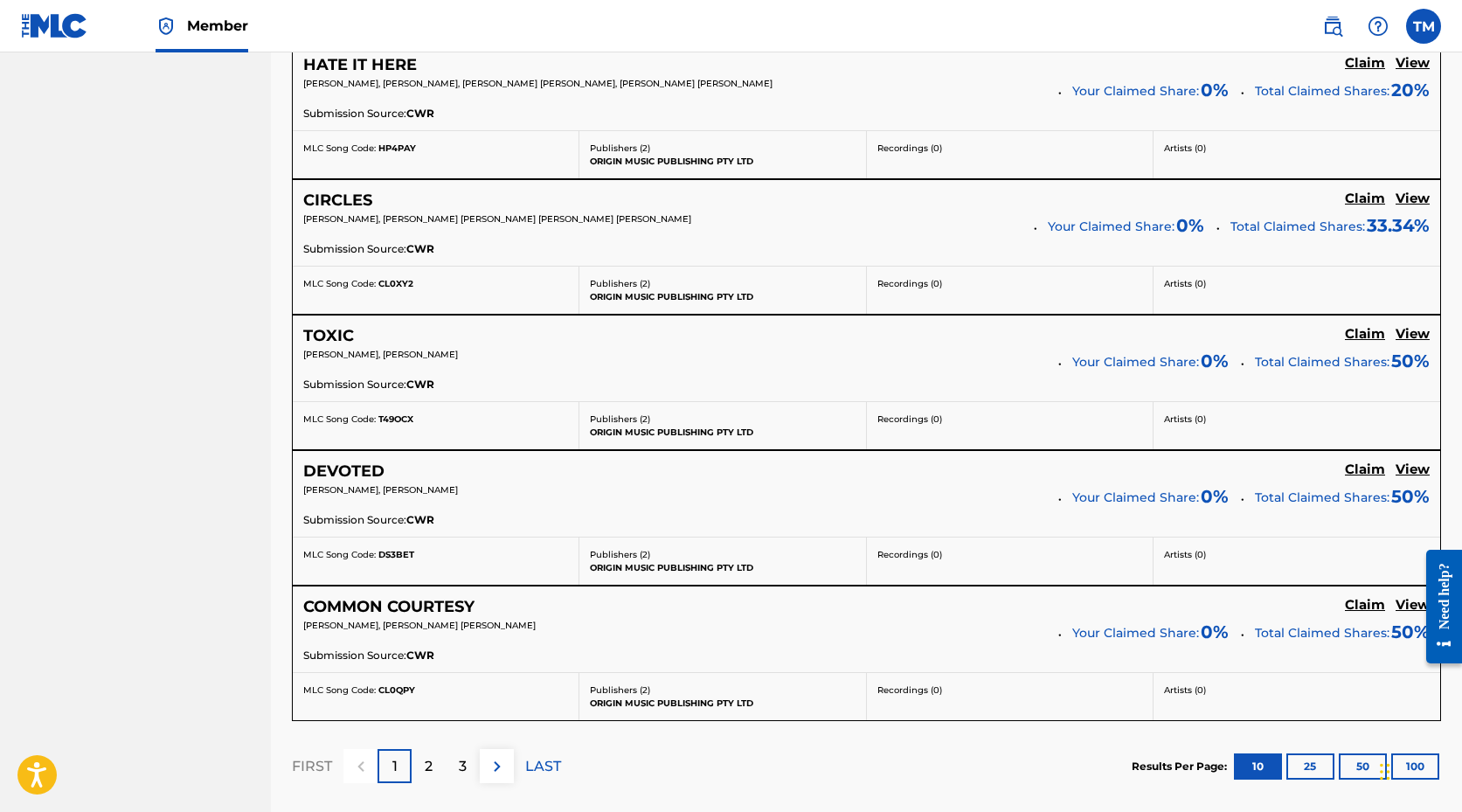
click at [438, 760] on div "2" at bounding box center [428, 766] width 34 height 34
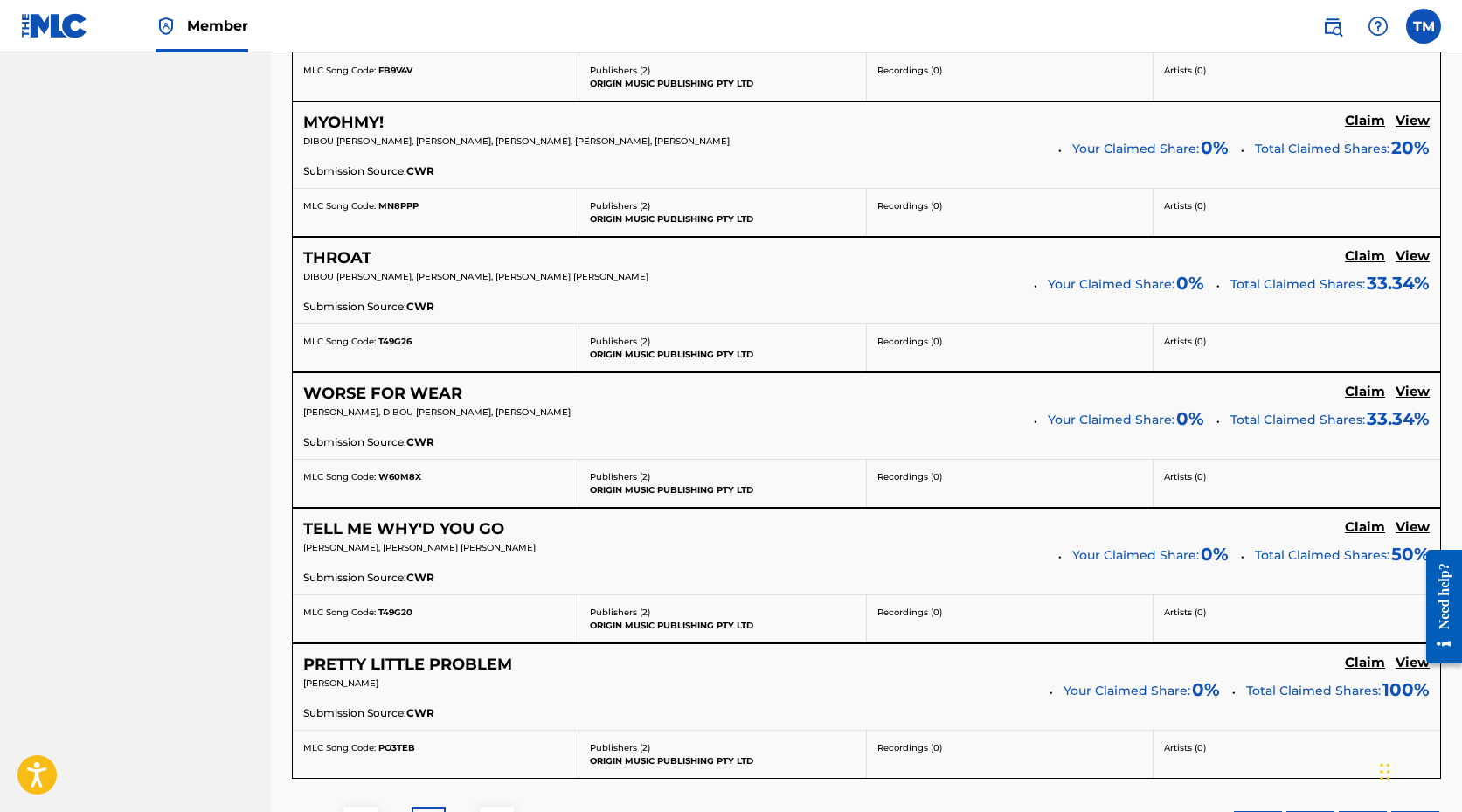
scroll to position [1302, 0]
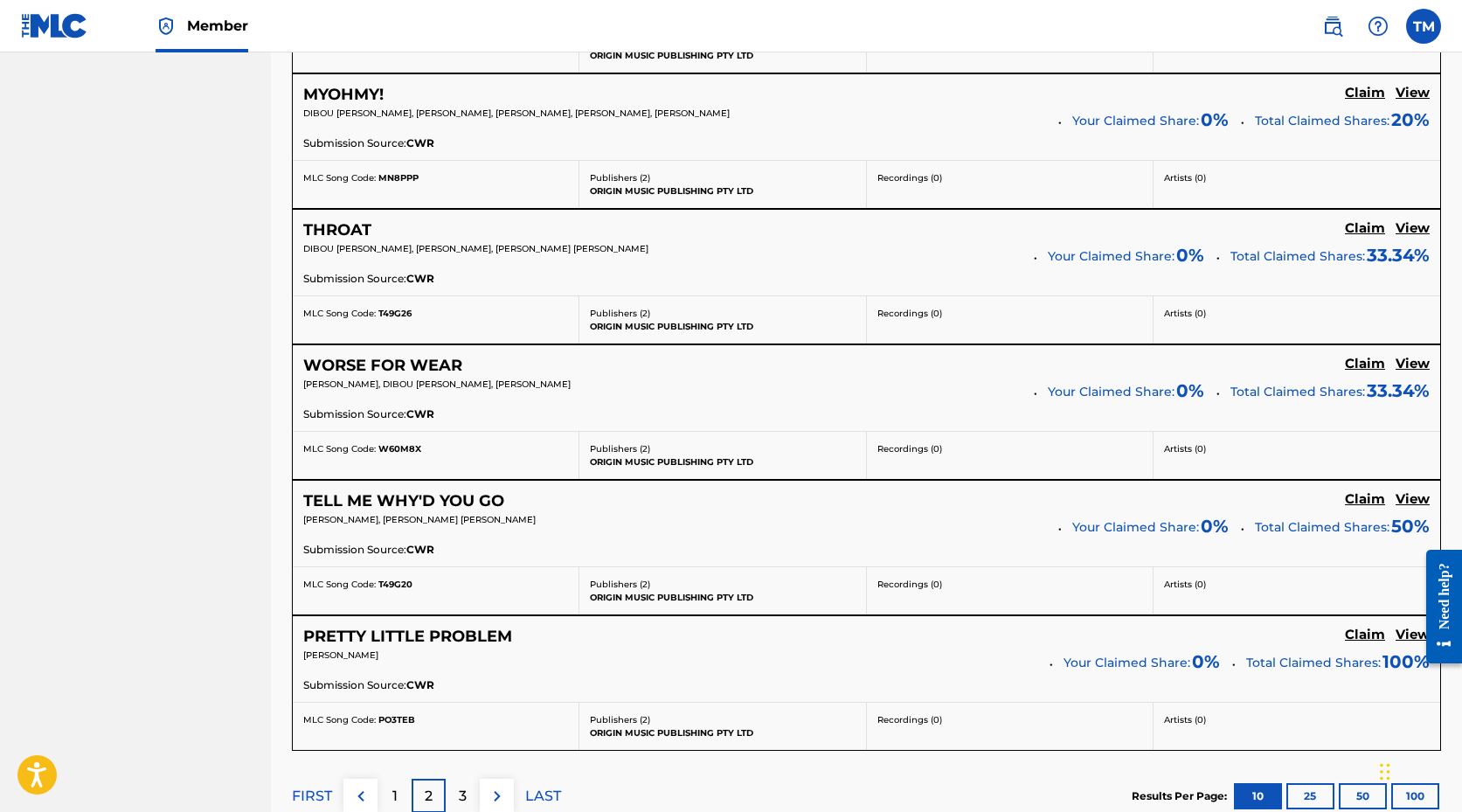
click at [468, 788] on div "3" at bounding box center [463, 795] width 34 height 34
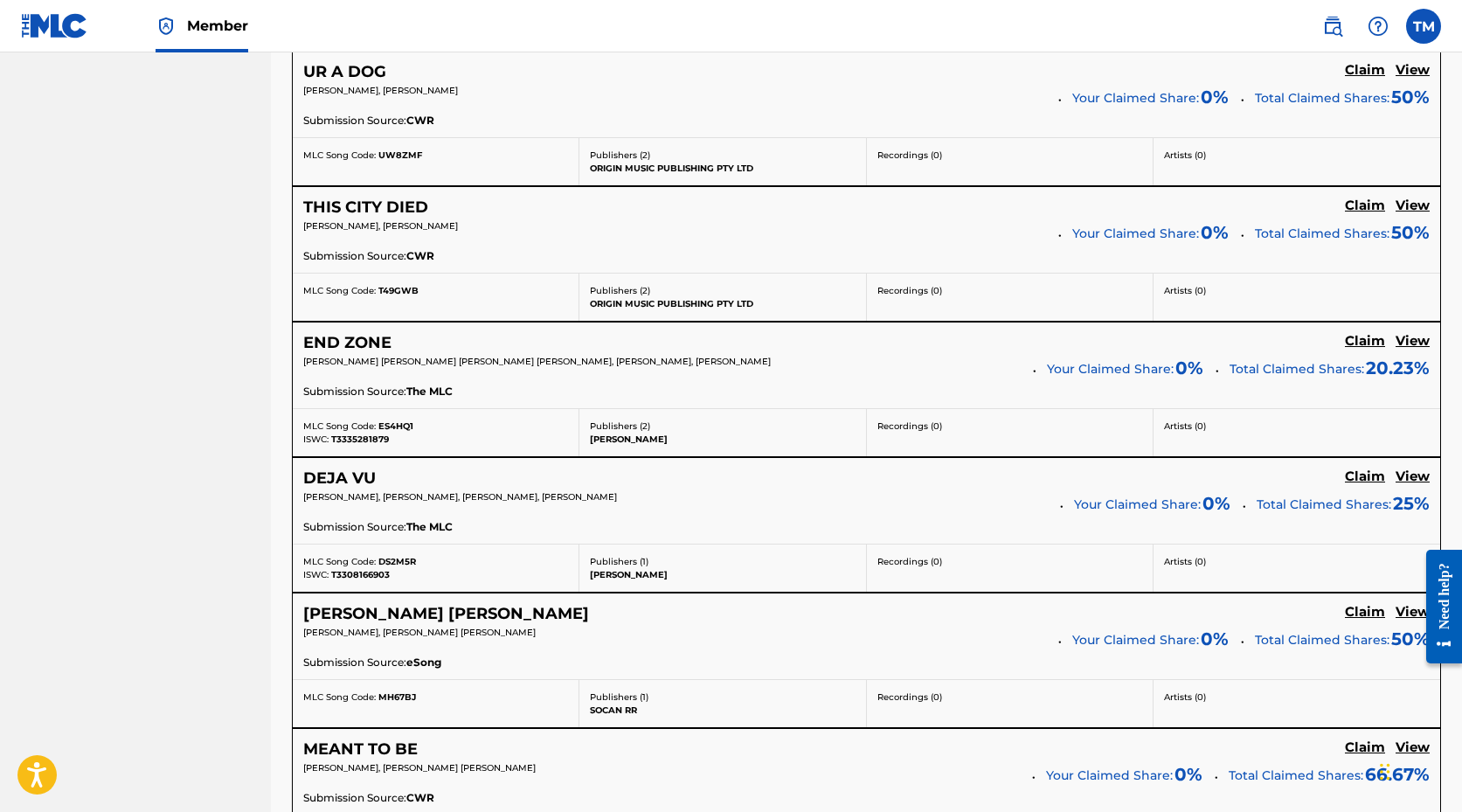
scroll to position [1178, 0]
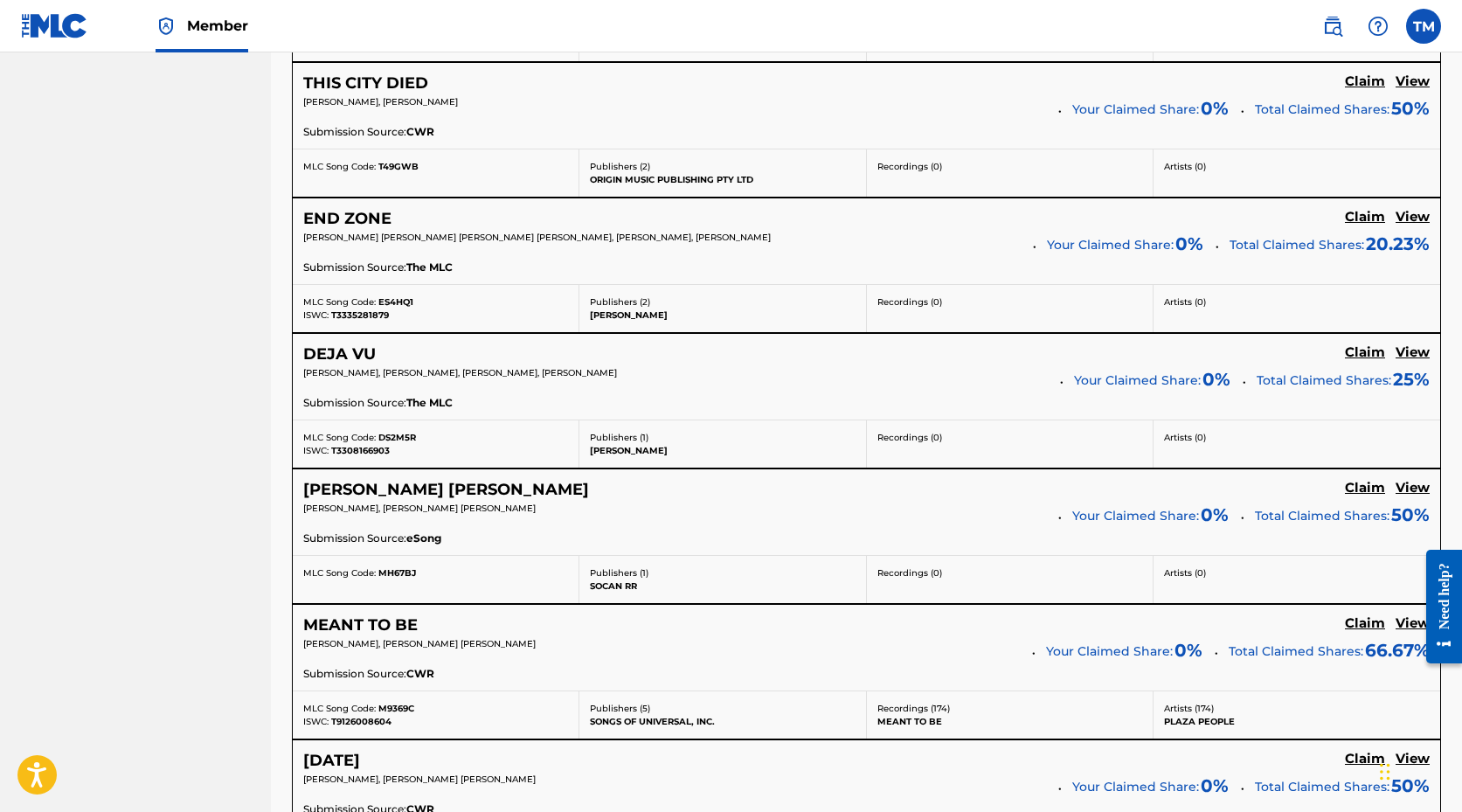
click at [340, 216] on h5 "END ZONE" at bounding box center [347, 219] width 88 height 20
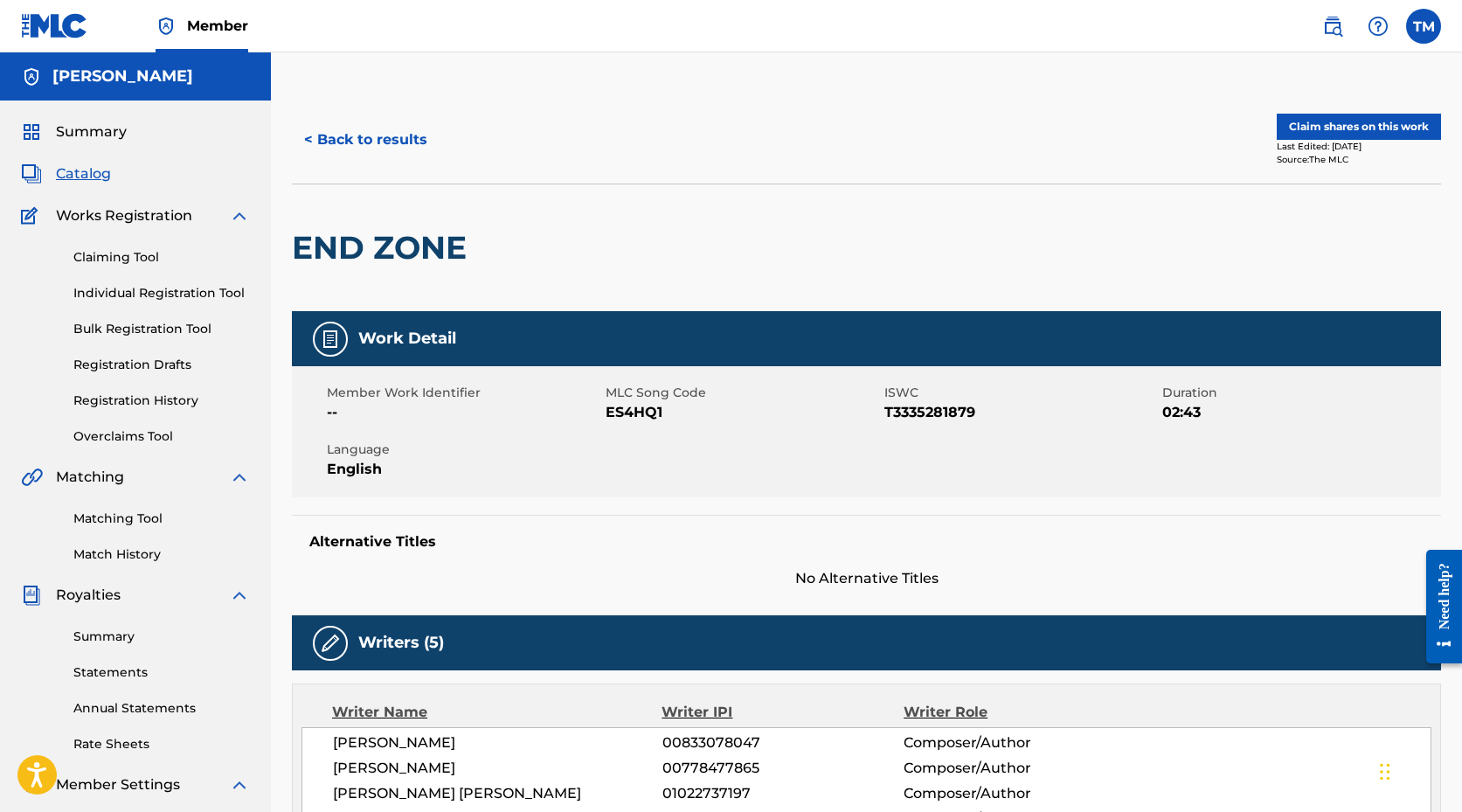
click at [856, 198] on div "END ZONE" at bounding box center [867, 248] width 1149 height 128
click at [1333, 121] on button "Claim shares on this work" at bounding box center [1359, 127] width 164 height 27
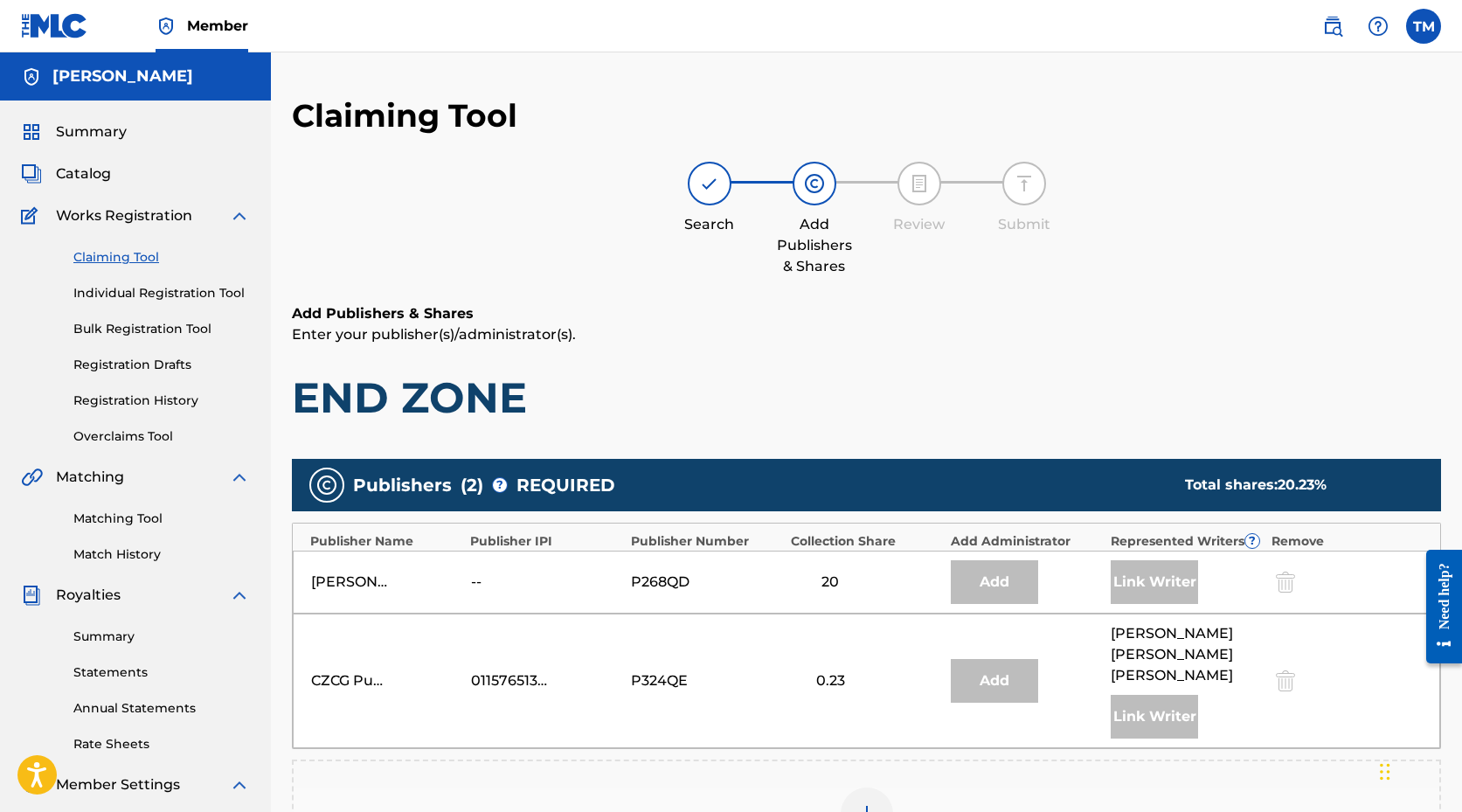
click at [89, 91] on div "[PERSON_NAME]" at bounding box center [135, 76] width 271 height 48
click at [102, 71] on h5 "[PERSON_NAME]" at bounding box center [123, 76] width 140 height 20
click at [102, 131] on span "Summary" at bounding box center [92, 132] width 71 height 21
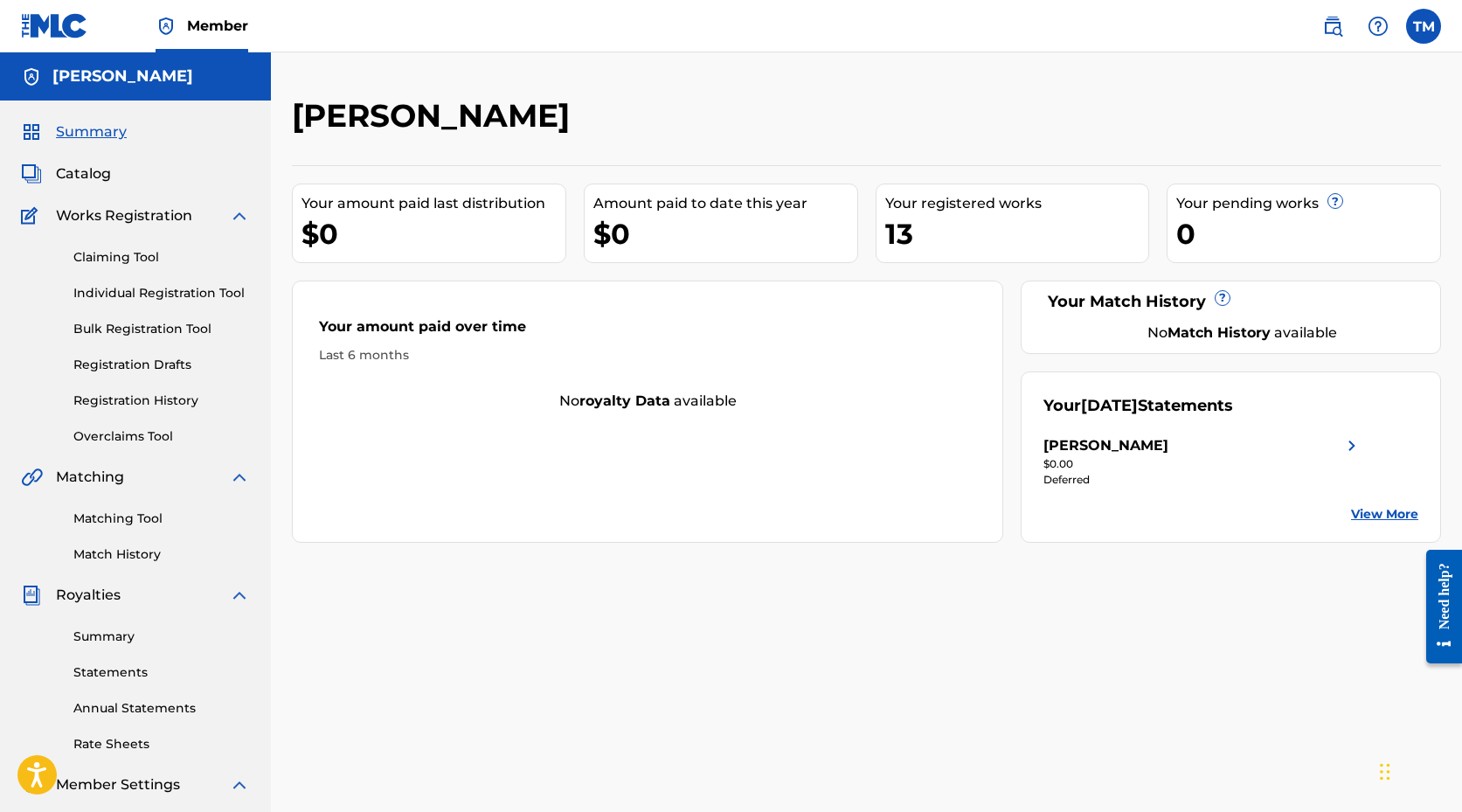
click at [113, 184] on div "Catalog" at bounding box center [136, 174] width 229 height 21
click at [74, 180] on span "Catalog" at bounding box center [84, 174] width 55 height 21
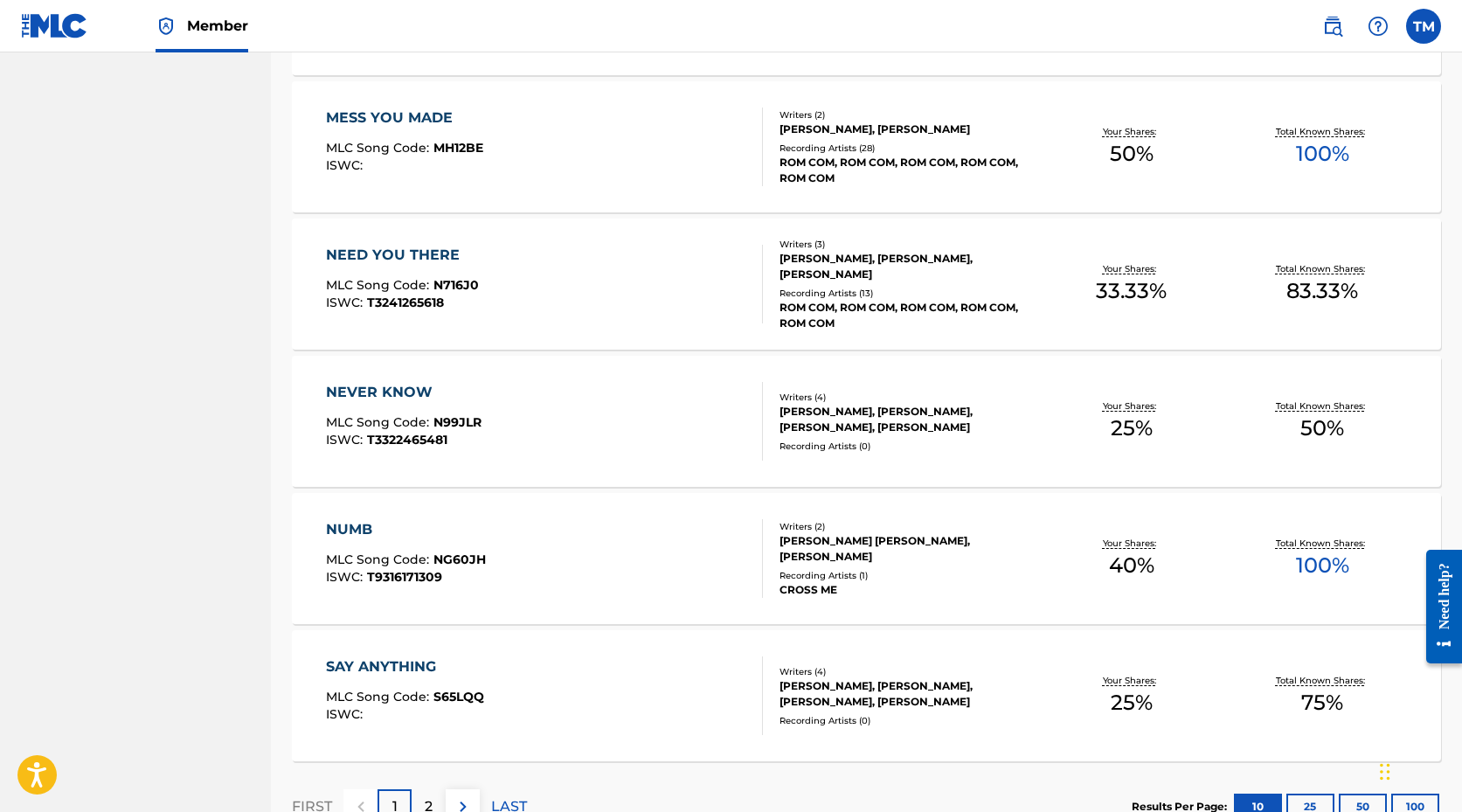
scroll to position [1189, 0]
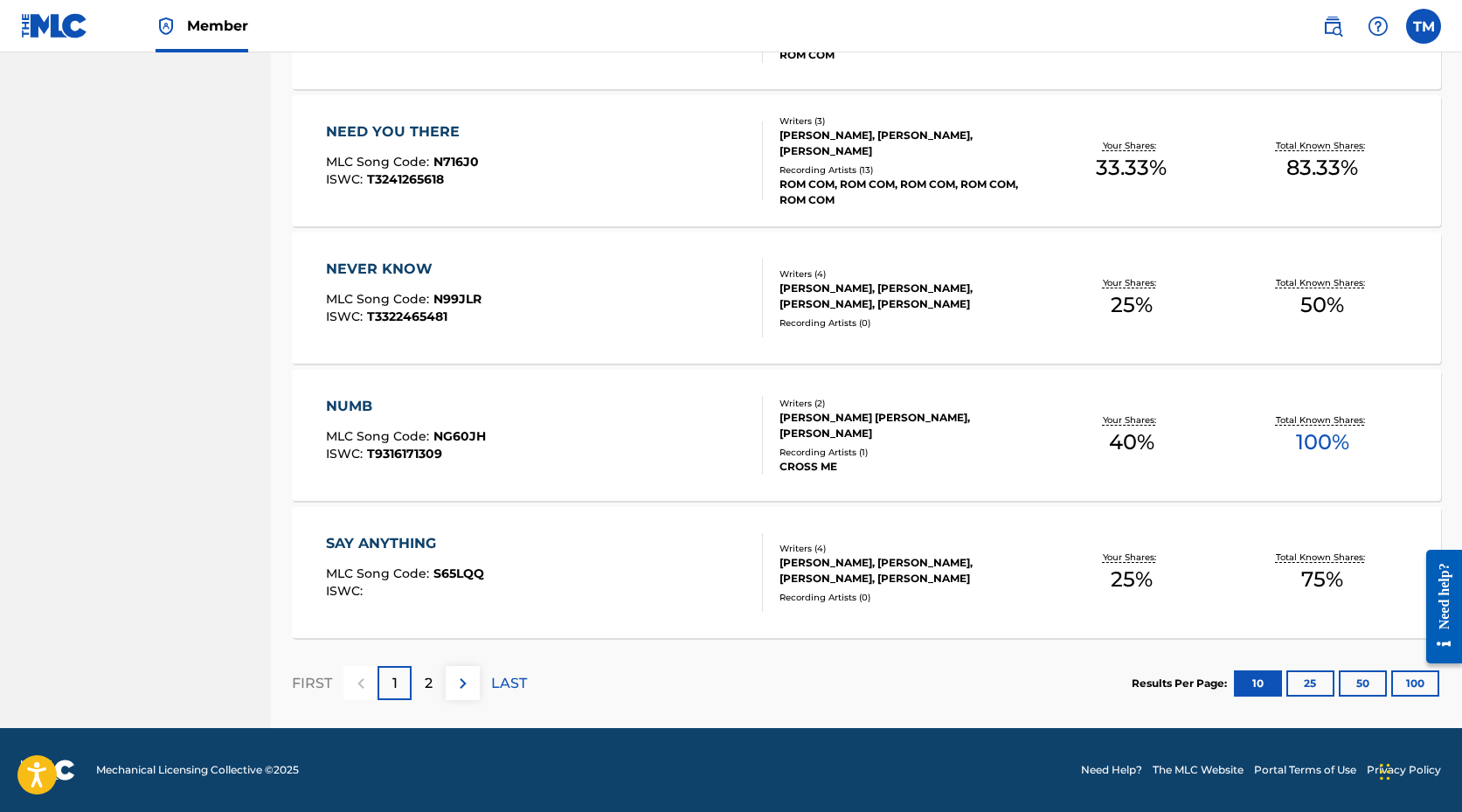
click at [420, 680] on div "2" at bounding box center [428, 682] width 34 height 34
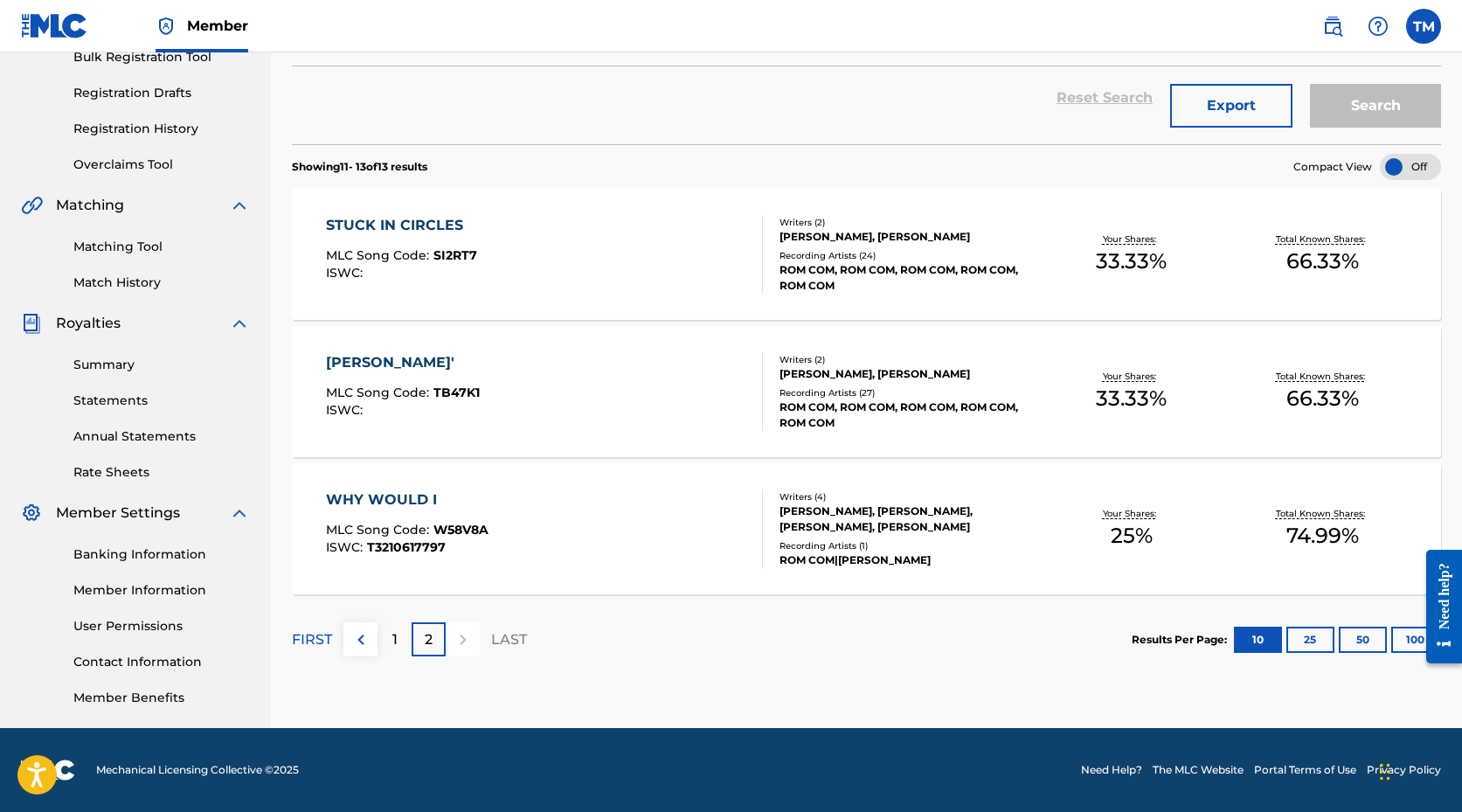
click at [359, 648] on img at bounding box center [361, 640] width 21 height 21
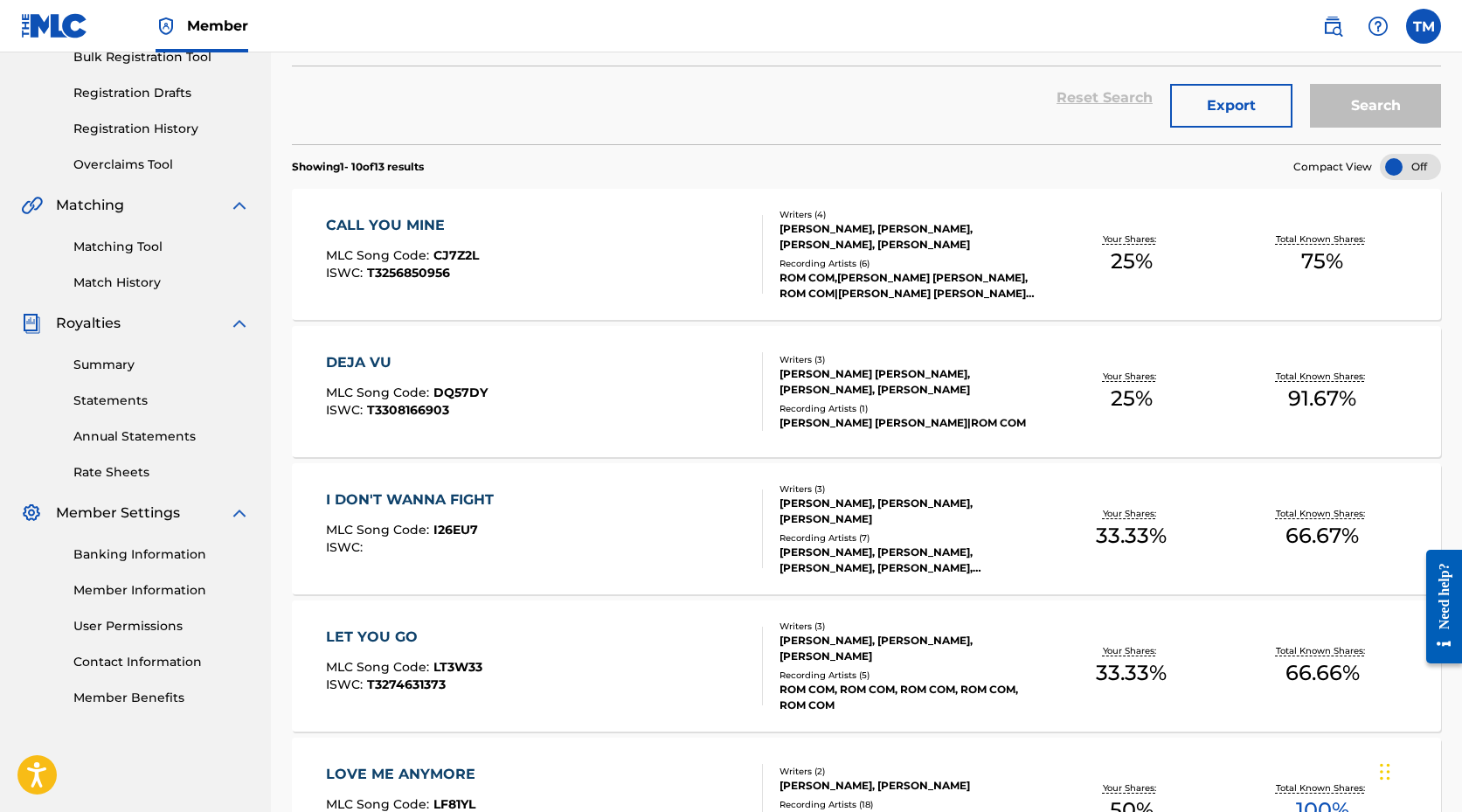
scroll to position [260, 0]
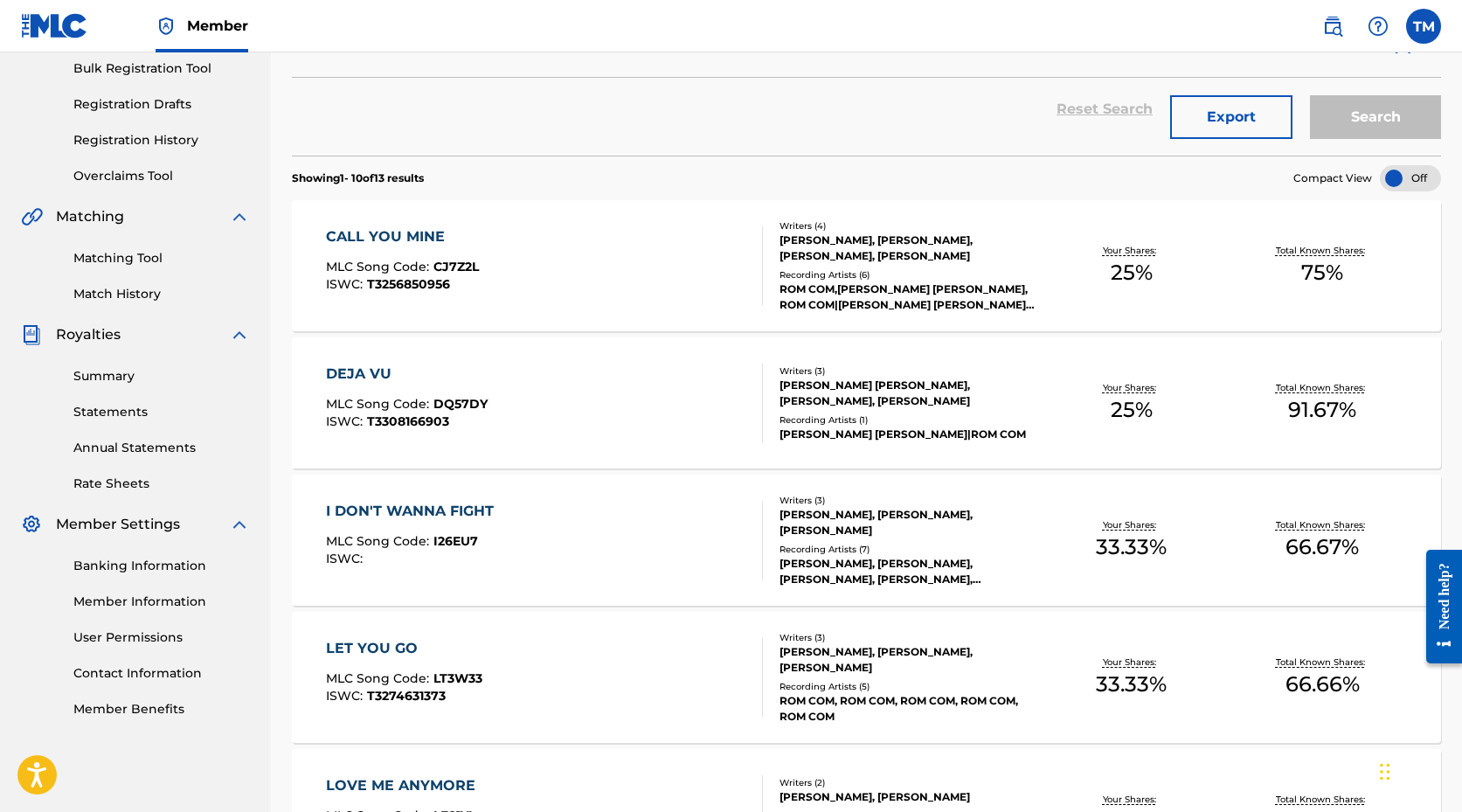
click at [379, 369] on div "DEJA VU" at bounding box center [407, 374] width 162 height 21
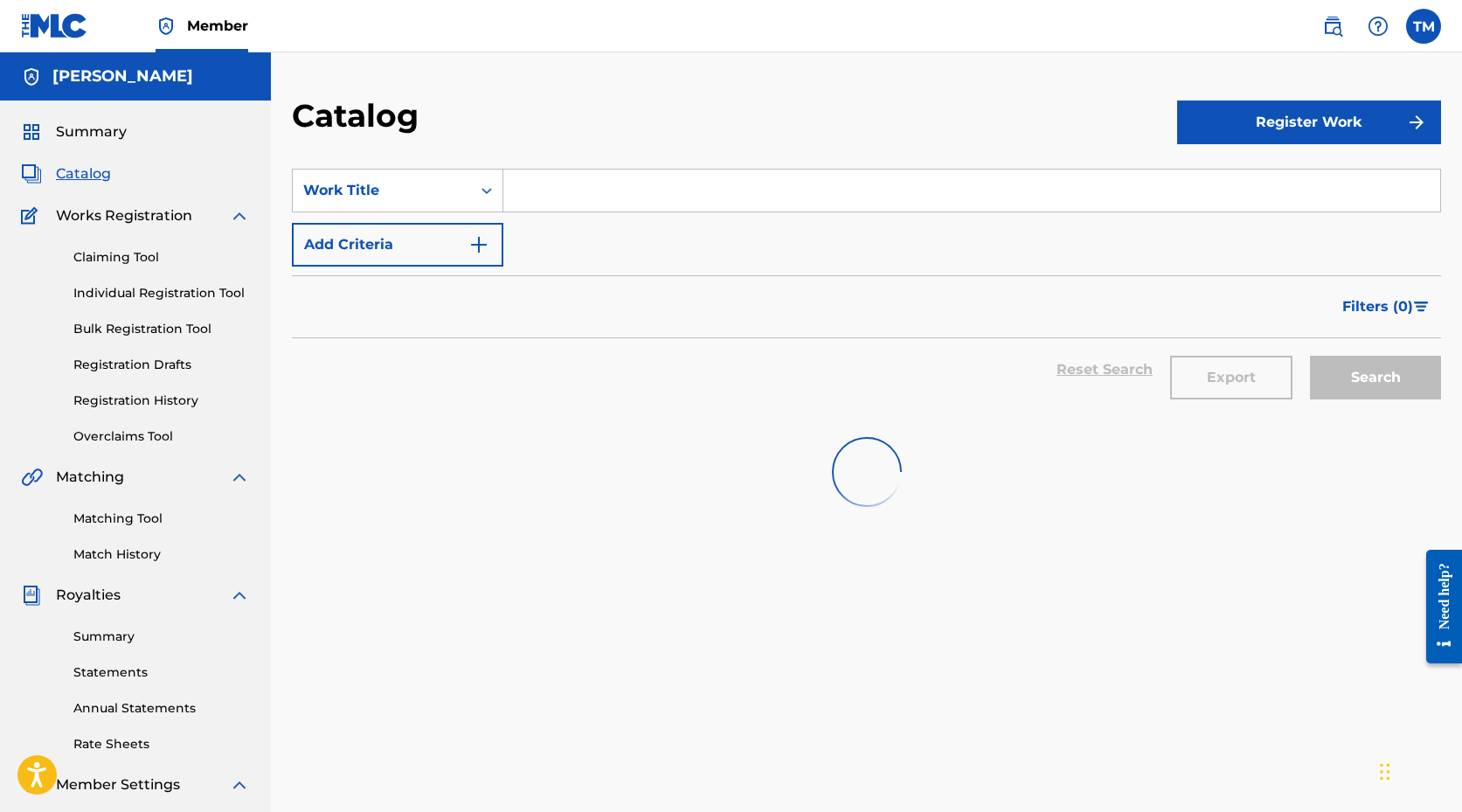
scroll to position [260, 0]
